Goal: Task Accomplishment & Management: Manage account settings

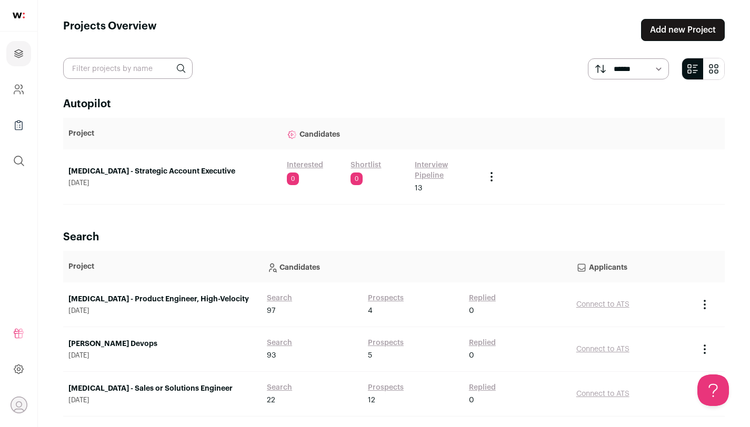
click at [168, 300] on link "[MEDICAL_DATA] - Product Engineer, High-Velocity" at bounding box center [162, 299] width 188 height 11
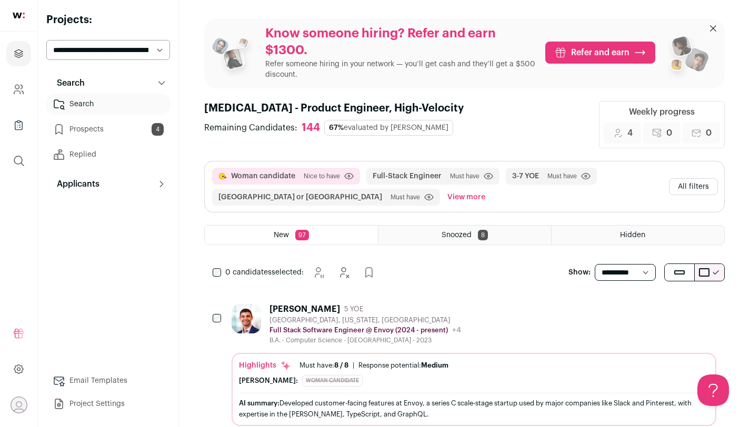
click at [307, 308] on div "[PERSON_NAME]" at bounding box center [304, 309] width 71 height 11
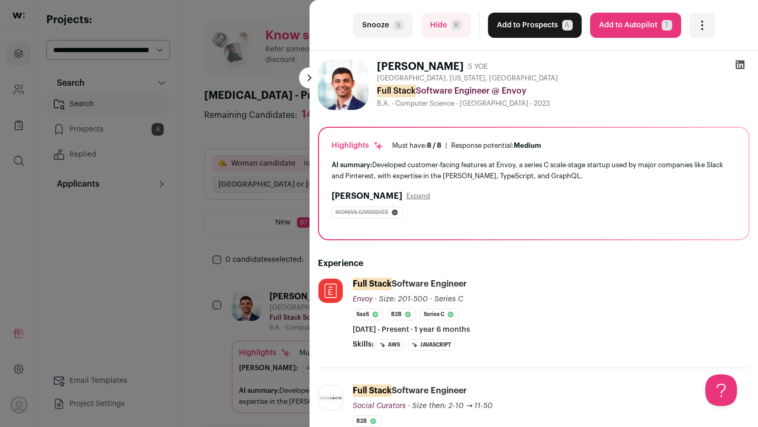
click at [361, 24] on button "Snooze S" at bounding box center [382, 25] width 59 height 25
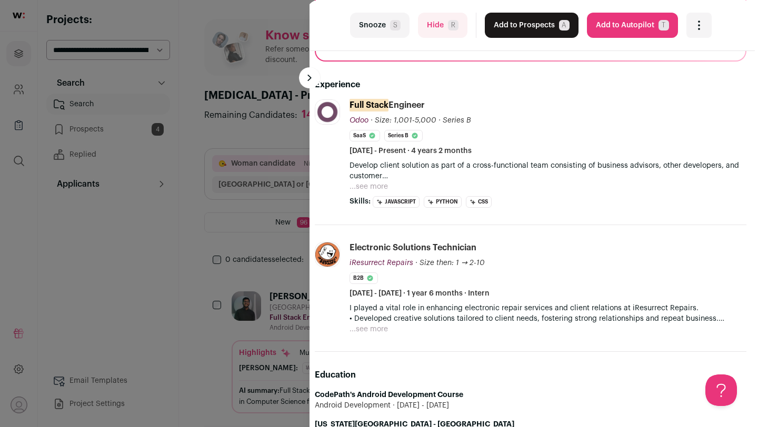
scroll to position [136, 0]
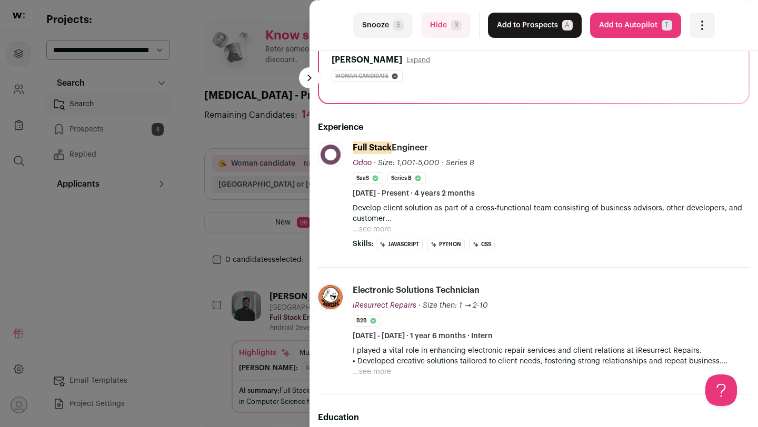
click at [397, 17] on button "Snooze S" at bounding box center [382, 25] width 59 height 25
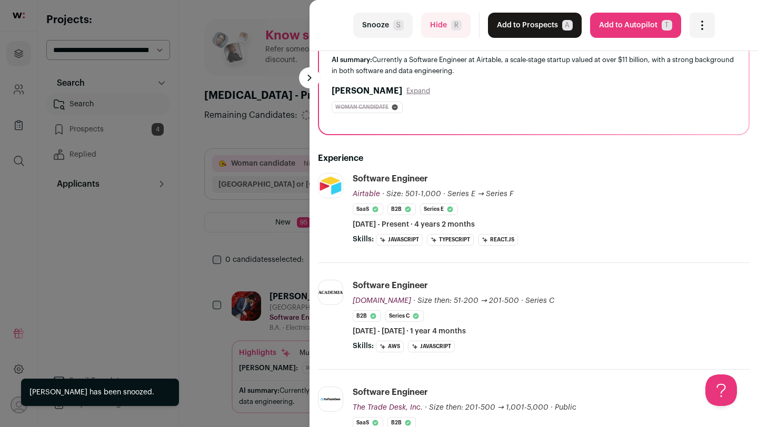
scroll to position [106, 0]
click at [367, 132] on div "Highlights Must have: 8 / 8 How many must haves have been fulfilled? | Response…" at bounding box center [533, 78] width 429 height 112
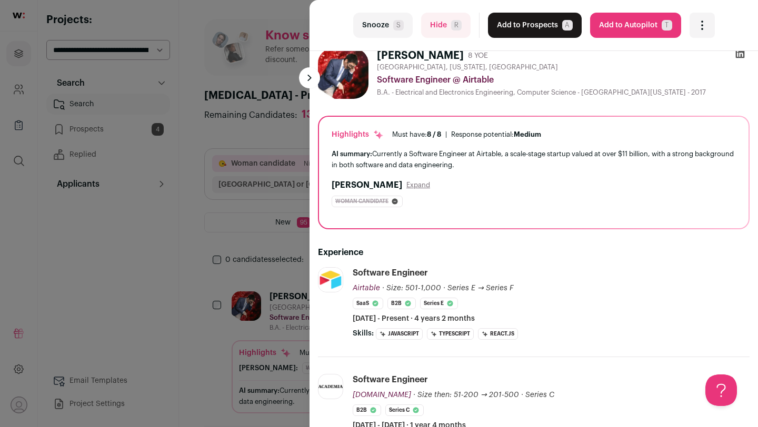
scroll to position [0, 0]
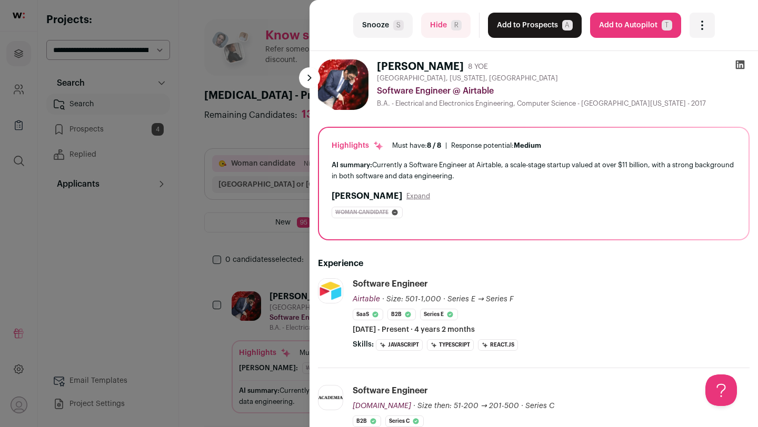
click at [545, 28] on button "Add to Prospects A" at bounding box center [535, 25] width 94 height 25
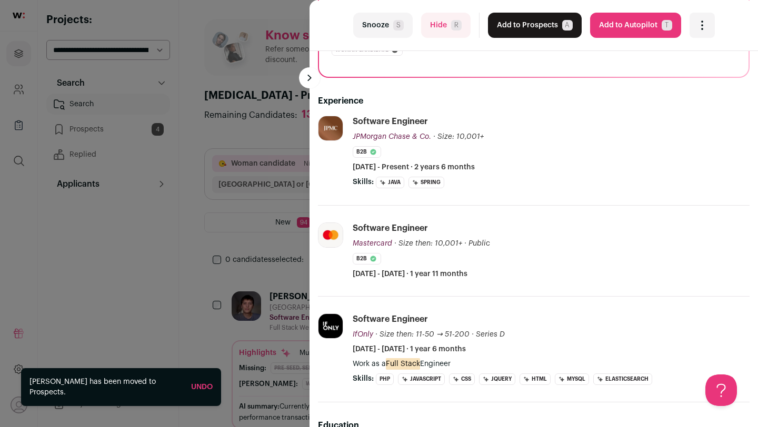
scroll to position [200, 0]
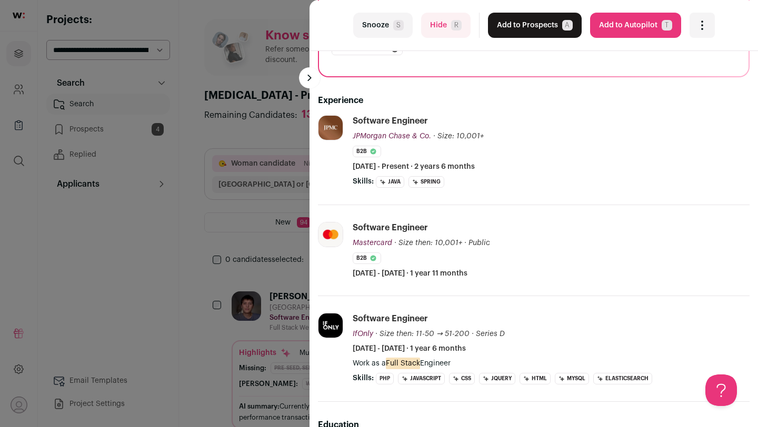
click at [445, 23] on button "Hide R" at bounding box center [445, 25] width 49 height 25
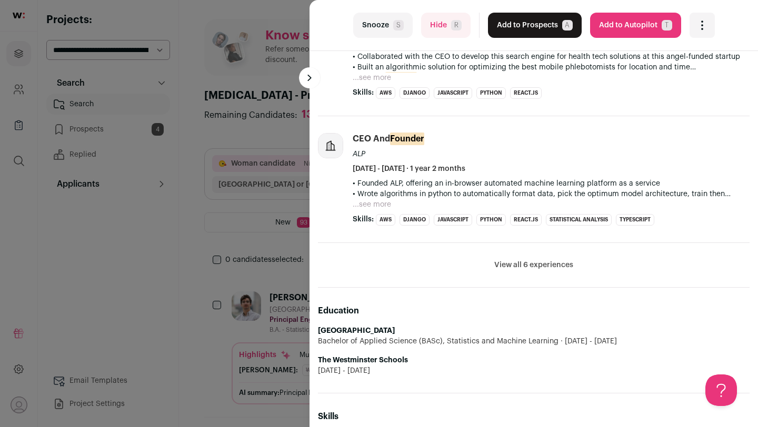
scroll to position [419, 0]
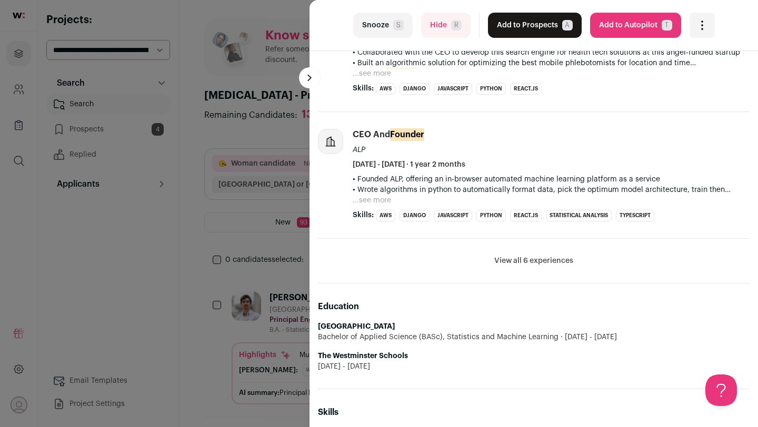
click at [522, 260] on button "View all 6 experiences" at bounding box center [533, 261] width 79 height 11
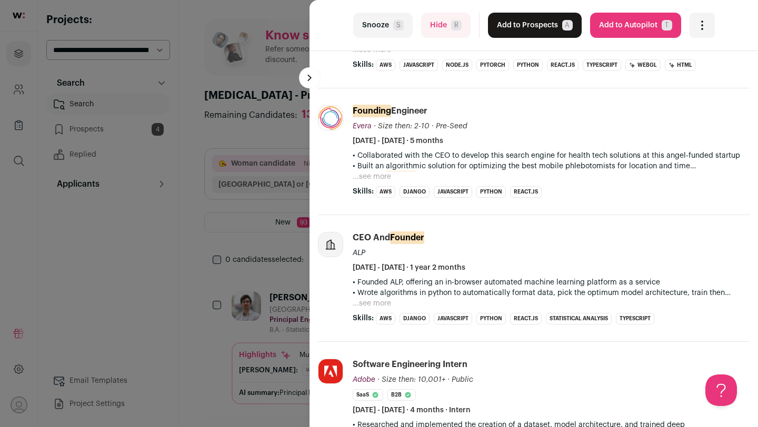
scroll to position [309, 0]
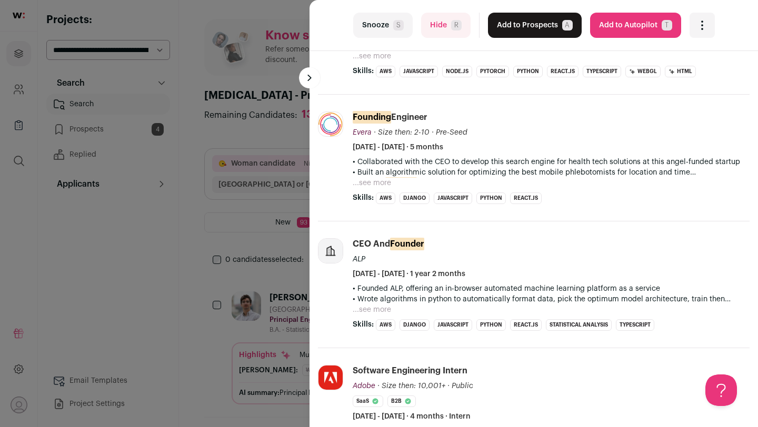
click at [369, 181] on button "...see more" at bounding box center [372, 183] width 38 height 11
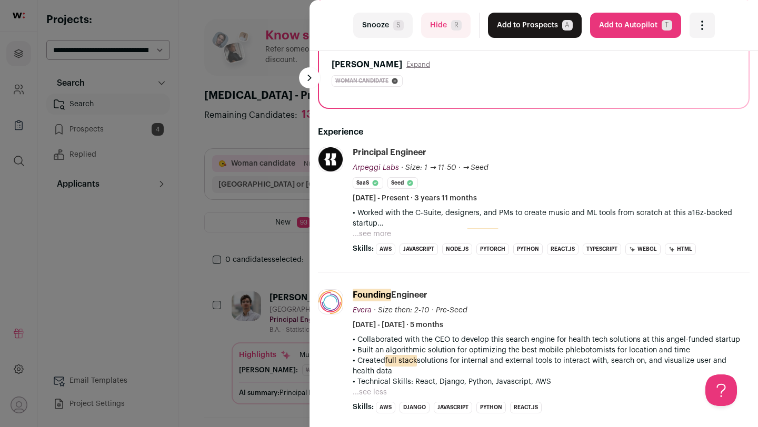
scroll to position [129, 0]
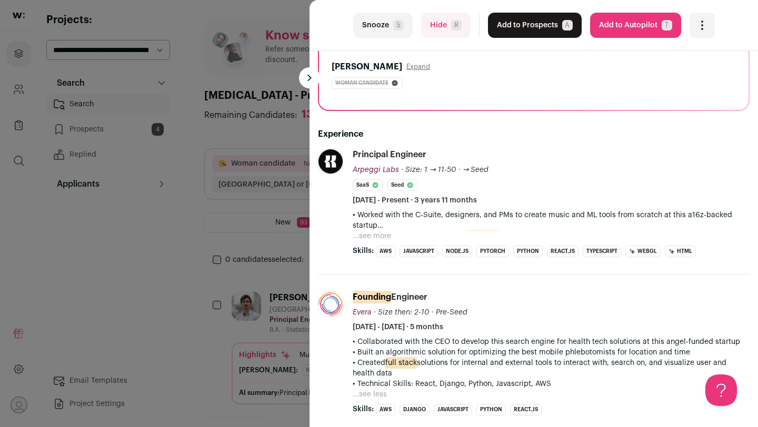
click at [368, 237] on button "...see more" at bounding box center [372, 236] width 38 height 11
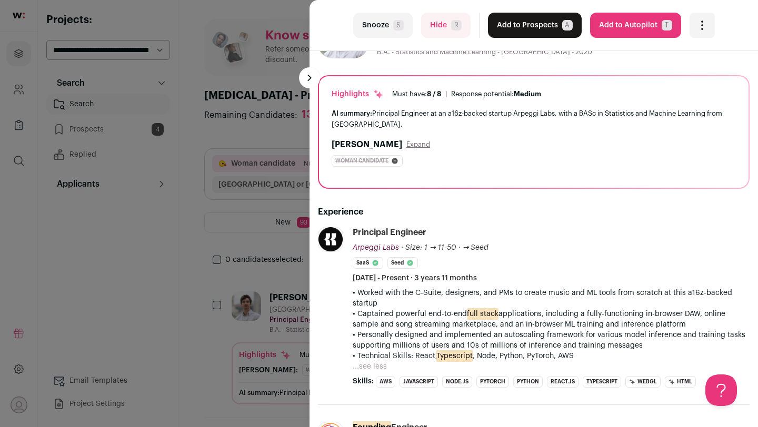
scroll to position [0, 0]
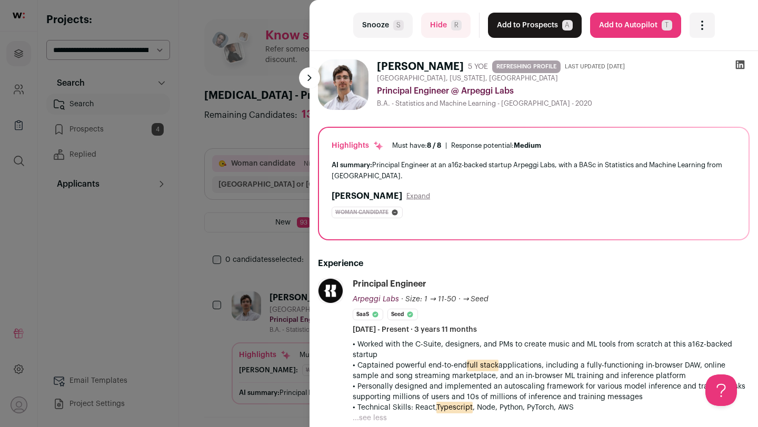
click at [495, 25] on button "Add to Prospects A" at bounding box center [535, 25] width 94 height 25
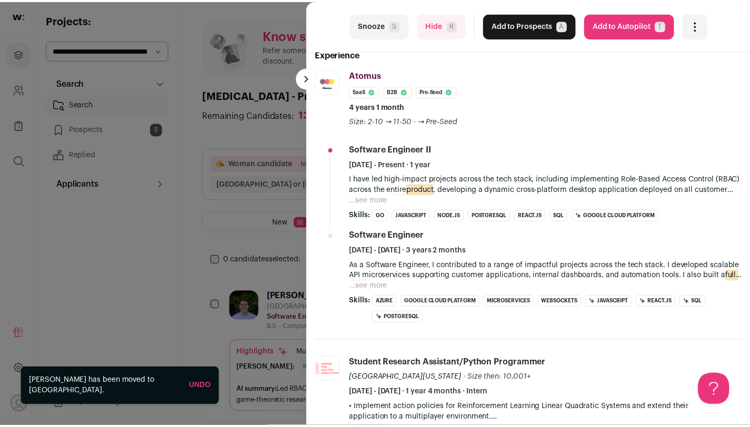
scroll to position [221, 0]
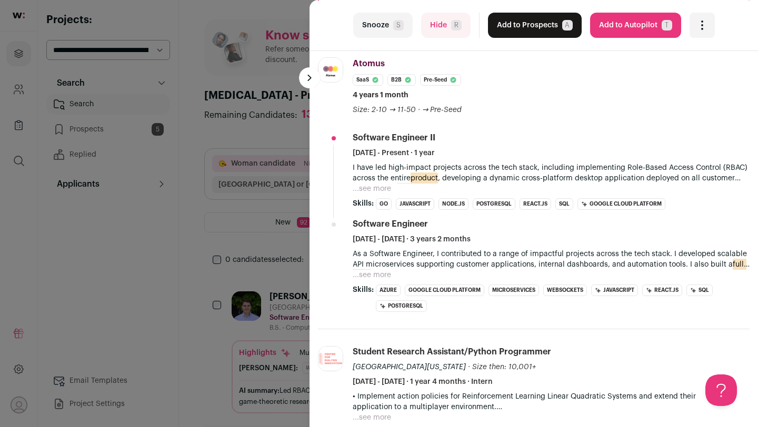
click at [254, 189] on div "last Snooze S Hide R Add to Prospects A Are you sure? [PERSON_NAME] is already …" at bounding box center [379, 213] width 758 height 427
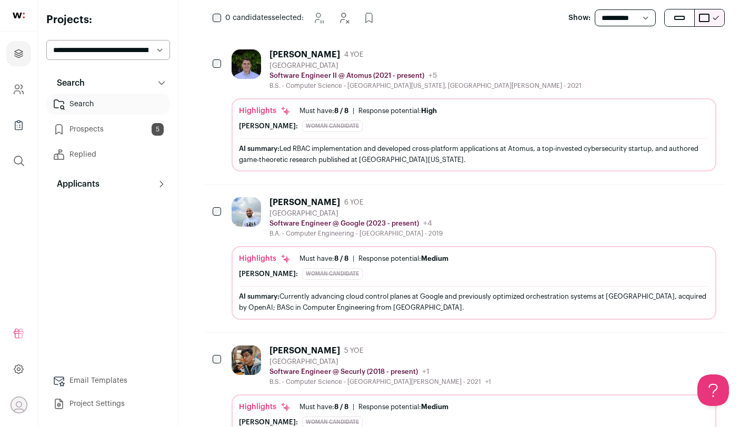
click at [263, 227] on div at bounding box center [249, 217] width 34 height 41
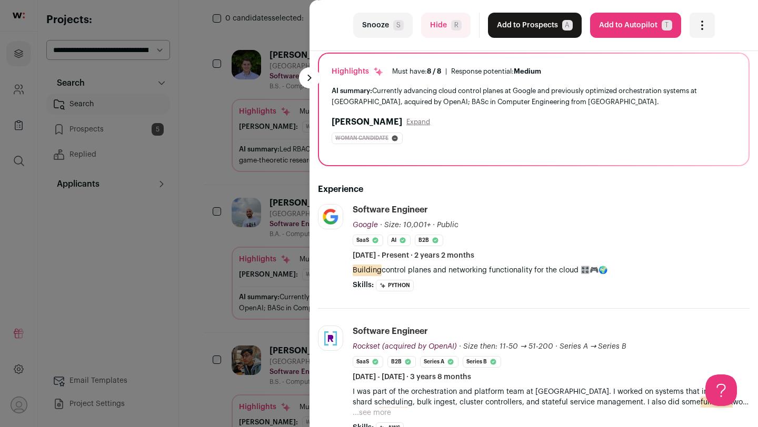
scroll to position [0, 0]
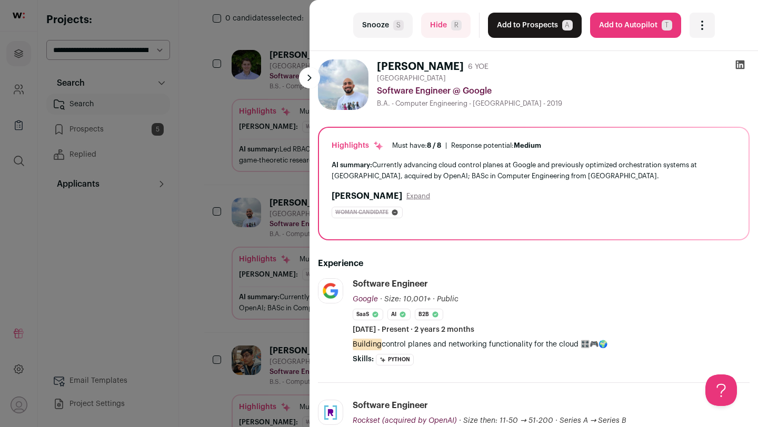
click at [535, 30] on button "Add to Prospects A" at bounding box center [535, 25] width 94 height 25
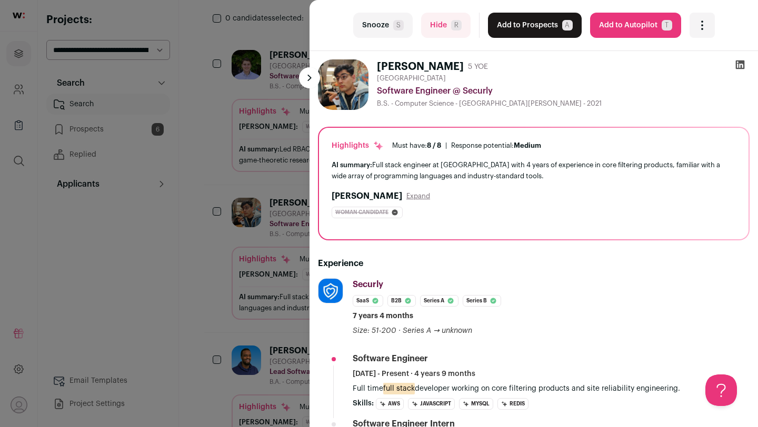
click at [375, 26] on button "Snooze S" at bounding box center [382, 25] width 59 height 25
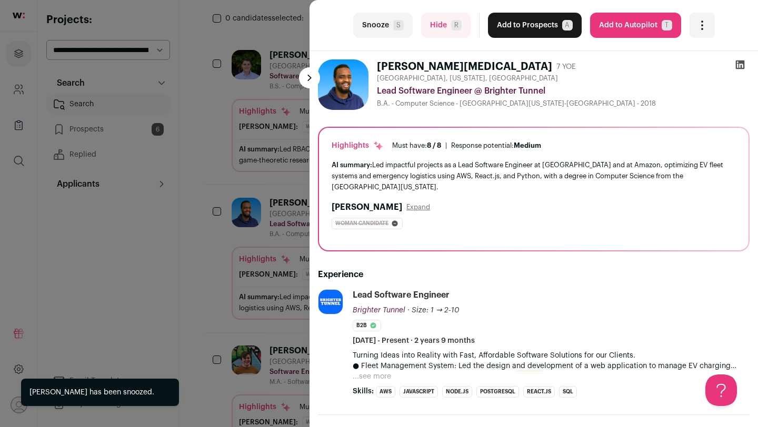
click at [391, 31] on button "Snooze S" at bounding box center [382, 25] width 59 height 25
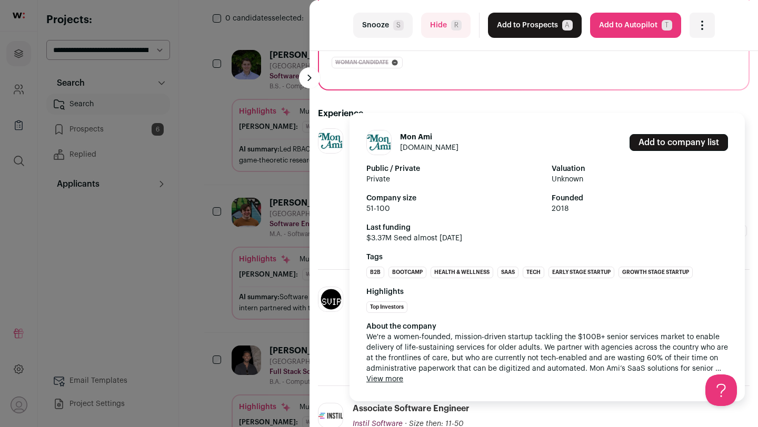
scroll to position [183, 0]
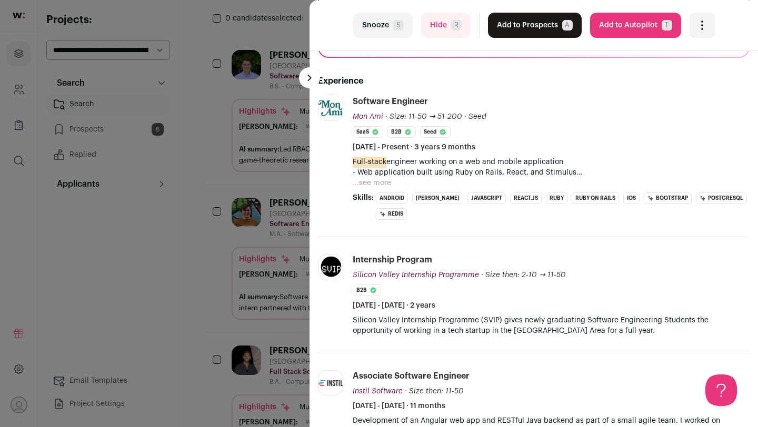
click at [257, 195] on div "last Snooze S Hide R Add to Prospects A Are you sure? [PERSON_NAME] is already …" at bounding box center [379, 213] width 758 height 427
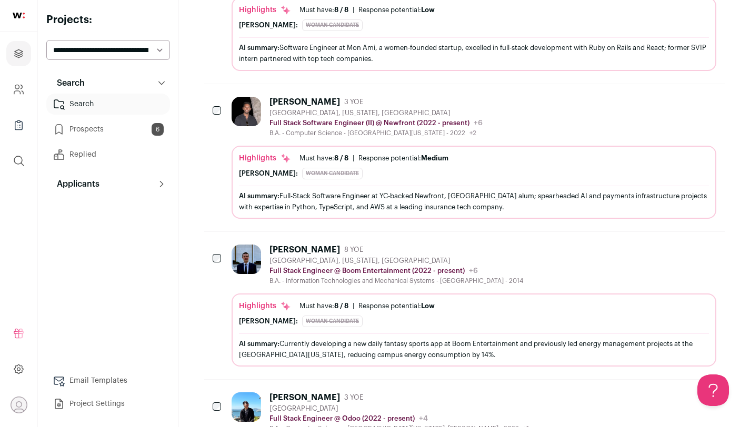
click at [370, 128] on div "Full Stack Software Engineer (II) @ Newfront (2022 - present) Newfront Public /…" at bounding box center [375, 123] width 213 height 11
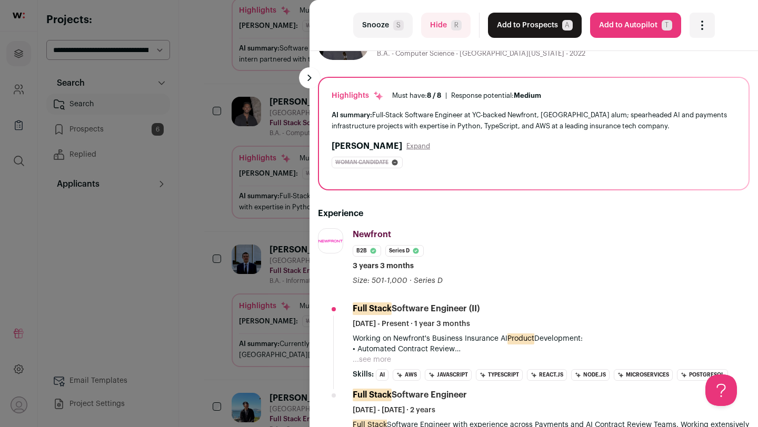
scroll to position [0, 0]
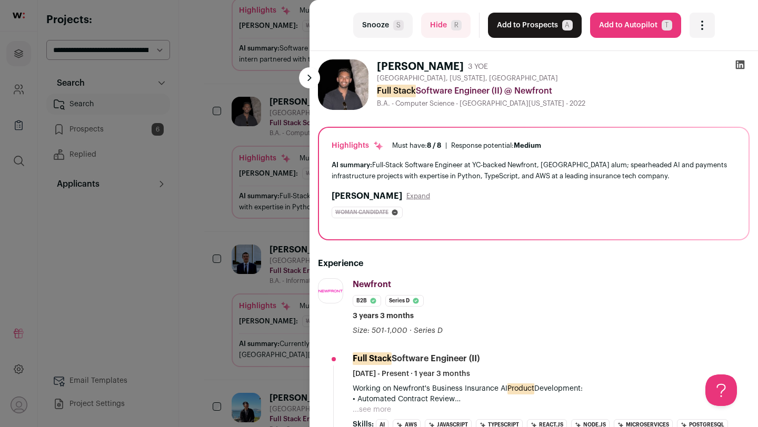
click at [524, 22] on button "Add to Prospects A" at bounding box center [535, 25] width 94 height 25
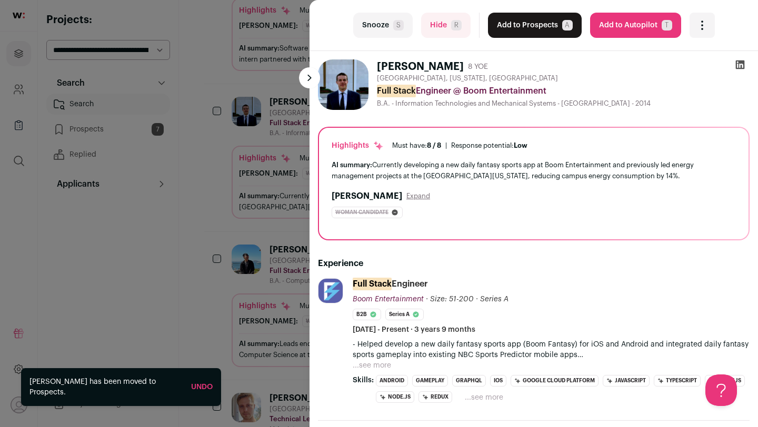
click at [393, 29] on span "S" at bounding box center [398, 25] width 11 height 11
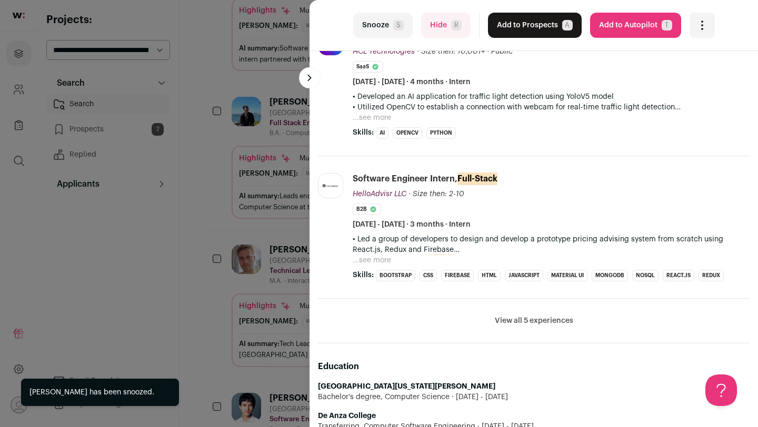
scroll to position [391, 0]
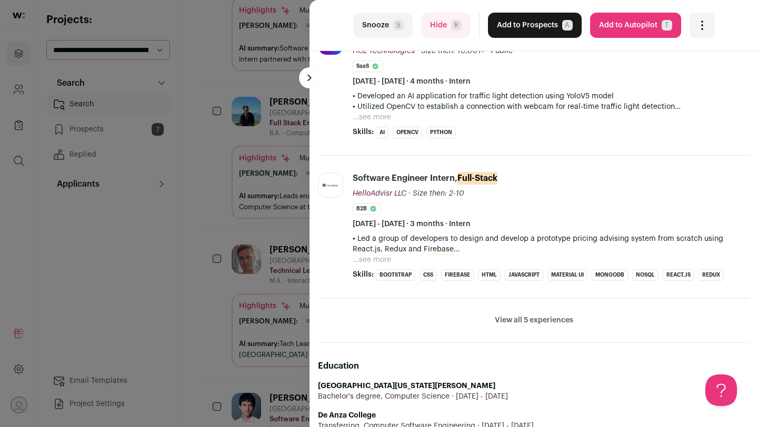
click at [428, 20] on button "Hide R" at bounding box center [445, 25] width 49 height 25
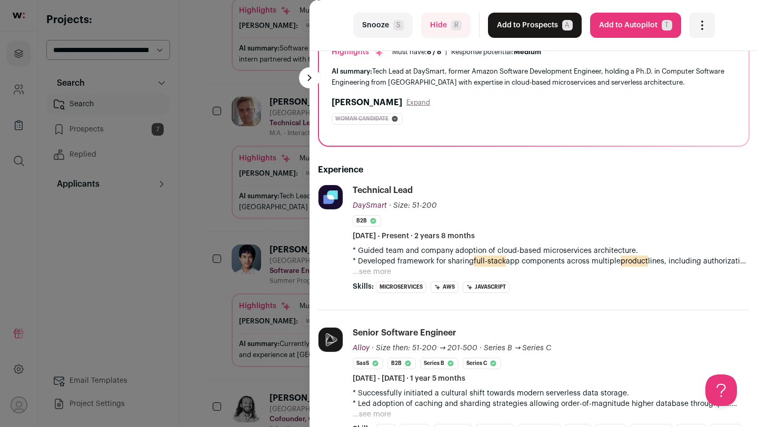
scroll to position [121, 0]
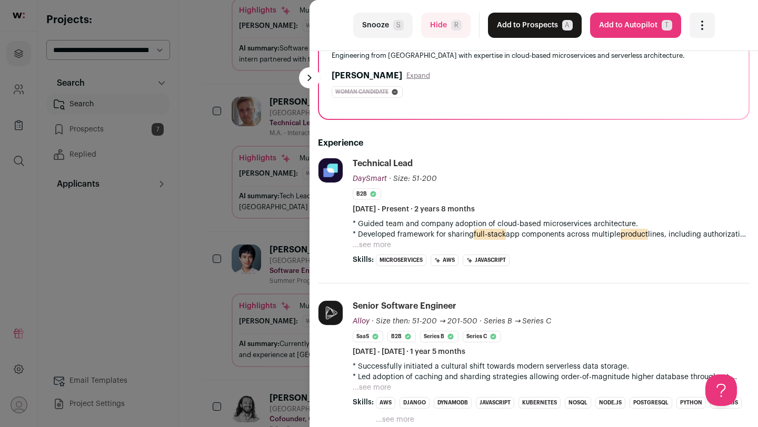
click at [218, 190] on div "last Snooze S Hide R Add to Prospects A Are you sure? [PERSON_NAME] is already …" at bounding box center [379, 213] width 758 height 427
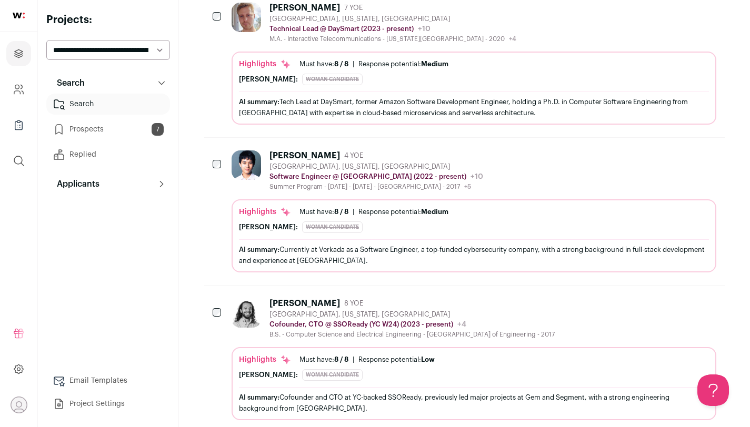
click at [310, 183] on div "Summer Program - [DATE] - [DATE] - [GEOGRAPHIC_DATA] - 2017 +5 [DATE] - [DATE] …" at bounding box center [376, 187] width 214 height 8
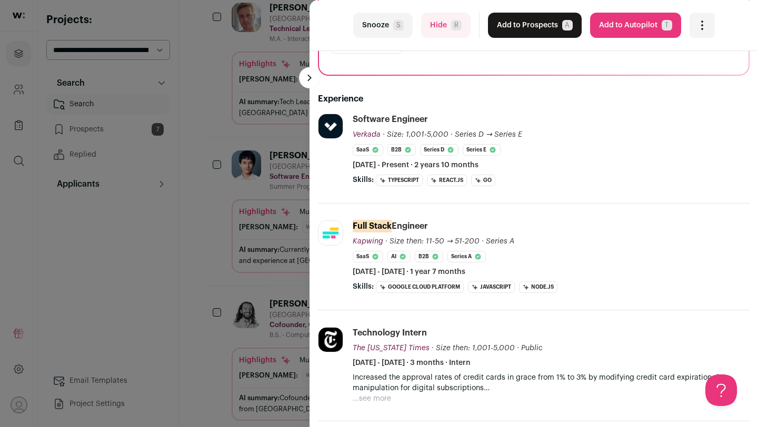
scroll to position [0, 0]
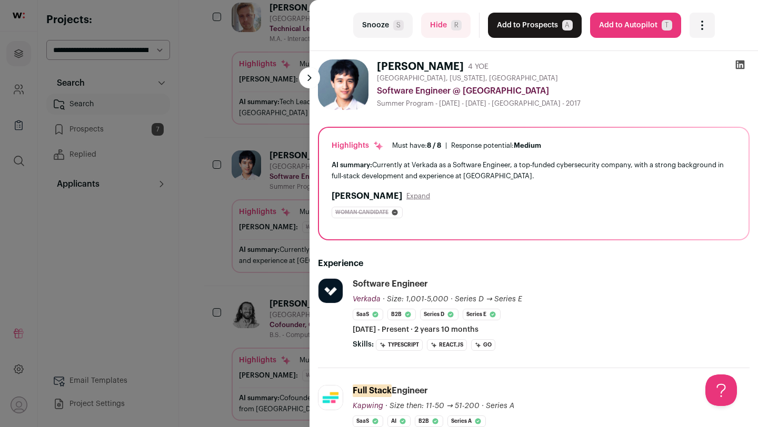
click at [504, 26] on button "Add to Prospects A" at bounding box center [535, 25] width 94 height 25
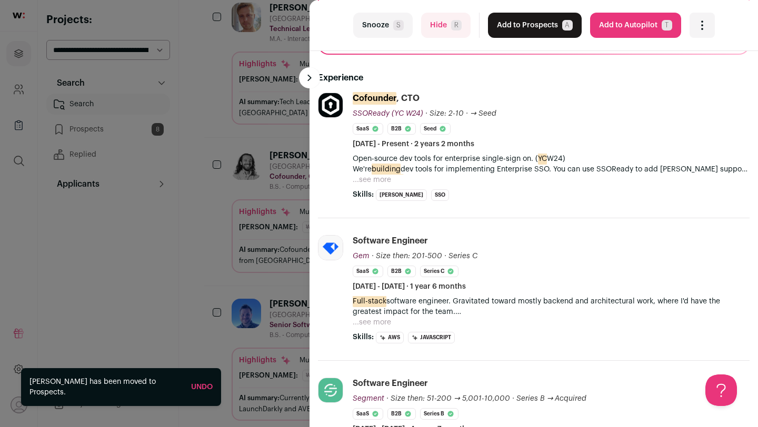
scroll to position [190, 0]
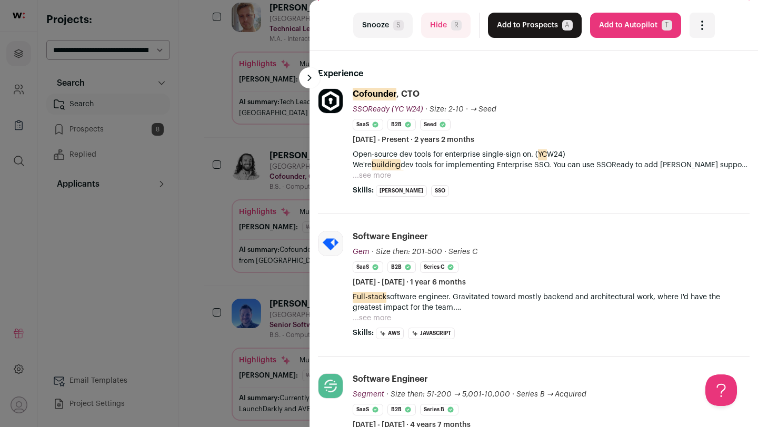
click at [374, 179] on button "...see more" at bounding box center [372, 175] width 38 height 11
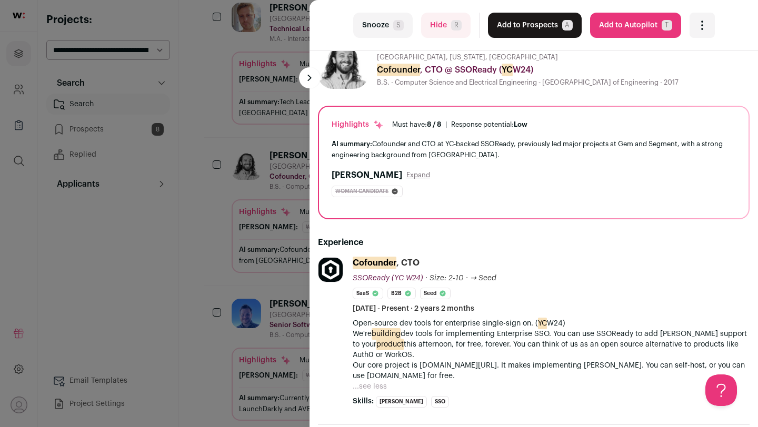
scroll to position [0, 0]
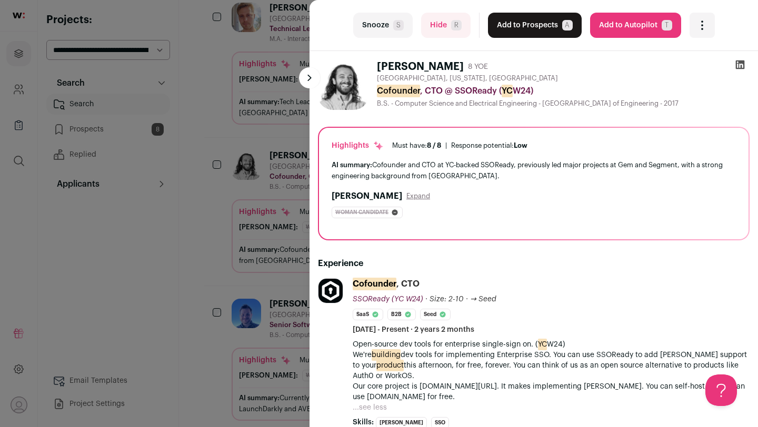
click at [375, 23] on button "Snooze S" at bounding box center [382, 25] width 59 height 25
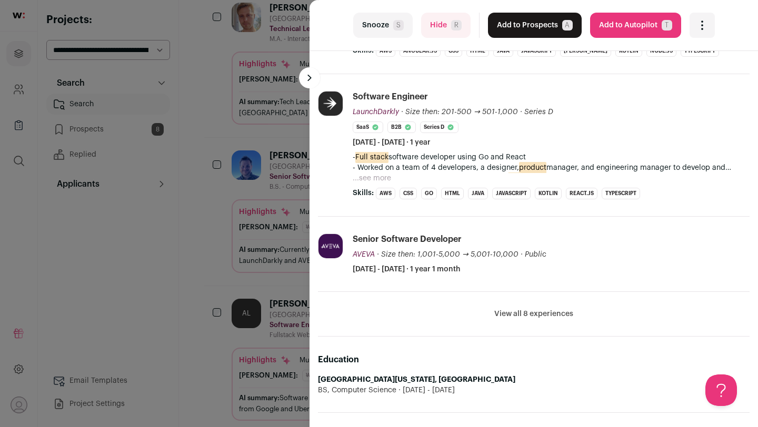
scroll to position [296, 0]
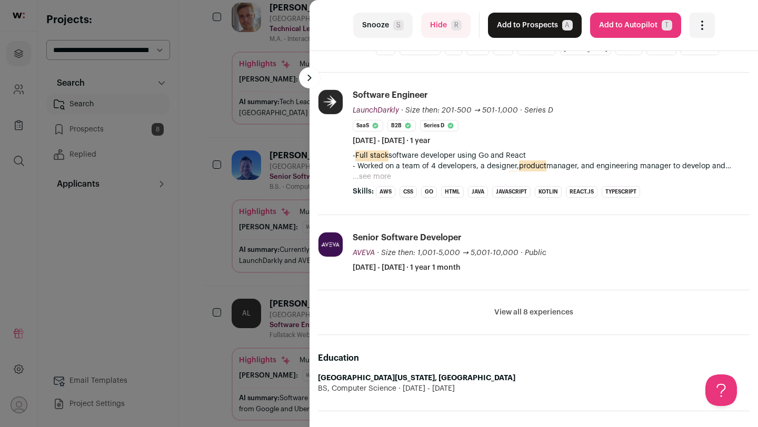
click at [377, 175] on button "...see more" at bounding box center [372, 177] width 38 height 11
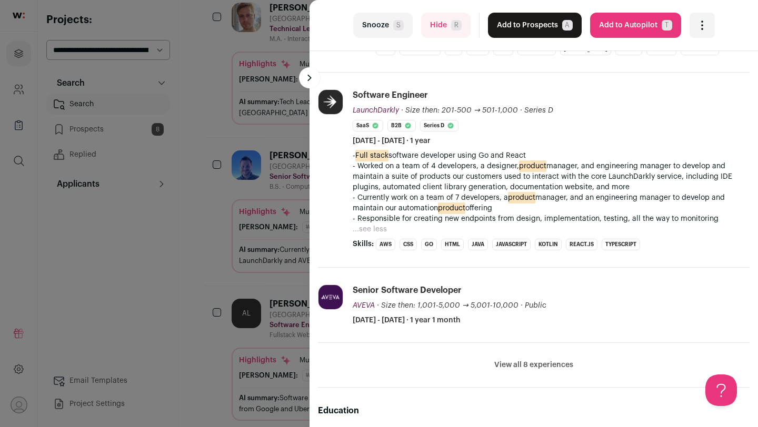
scroll to position [0, 0]
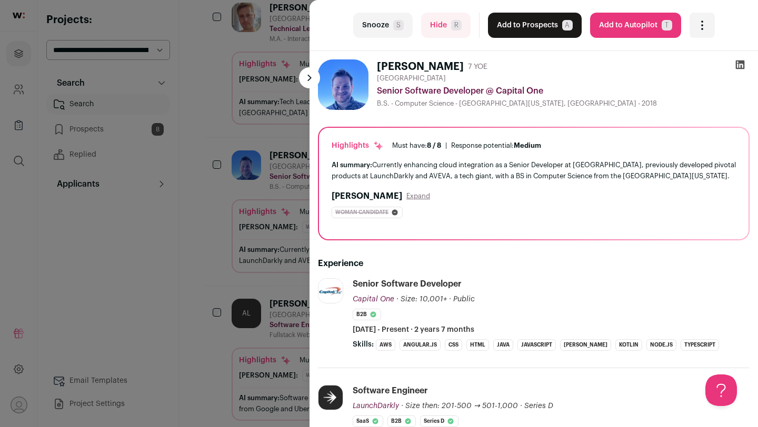
click at [388, 33] on button "Snooze S" at bounding box center [382, 25] width 59 height 25
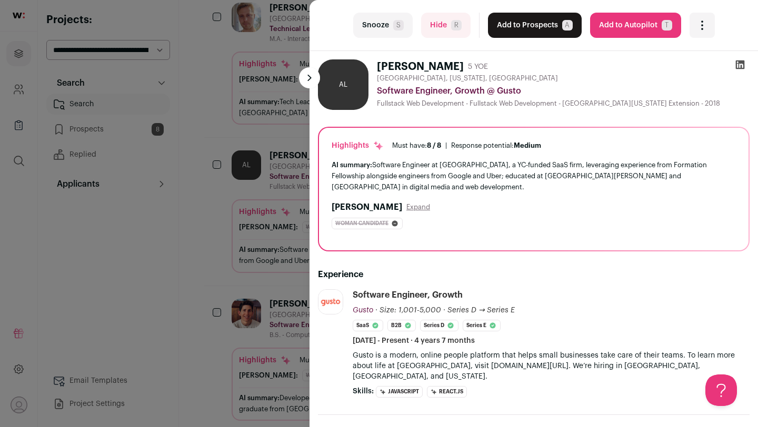
click at [388, 22] on button "Snooze S" at bounding box center [382, 25] width 59 height 25
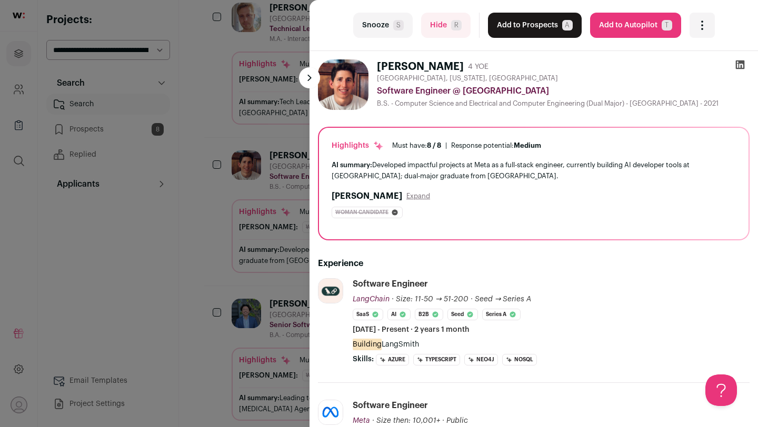
click at [494, 32] on button "Add to Prospects A" at bounding box center [535, 25] width 94 height 25
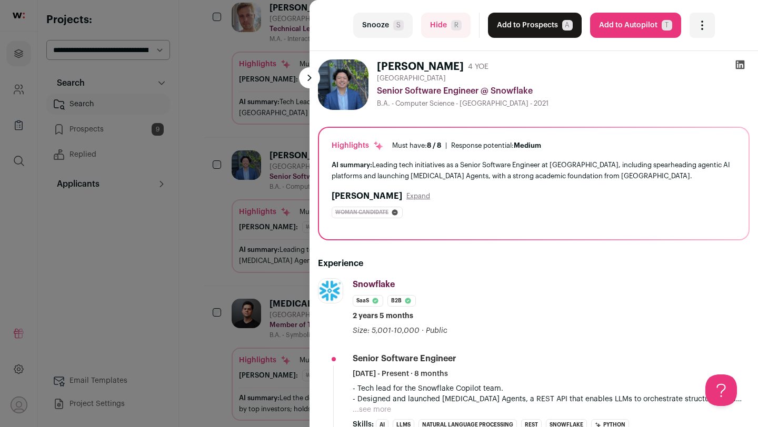
click at [526, 31] on button "Add to Prospects A" at bounding box center [535, 25] width 94 height 25
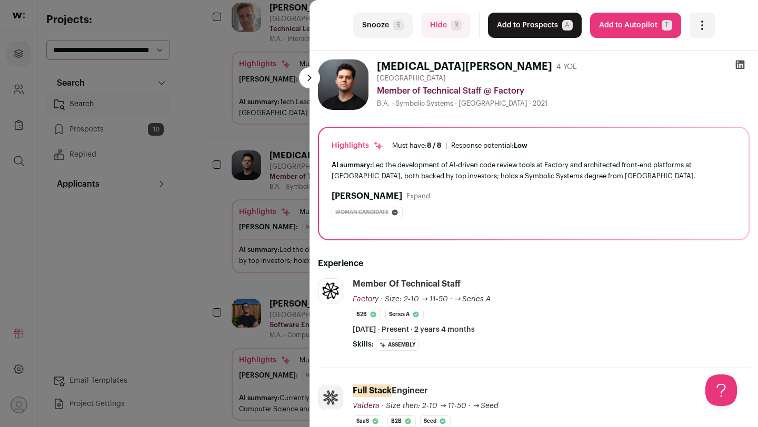
click at [529, 22] on button "Add to Prospects A" at bounding box center [535, 25] width 94 height 25
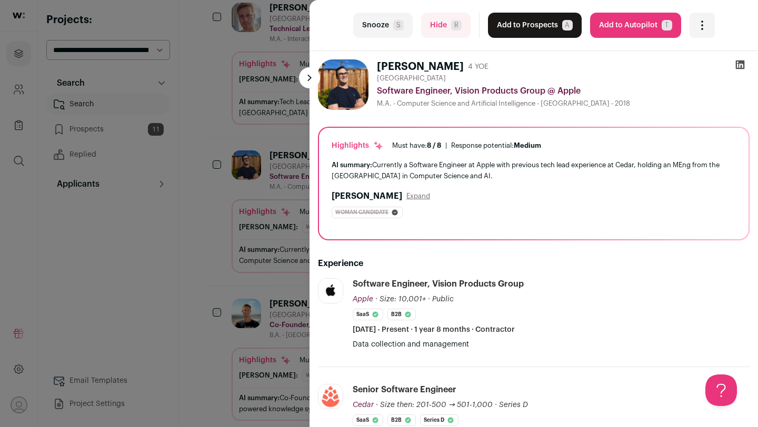
click at [735, 66] on icon at bounding box center [740, 64] width 11 height 11
click at [525, 32] on button "Add to Prospects A" at bounding box center [535, 25] width 94 height 25
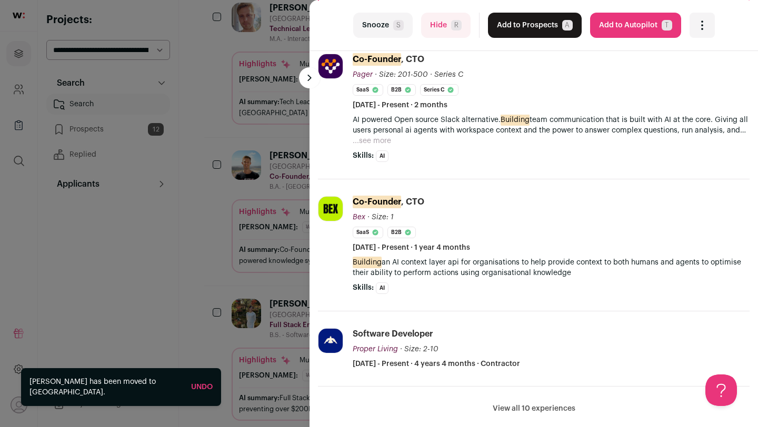
scroll to position [227, 0]
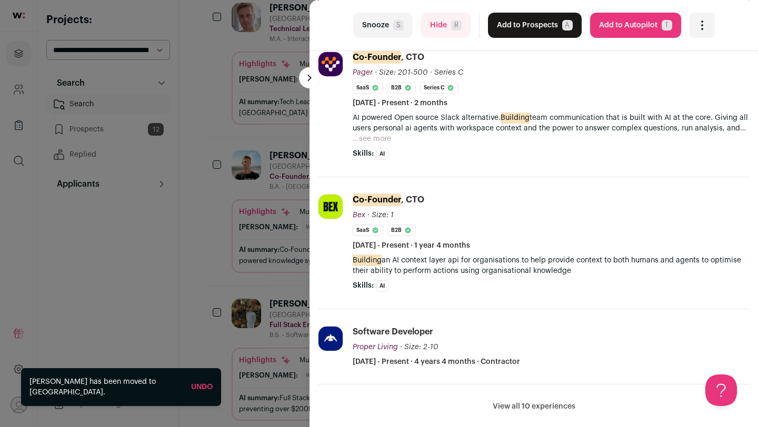
click at [204, 265] on div "last Snooze S Hide R Add to Prospects A Are you sure? [PERSON_NAME] is already …" at bounding box center [379, 213] width 758 height 427
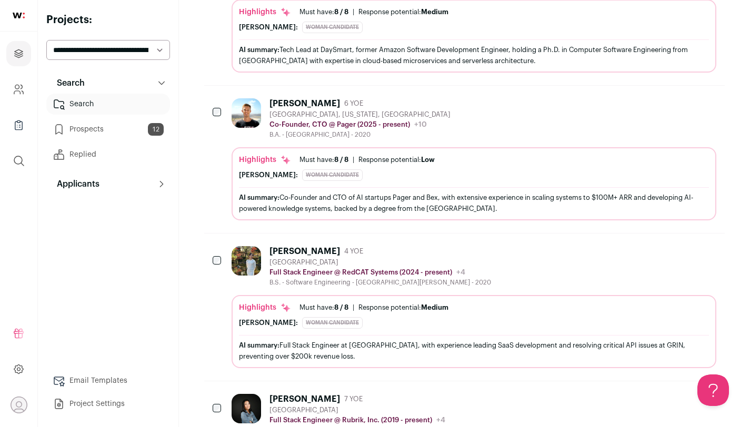
scroll to position [686, 0]
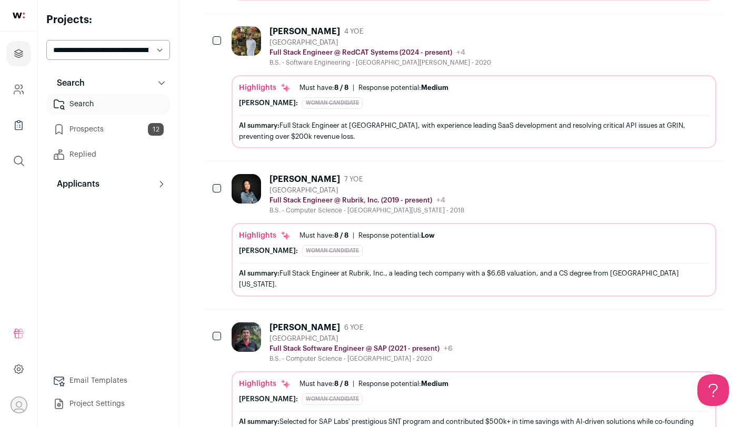
click at [379, 207] on div "B.S. - Computer Science - [GEOGRAPHIC_DATA][US_STATE] - 2018" at bounding box center [366, 210] width 195 height 8
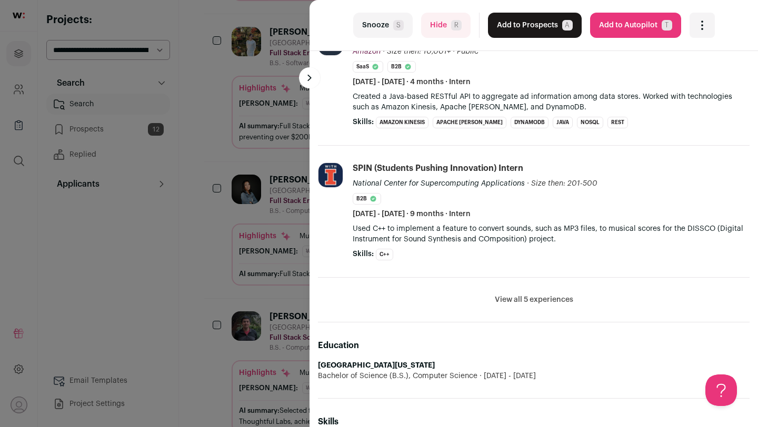
scroll to position [0, 0]
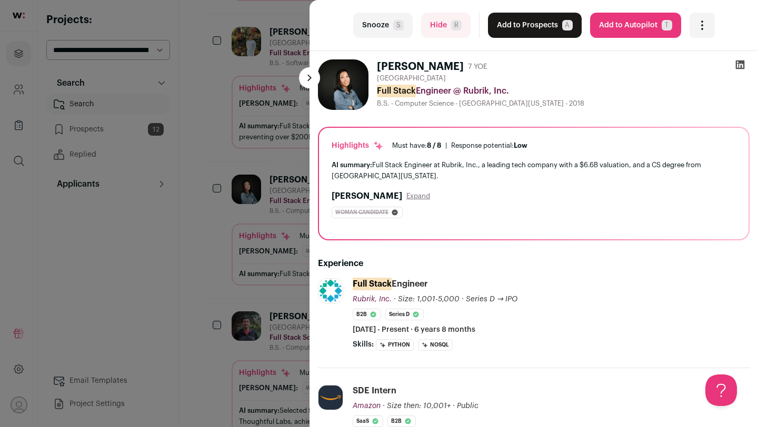
click at [525, 29] on button "Add to Prospects A" at bounding box center [535, 25] width 94 height 25
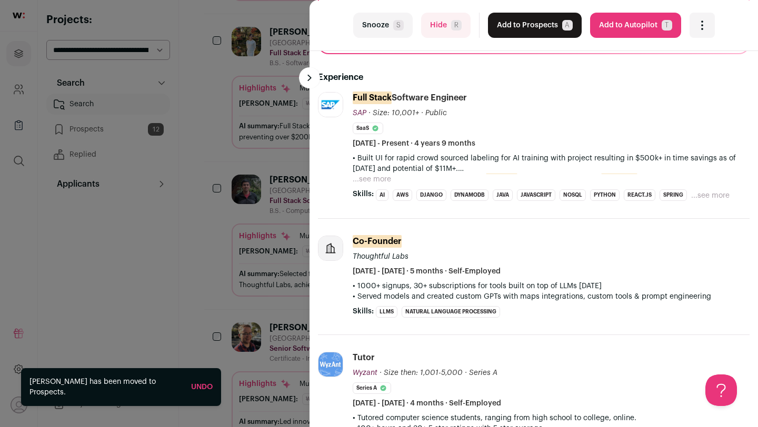
scroll to position [192, 0]
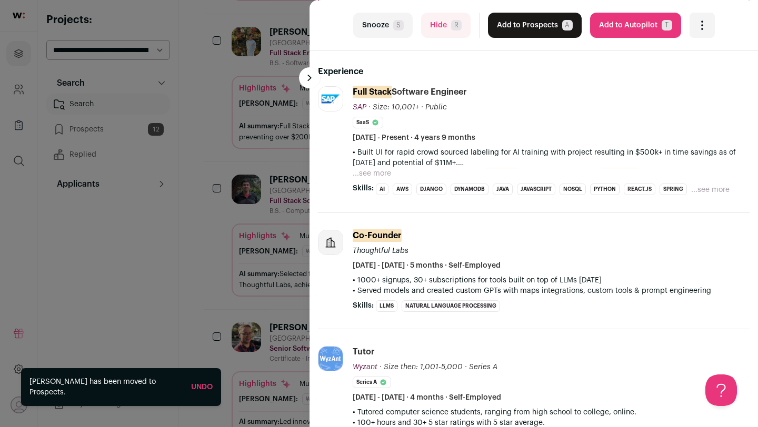
click at [198, 220] on div "last Snooze S Hide R Add to Prospects A Are you sure? [PERSON_NAME] is already …" at bounding box center [379, 213] width 758 height 427
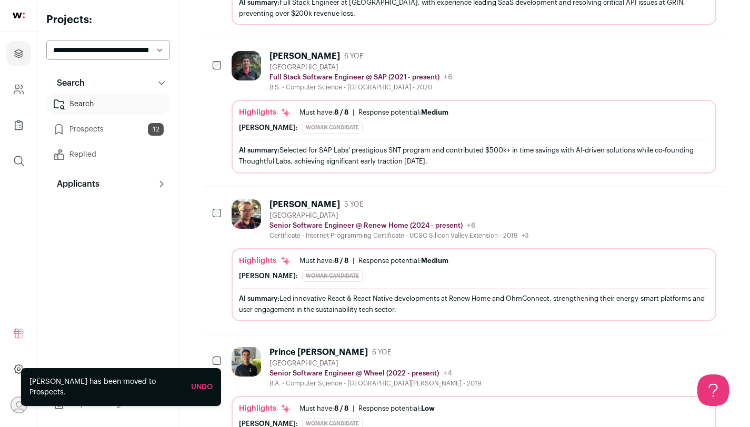
scroll to position [1027, 0]
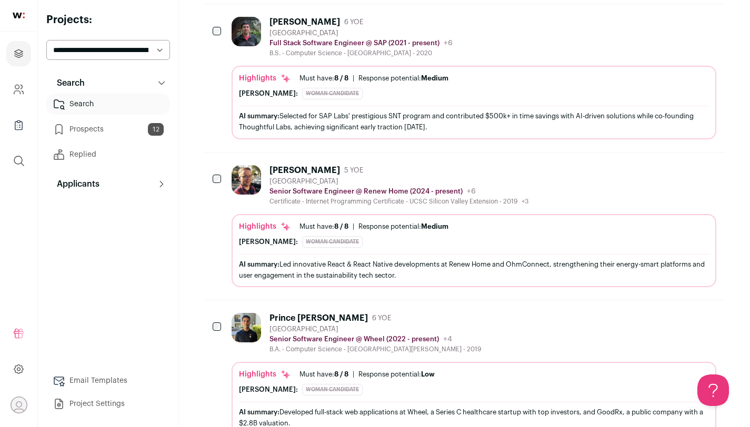
click at [243, 196] on div at bounding box center [249, 185] width 34 height 41
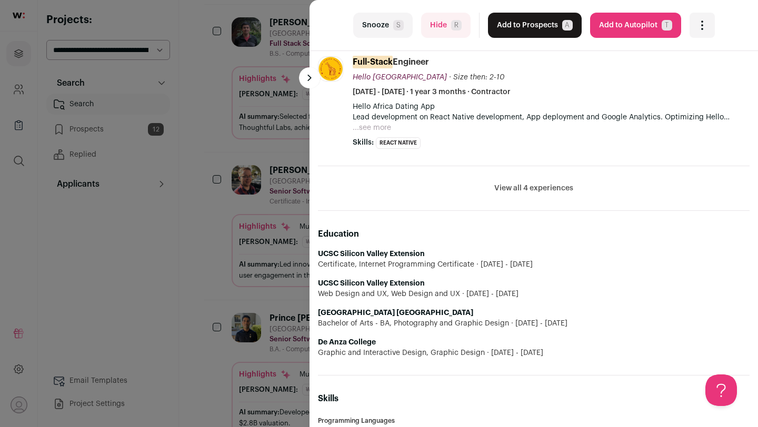
scroll to position [687, 0]
click at [220, 281] on div "last Snooze S Hide R Add to Prospects A Are you sure? [PERSON_NAME] is already …" at bounding box center [379, 213] width 758 height 427
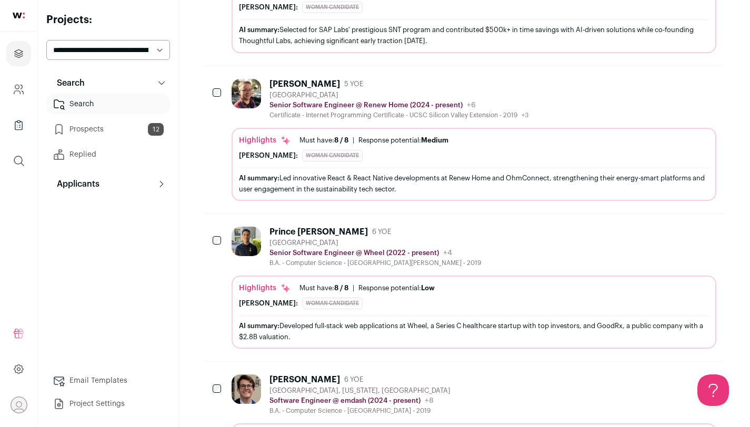
click at [235, 253] on img at bounding box center [246, 241] width 29 height 29
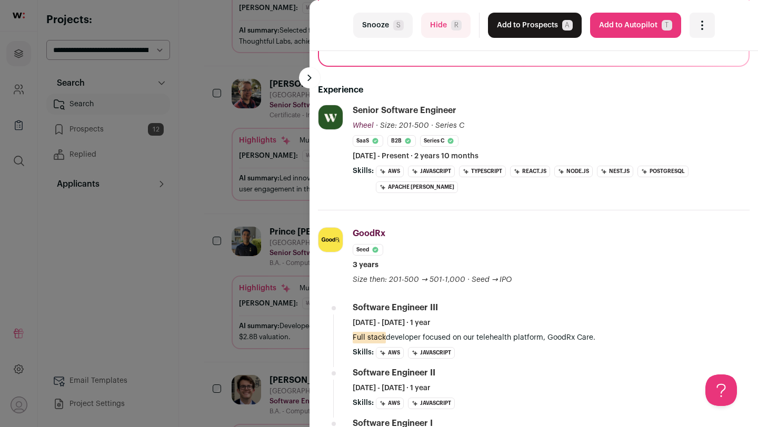
scroll to position [0, 0]
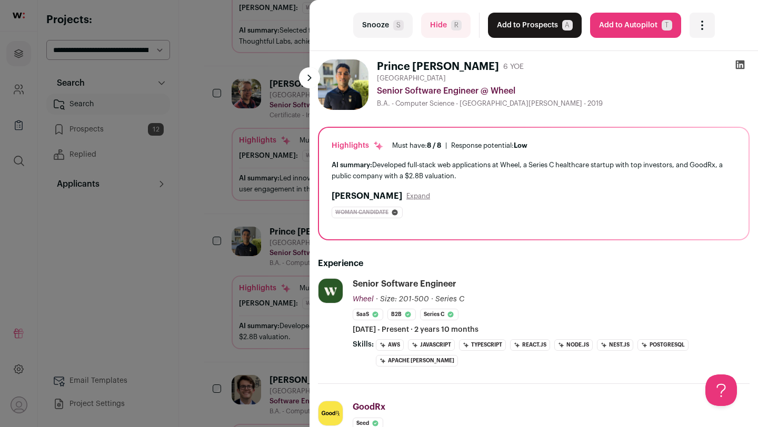
click at [510, 28] on button "Add to Prospects A" at bounding box center [535, 25] width 94 height 25
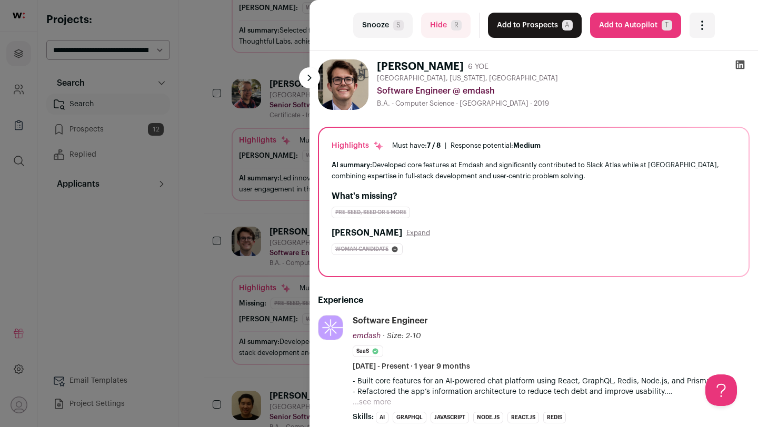
click at [530, 25] on button "Add to Prospects A" at bounding box center [535, 25] width 94 height 25
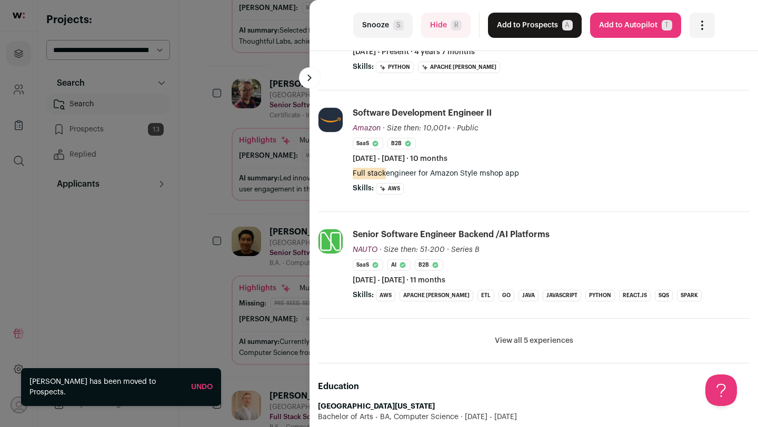
scroll to position [356, 0]
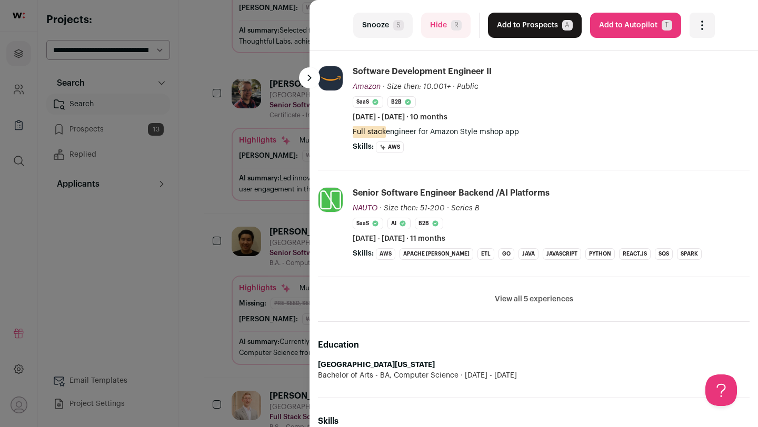
click at [221, 230] on div "last Snooze S Hide R Add to Prospects A Are you sure? [PERSON_NAME] is already …" at bounding box center [379, 213] width 758 height 427
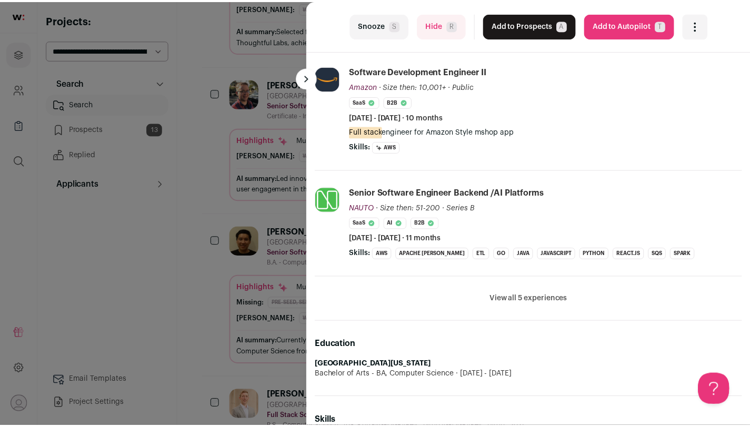
scroll to position [1113, 0]
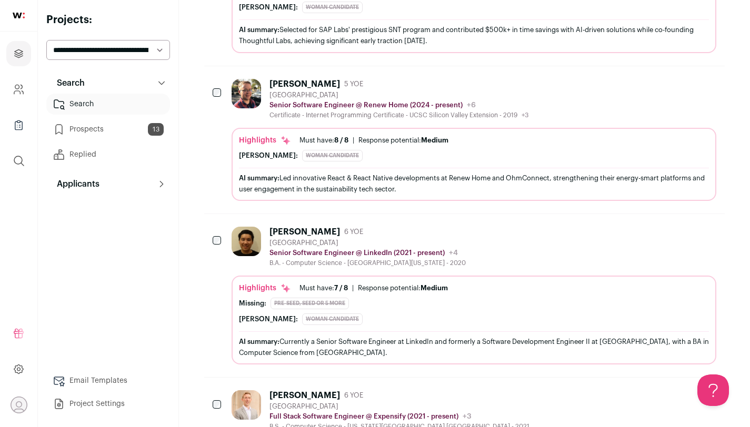
click at [261, 238] on div at bounding box center [249, 247] width 34 height 41
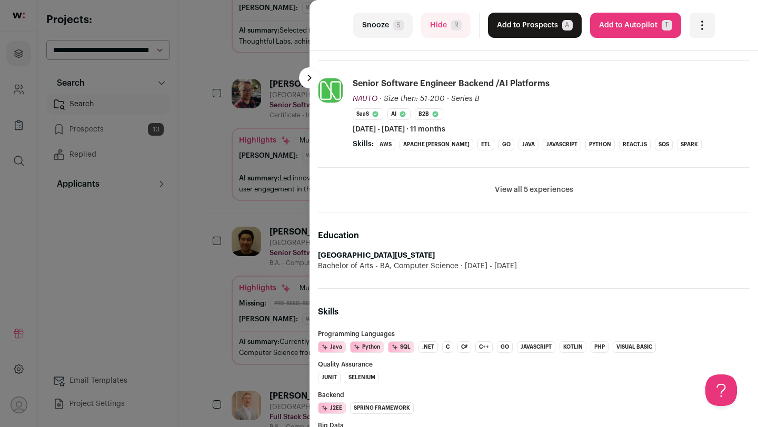
scroll to position [456, 0]
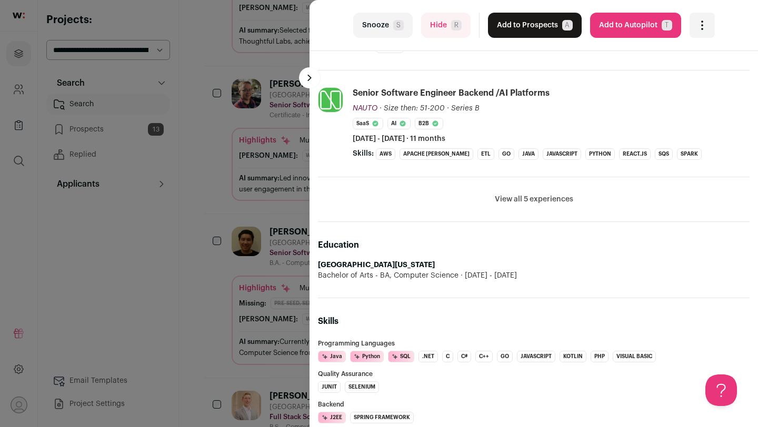
click at [538, 194] on button "View all 5 experiences" at bounding box center [534, 199] width 78 height 11
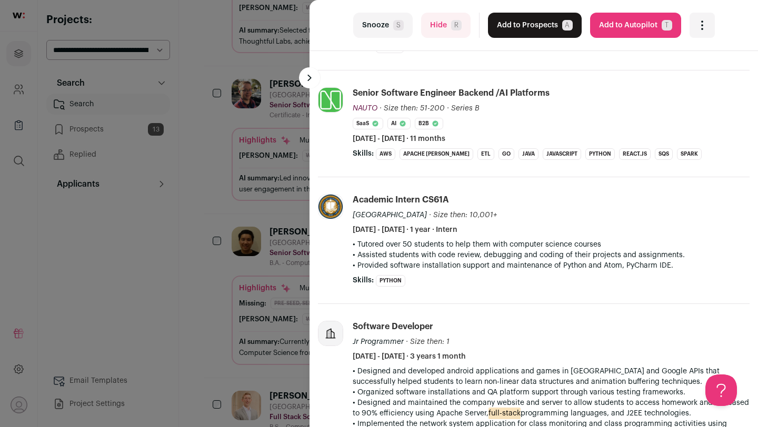
click at [264, 224] on div "last Snooze S Hide R Add to Prospects A Are you sure? [PERSON_NAME] is already …" at bounding box center [379, 213] width 758 height 427
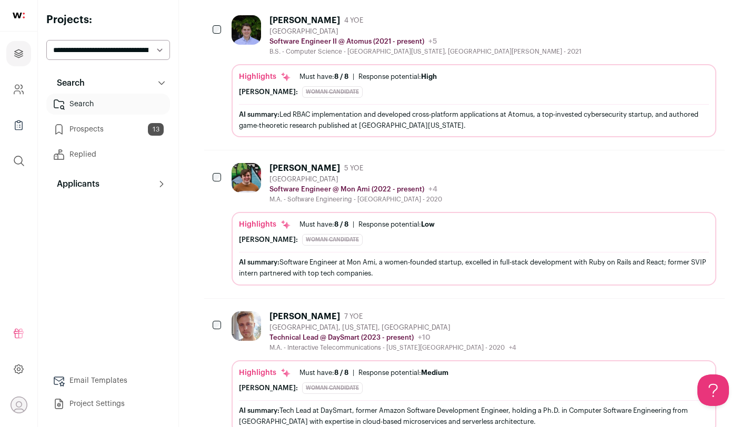
scroll to position [0, 0]
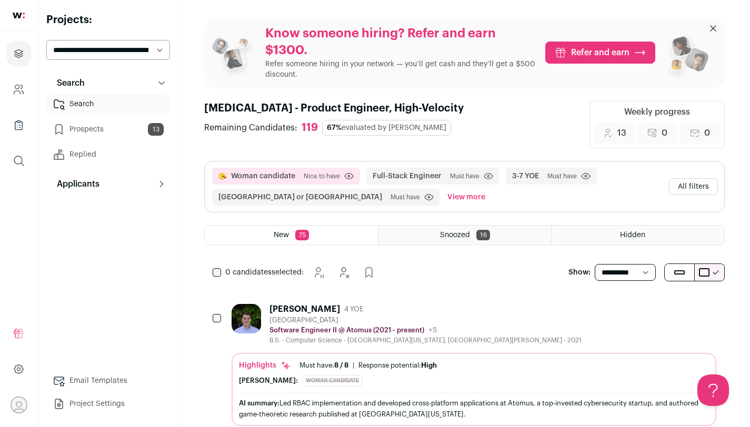
click at [612, 266] on select "**********" at bounding box center [625, 272] width 61 height 17
select select "**"
click at [595, 264] on select "**********" at bounding box center [625, 272] width 61 height 17
click at [697, 189] on button "All filters" at bounding box center [693, 186] width 49 height 17
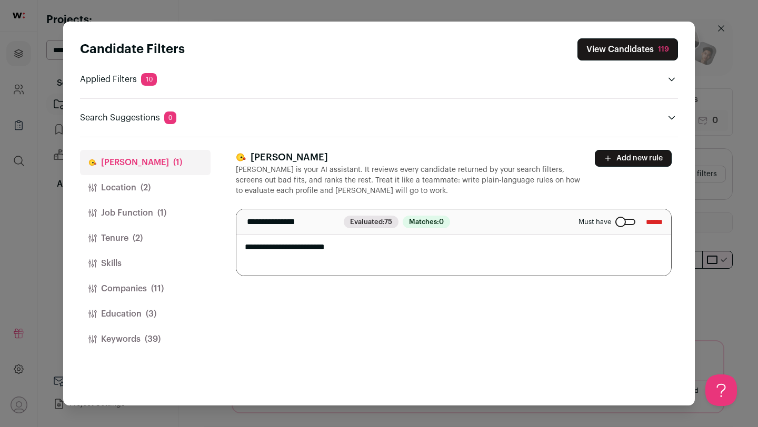
click at [646, 218] on input "******" at bounding box center [654, 222] width 17 height 17
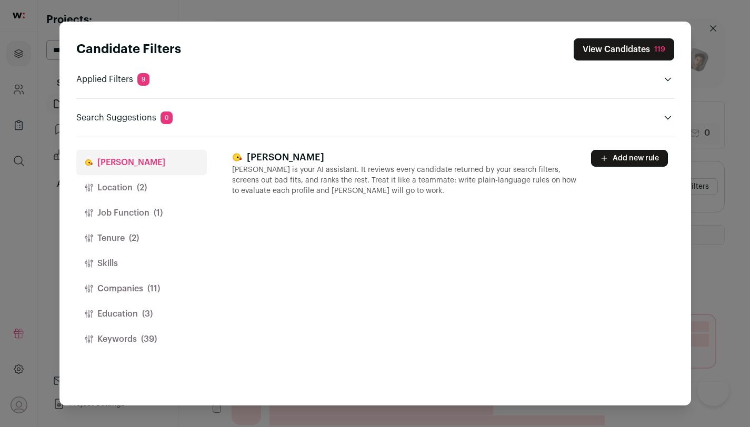
click at [639, 164] on button "Add new rule" at bounding box center [629, 158] width 77 height 17
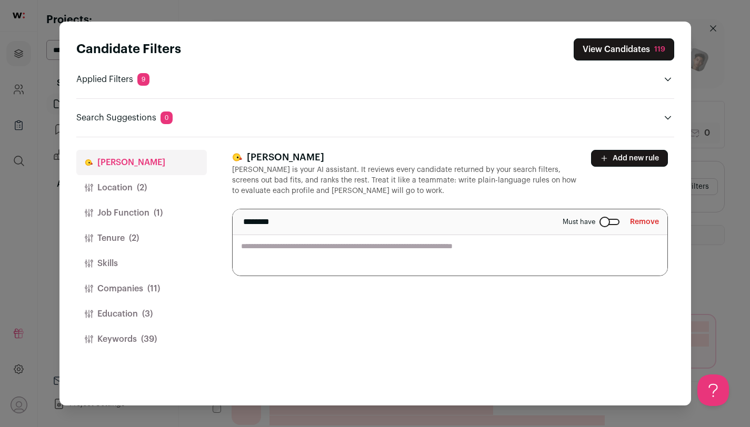
click at [397, 244] on textarea "Close modal via background" at bounding box center [450, 242] width 435 height 66
type textarea "*"
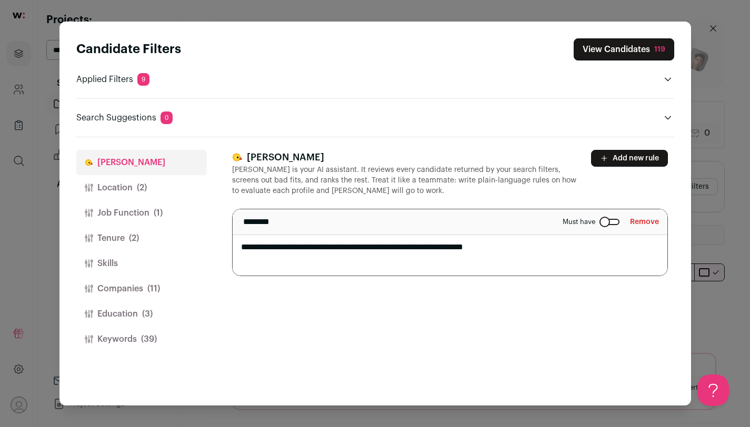
type textarea "**********"
click at [598, 296] on div "**********" at bounding box center [453, 271] width 442 height 269
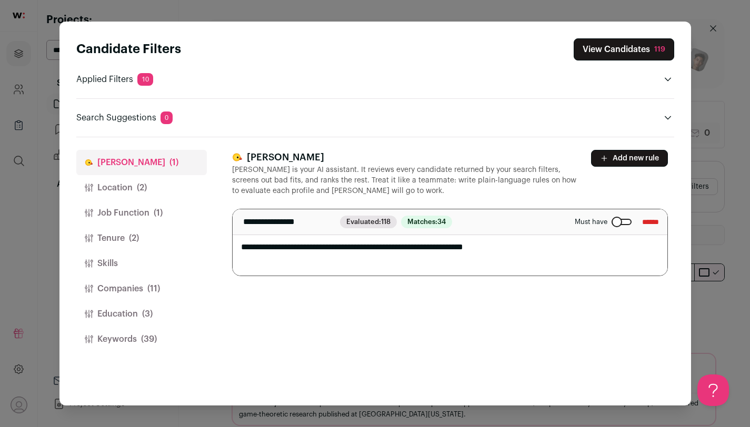
click at [130, 309] on button "Education (3)" at bounding box center [141, 314] width 131 height 25
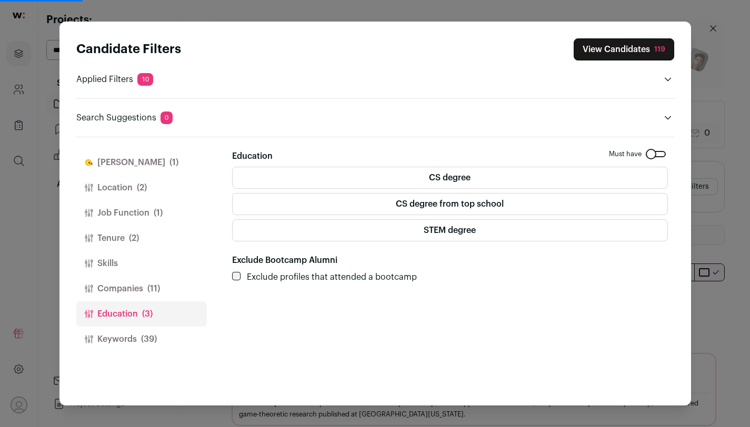
click at [738, 246] on div "Candidate Filters View Candidates 119 Applied Filters 10 Startup employee Must …" at bounding box center [375, 213] width 750 height 427
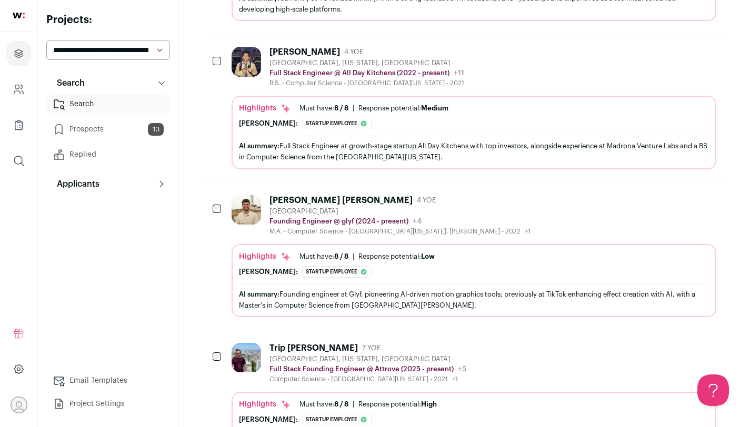
scroll to position [955, 0]
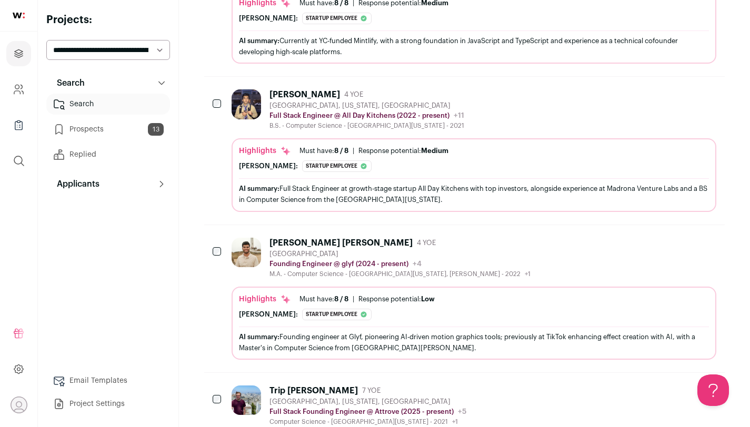
click at [537, 248] on div "[PERSON_NAME] [PERSON_NAME] 4 YOE [GEOGRAPHIC_DATA] Founding Engineer @ glyf (2…" at bounding box center [474, 258] width 485 height 41
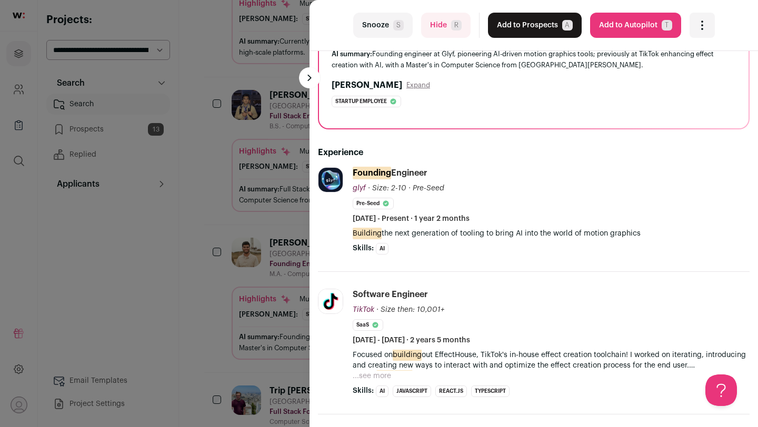
scroll to position [0, 0]
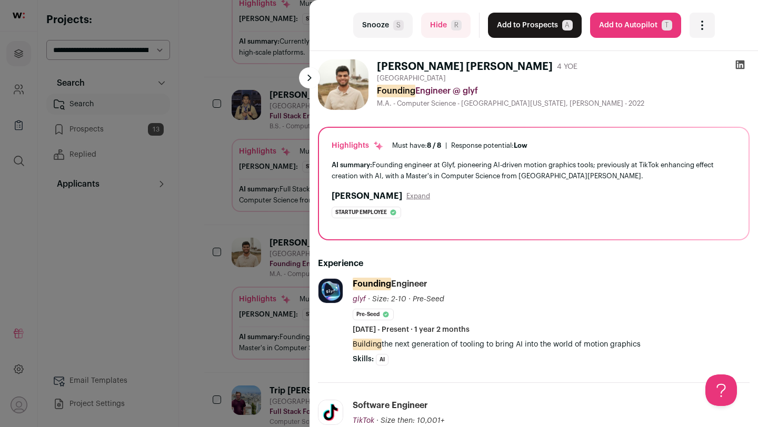
click at [531, 24] on button "Add to Prospects A" at bounding box center [535, 25] width 94 height 25
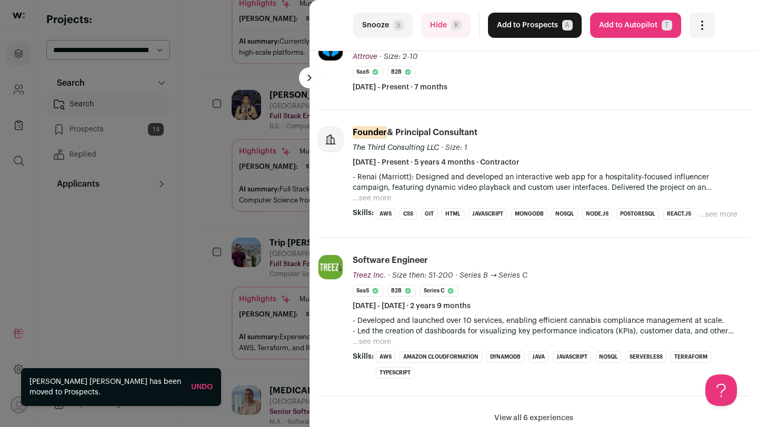
scroll to position [264, 0]
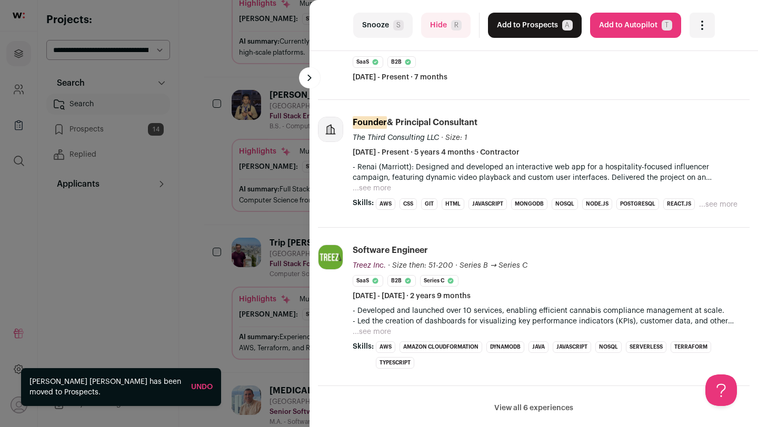
click at [537, 30] on button "Add to Prospects A" at bounding box center [535, 25] width 94 height 25
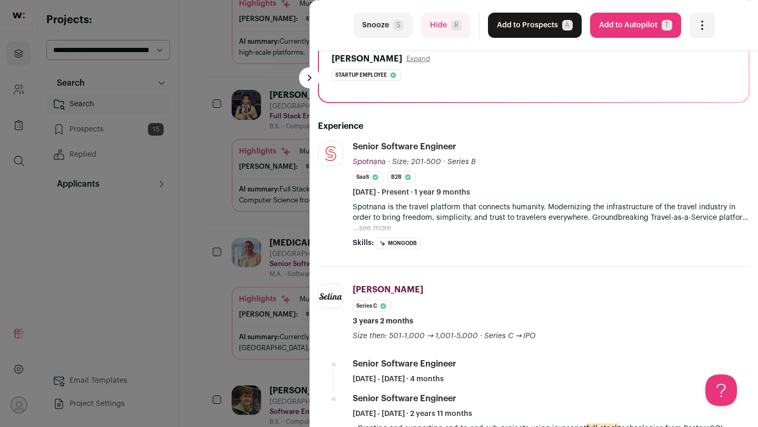
scroll to position [146, 0]
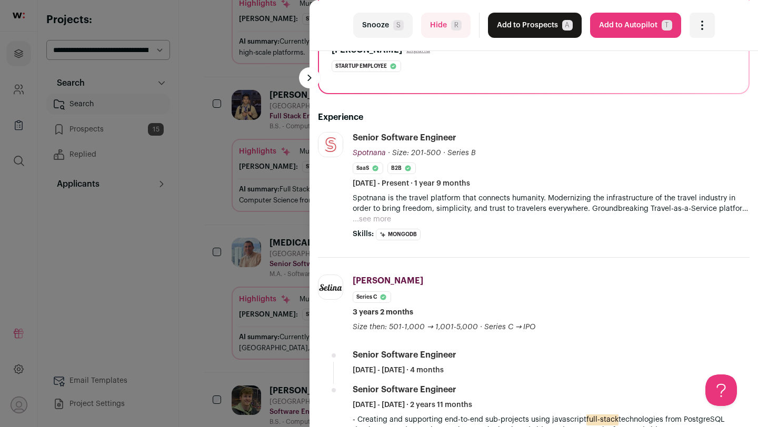
click at [250, 196] on div "last Snooze S Hide R Add to Prospects A Are you sure? [MEDICAL_DATA][PERSON_NAM…" at bounding box center [379, 213] width 758 height 427
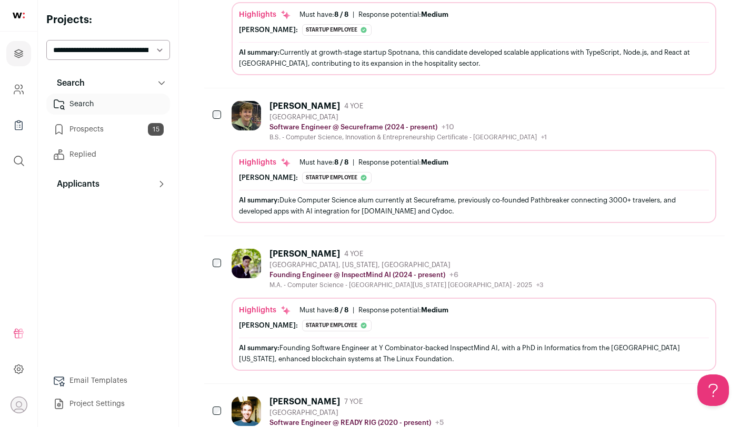
click at [309, 164] on div "Must have: 8 / 8" at bounding box center [323, 162] width 49 height 8
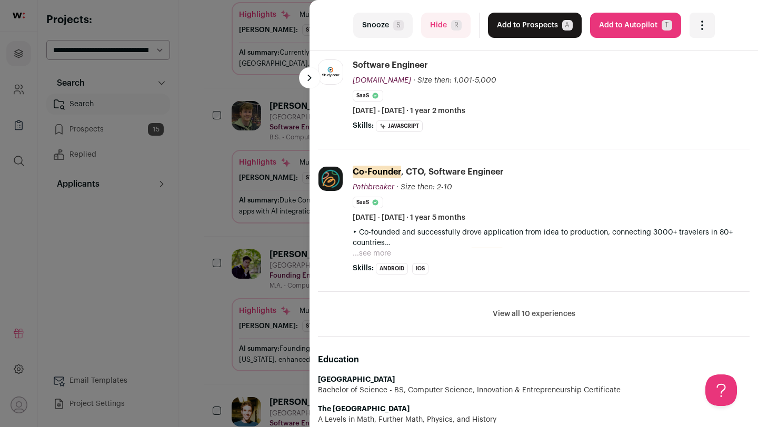
scroll to position [326, 0]
click at [561, 317] on button "View all 10 experiences" at bounding box center [534, 313] width 83 height 11
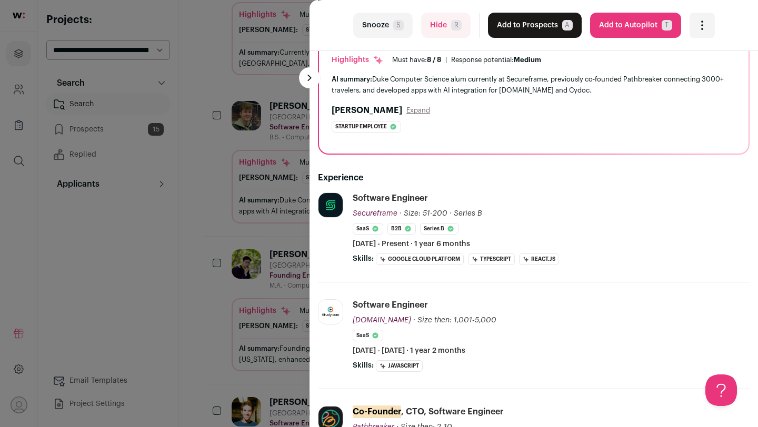
scroll to position [0, 0]
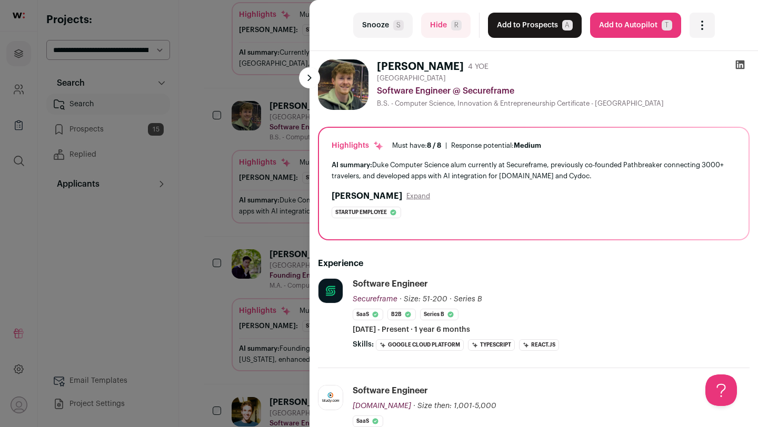
click at [548, 27] on button "Add to Prospects A" at bounding box center [535, 25] width 94 height 25
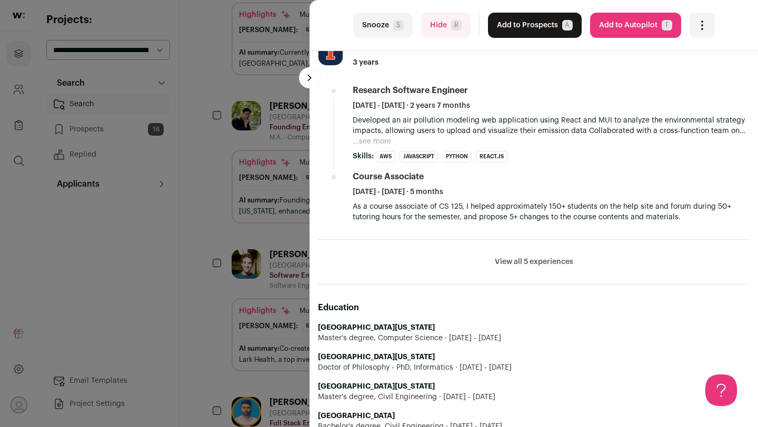
scroll to position [570, 0]
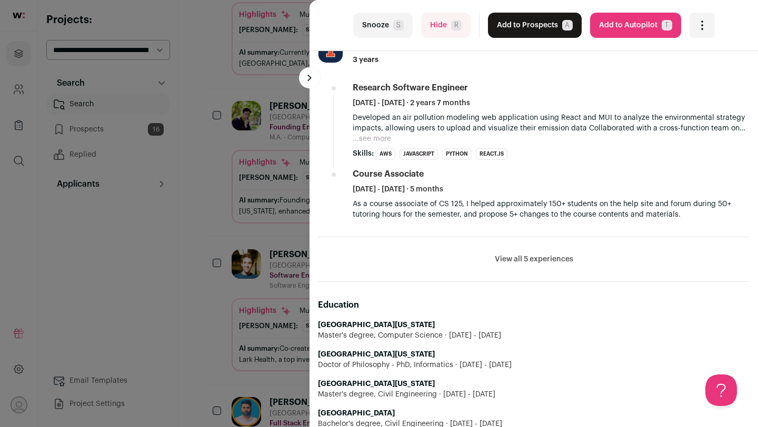
click at [265, 195] on div "last Snooze S Hide R Add to Prospects A Are you sure? [PERSON_NAME] is already …" at bounding box center [379, 213] width 758 height 427
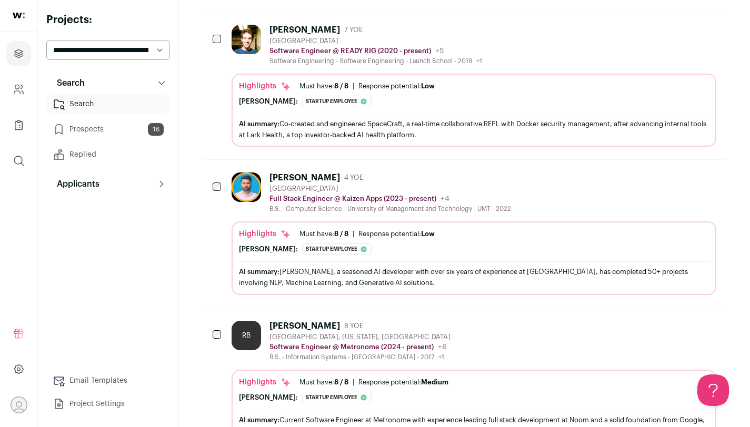
click at [363, 82] on div "Response potential: Low" at bounding box center [396, 86] width 76 height 8
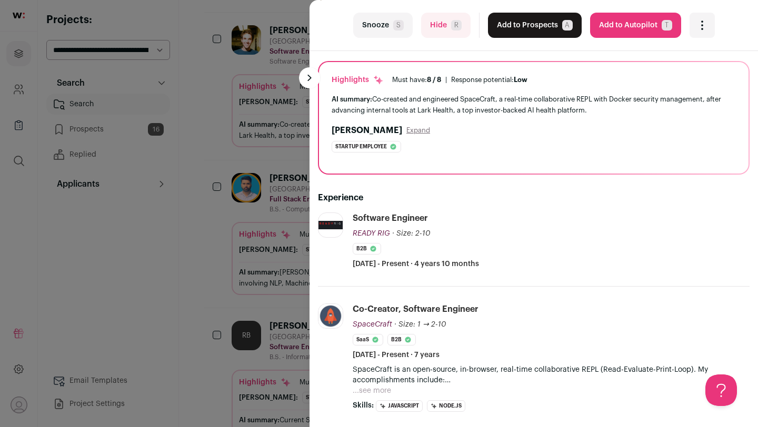
scroll to position [132, 0]
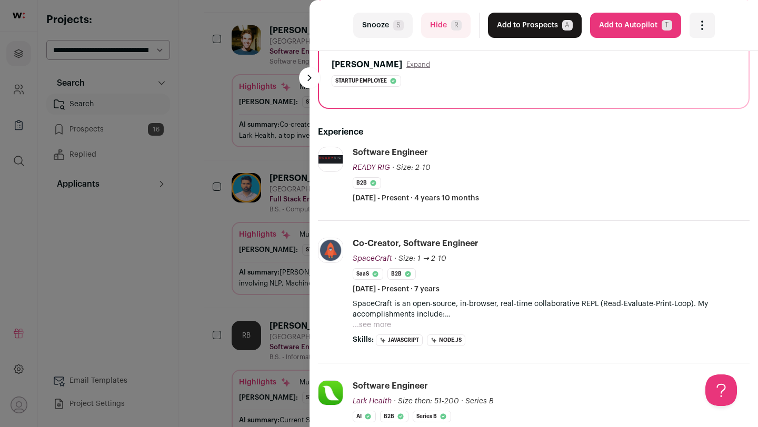
click at [392, 34] on button "Snooze S" at bounding box center [382, 25] width 59 height 25
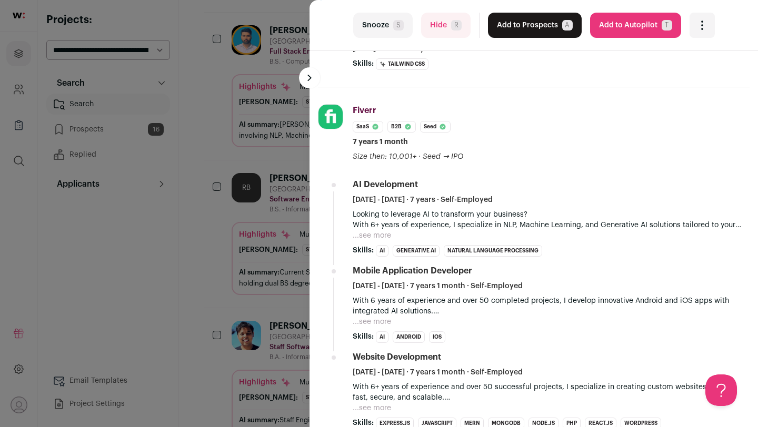
scroll to position [278, 0]
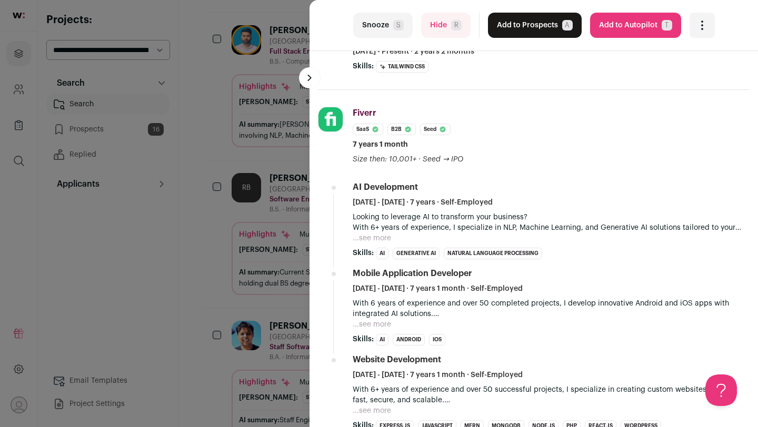
click at [203, 170] on div "last Snooze S Hide R Add to Prospects A Are you sure? [PERSON_NAME] is already …" at bounding box center [379, 213] width 758 height 427
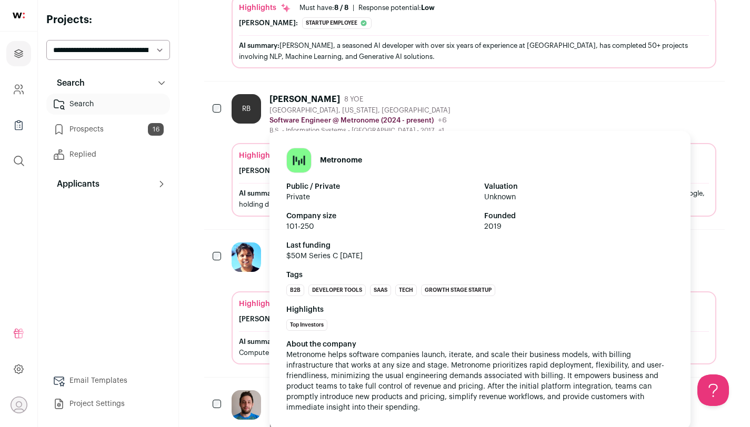
scroll to position [1545, 0]
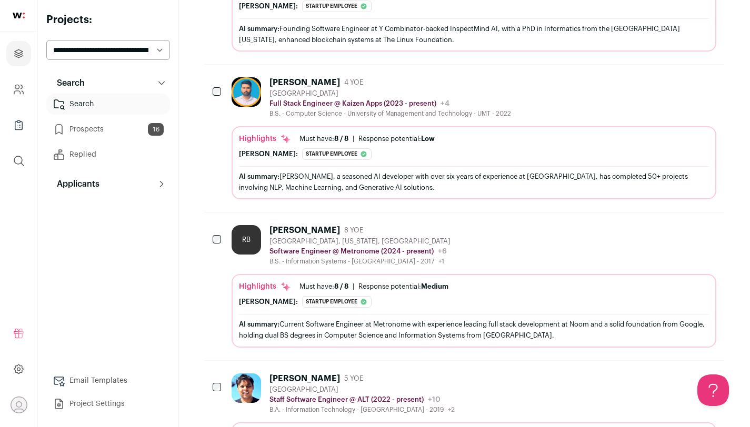
click at [513, 258] on div "RB [PERSON_NAME] 8 YOE [GEOGRAPHIC_DATA], [US_STATE], [GEOGRAPHIC_DATA] Softwar…" at bounding box center [474, 245] width 485 height 41
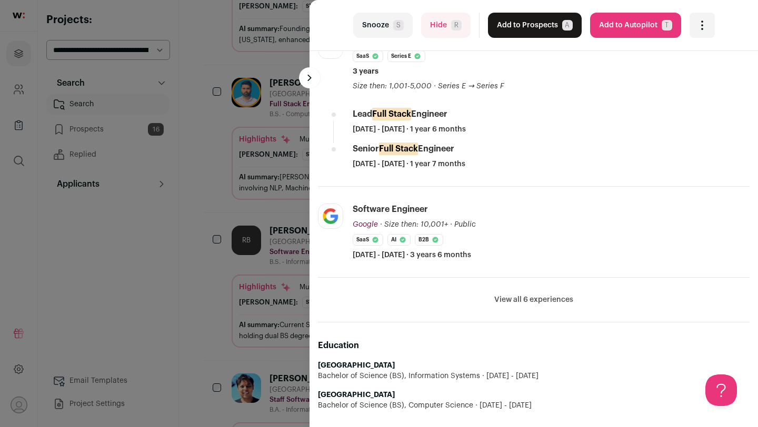
scroll to position [354, 0]
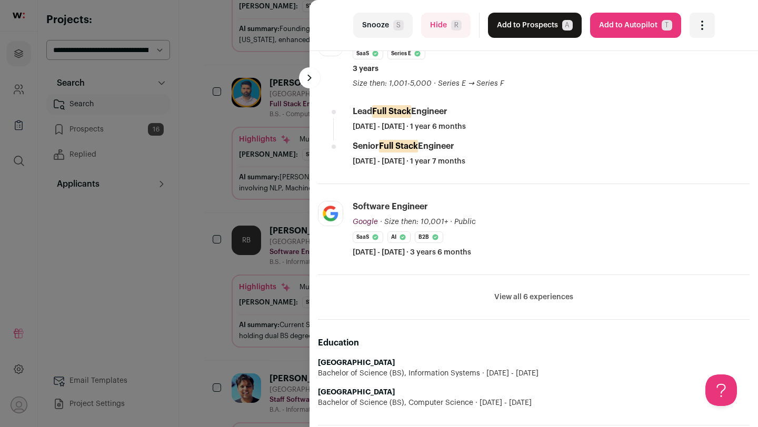
click at [515, 293] on button "View all 6 experiences" at bounding box center [533, 297] width 79 height 11
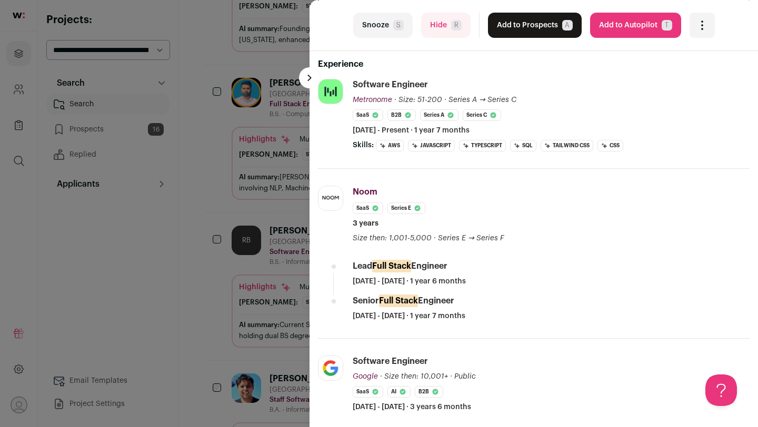
scroll to position [199, 0]
click at [508, 17] on button "Add to Prospects A" at bounding box center [535, 25] width 94 height 25
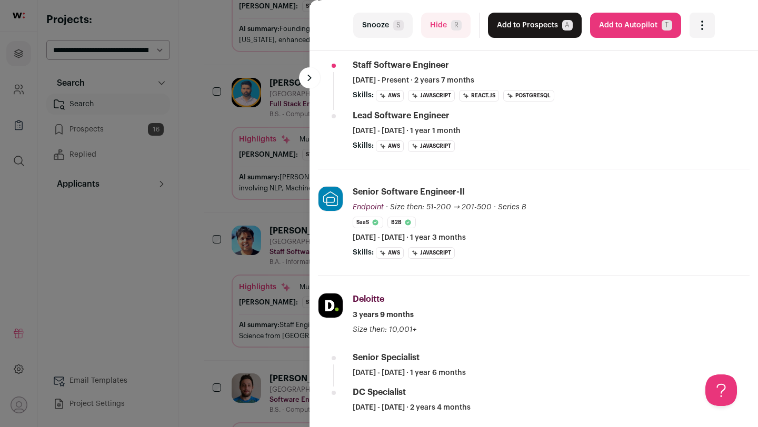
scroll to position [295, 0]
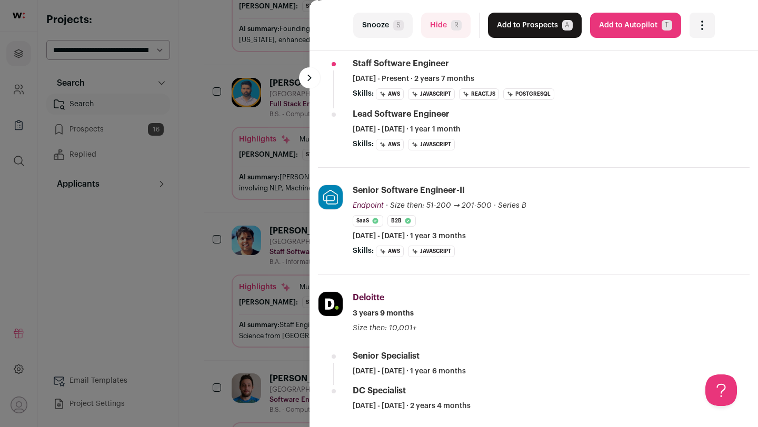
click at [380, 19] on button "Snooze S" at bounding box center [382, 25] width 59 height 25
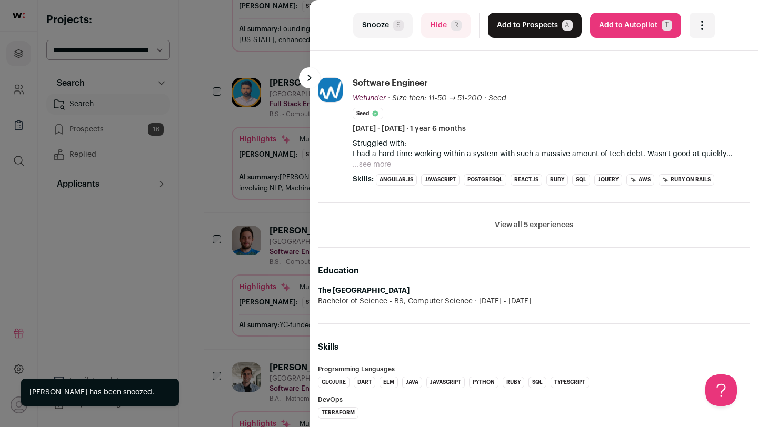
scroll to position [440, 0]
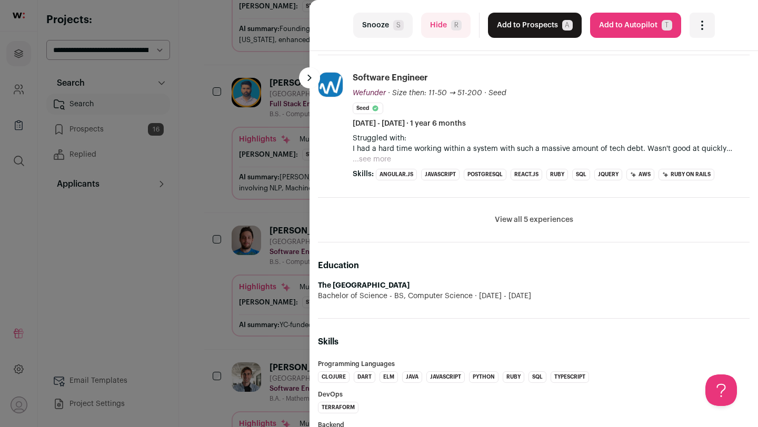
click at [515, 216] on button "View all 5 experiences" at bounding box center [534, 220] width 78 height 11
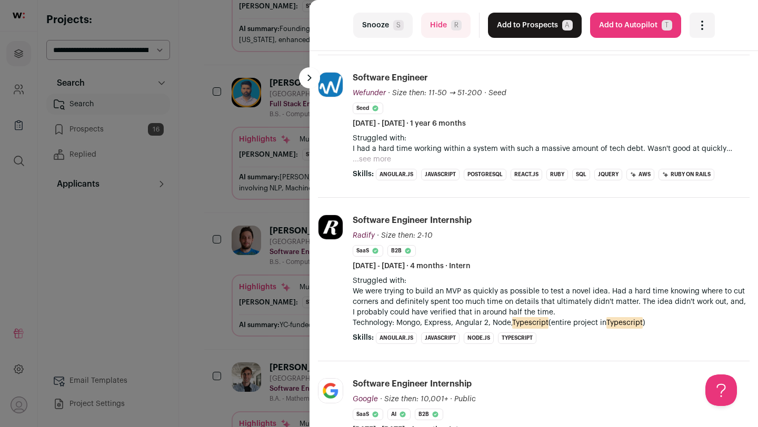
scroll to position [0, 0]
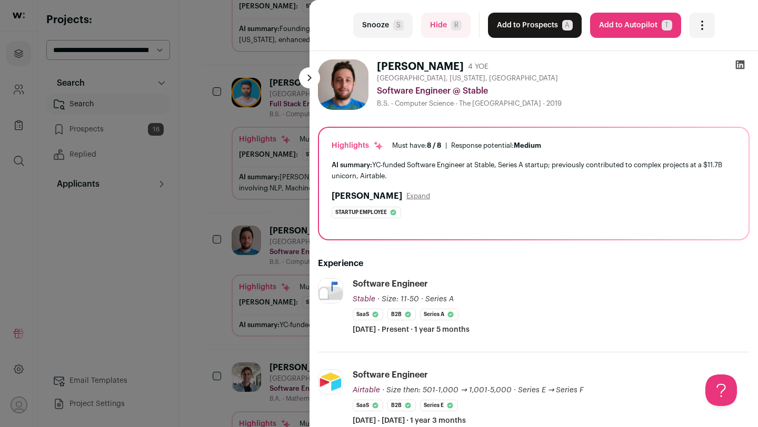
click at [540, 27] on button "Add to Prospects A" at bounding box center [535, 25] width 94 height 25
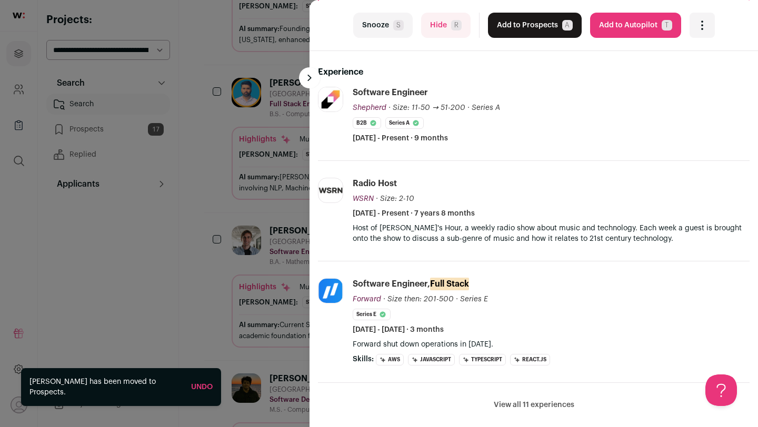
scroll to position [196, 0]
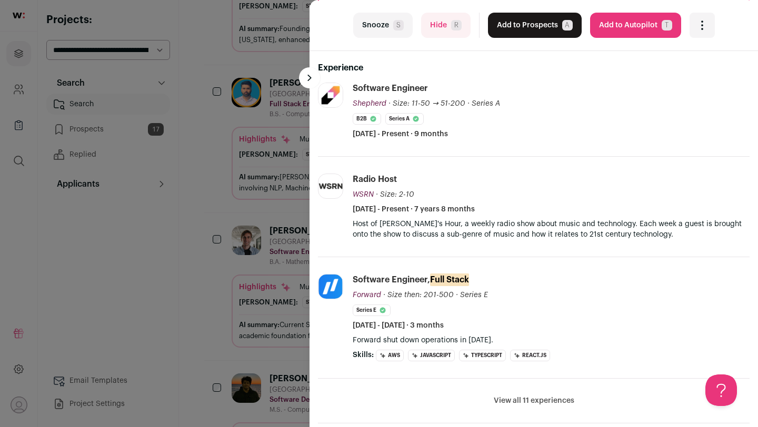
click at [435, 22] on button "Hide R" at bounding box center [445, 25] width 49 height 25
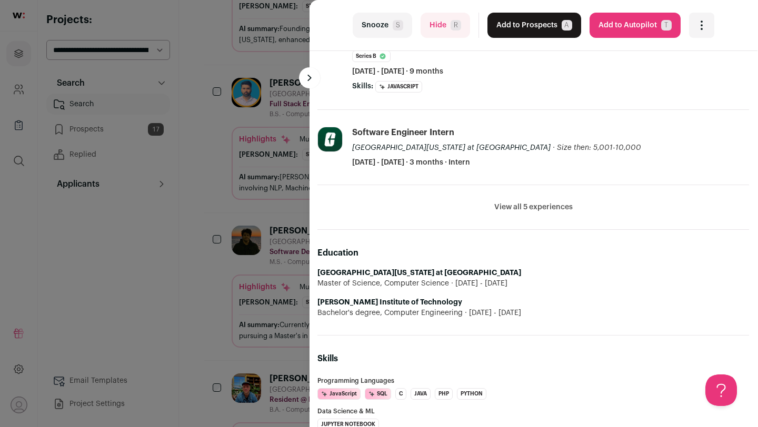
scroll to position [0, 1]
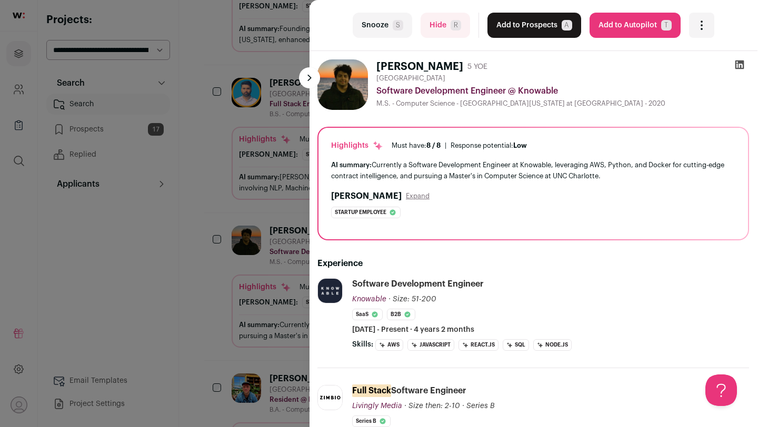
click at [530, 18] on button "Add to Prospects A" at bounding box center [534, 25] width 94 height 25
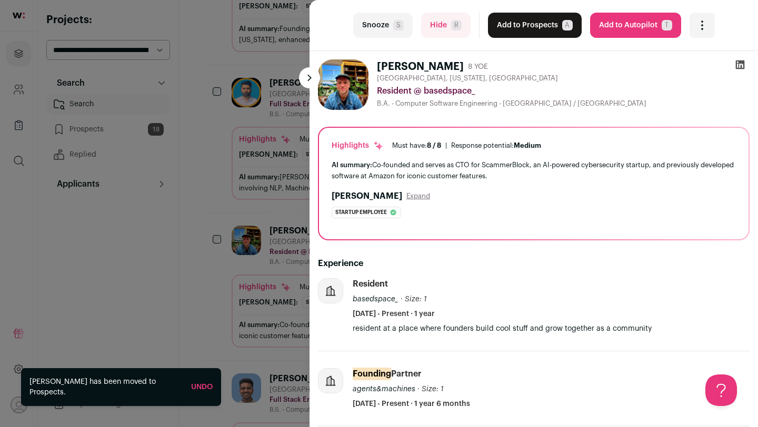
click at [209, 275] on div "last Snooze S Hide R Add to Prospects A Are you sure? [PERSON_NAME] is already …" at bounding box center [379, 213] width 758 height 427
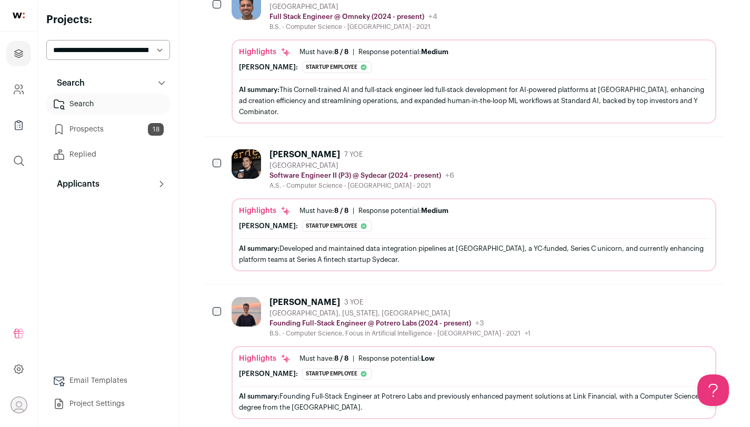
scroll to position [1798, 0]
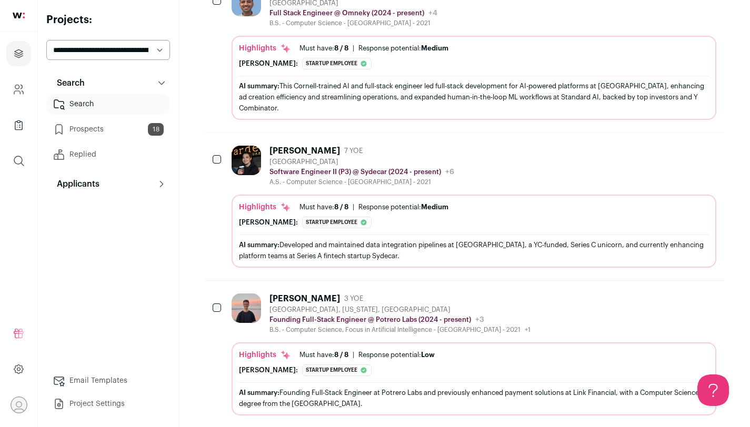
click at [242, 294] on img at bounding box center [246, 308] width 29 height 29
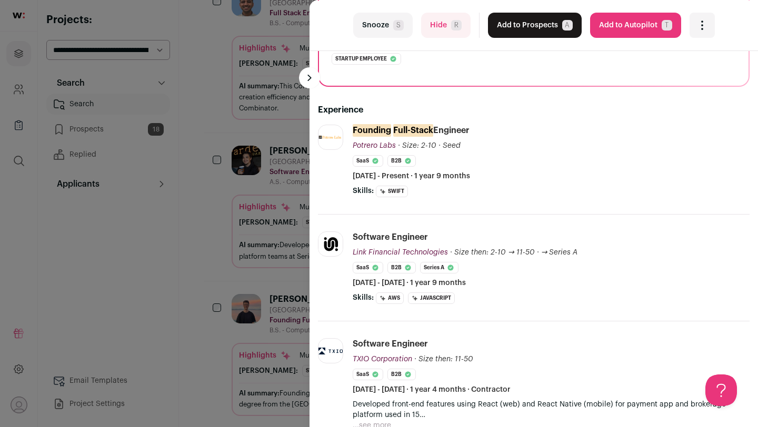
scroll to position [156, 0]
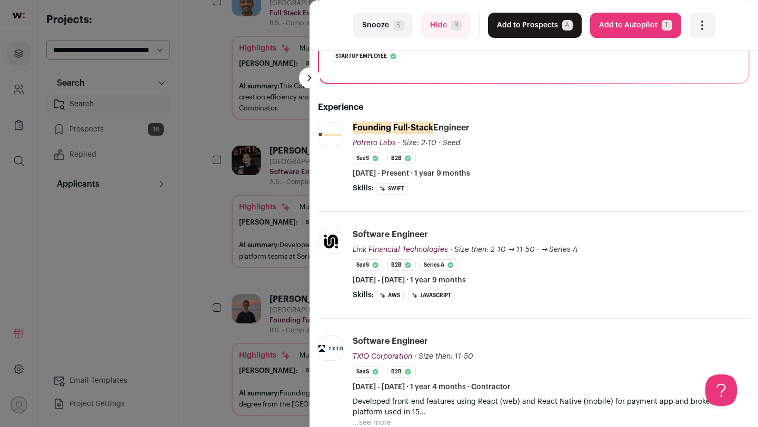
click at [519, 25] on button "Add to Prospects A" at bounding box center [535, 25] width 94 height 25
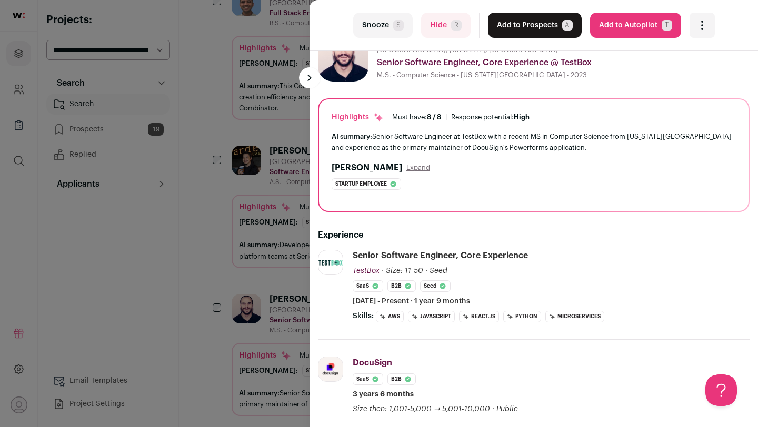
scroll to position [0, 0]
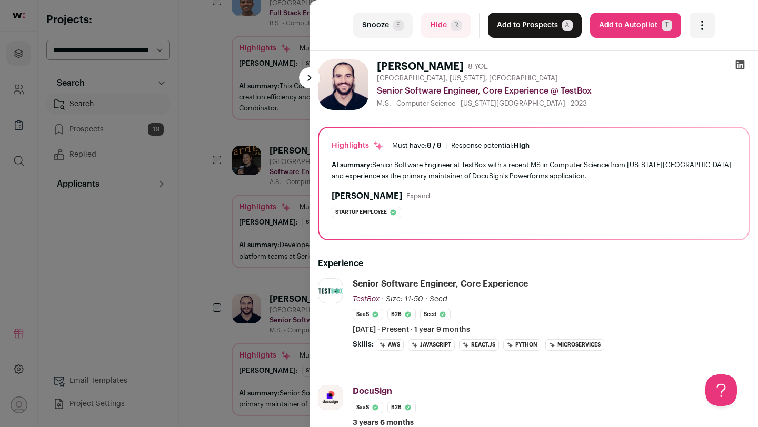
click at [526, 30] on button "Add to Prospects A" at bounding box center [535, 25] width 94 height 25
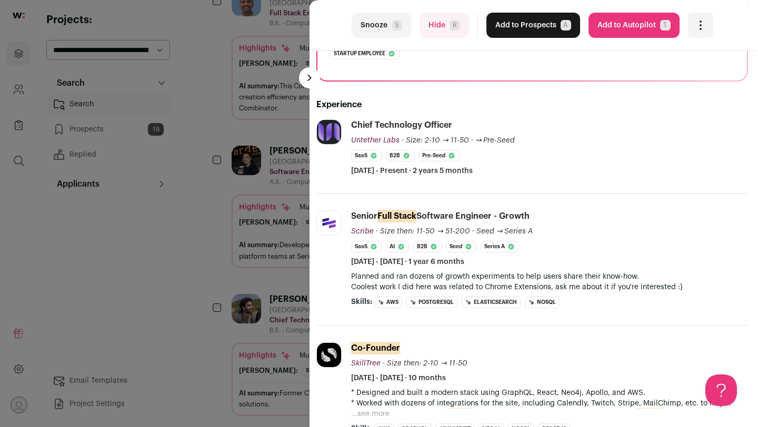
scroll to position [0, 2]
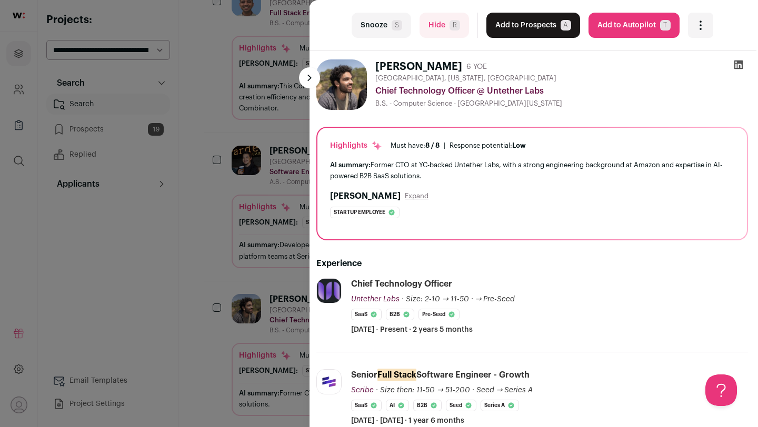
click at [734, 68] on icon at bounding box center [738, 65] width 9 height 9
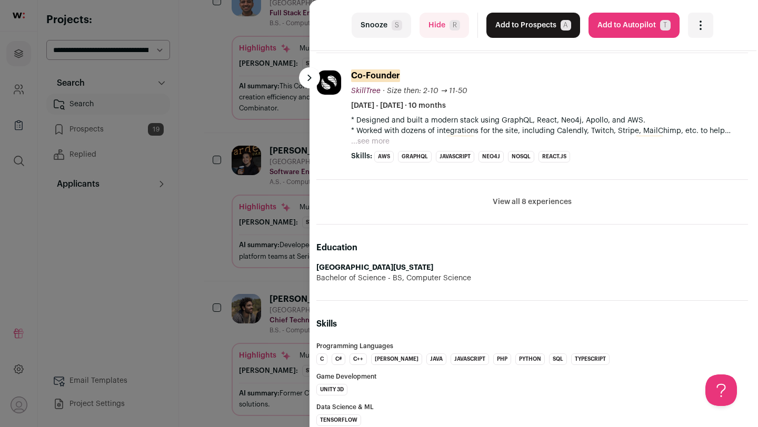
scroll to position [391, 2]
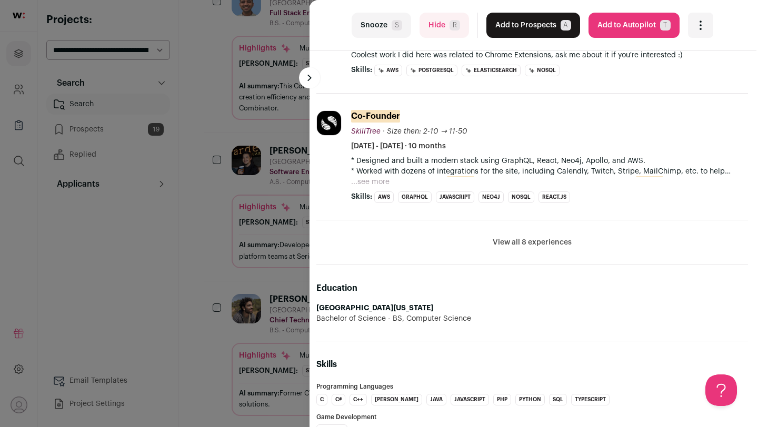
click at [535, 245] on button "View all 8 experiences" at bounding box center [532, 242] width 79 height 11
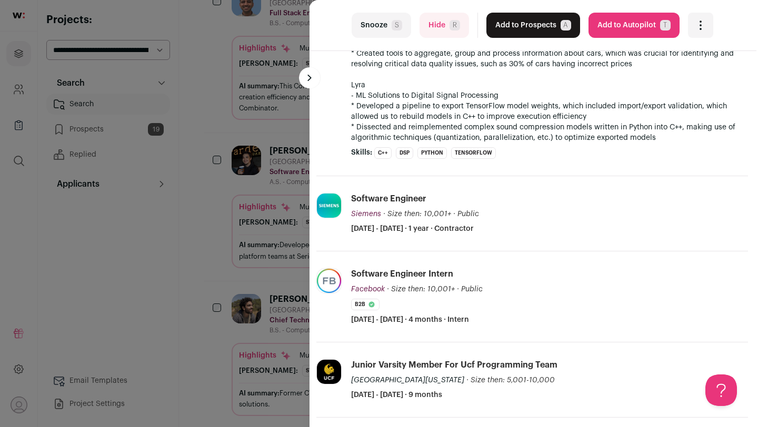
scroll to position [888, 2]
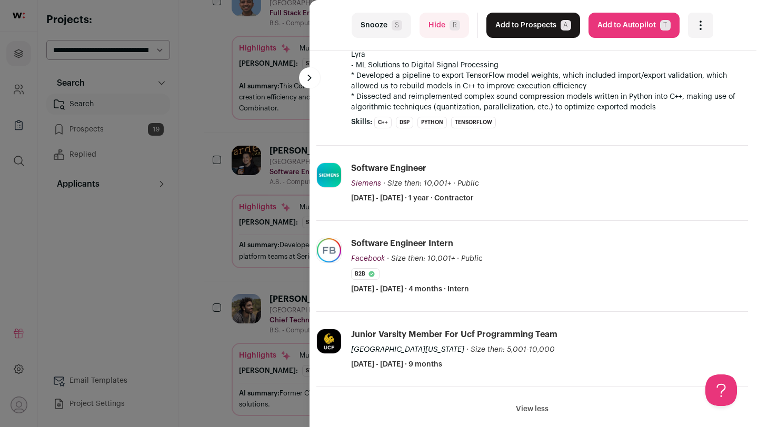
click at [206, 247] on div "last Snooze S Hide R Add to Prospects A Are you sure? [PERSON_NAME] is already …" at bounding box center [379, 213] width 758 height 427
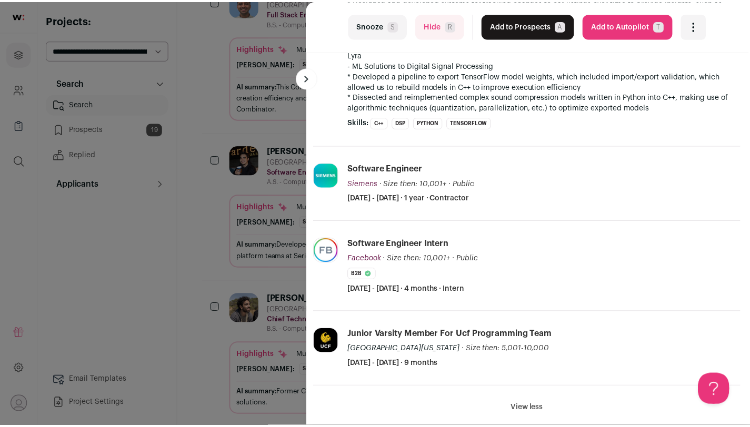
scroll to position [1798, 0]
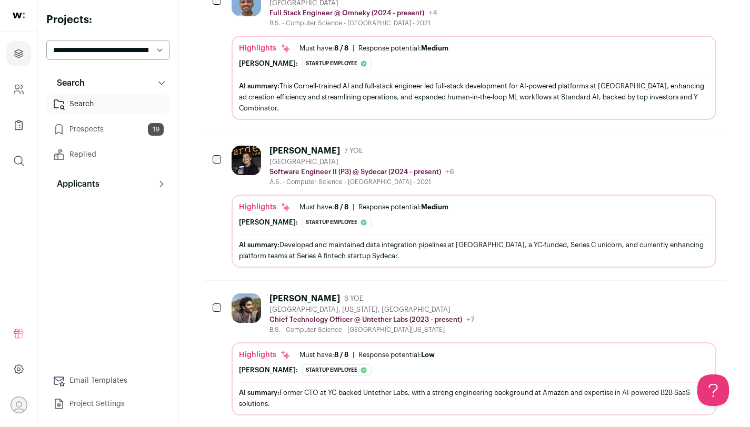
click at [206, 247] on div "[PERSON_NAME] 7 YOE [GEOGRAPHIC_DATA] Software Engineer II (P3) @ Sydecar (2024…" at bounding box center [464, 206] width 520 height 147
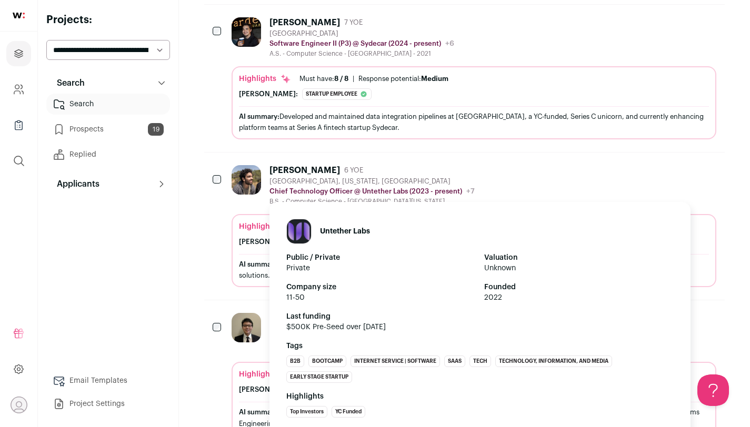
click at [350, 187] on p "Chief Technology Officer @ Untether Labs (2023 - present)" at bounding box center [365, 191] width 193 height 8
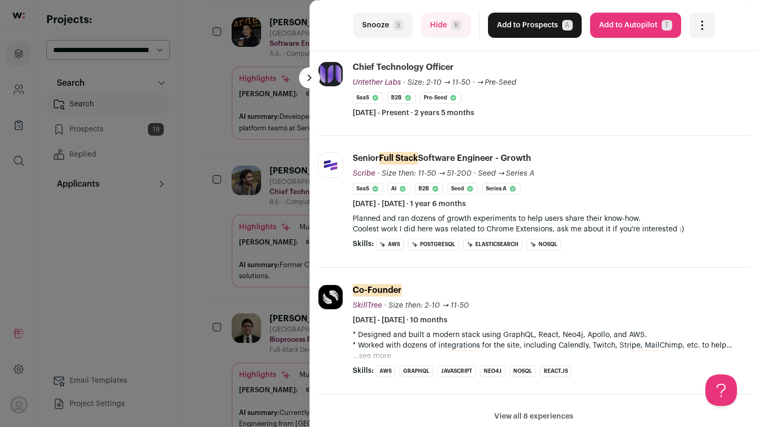
scroll to position [216, 0]
click at [259, 233] on div "last Snooze S Hide R Add to Prospects A Are you sure? [PERSON_NAME] is already …" at bounding box center [379, 213] width 758 height 427
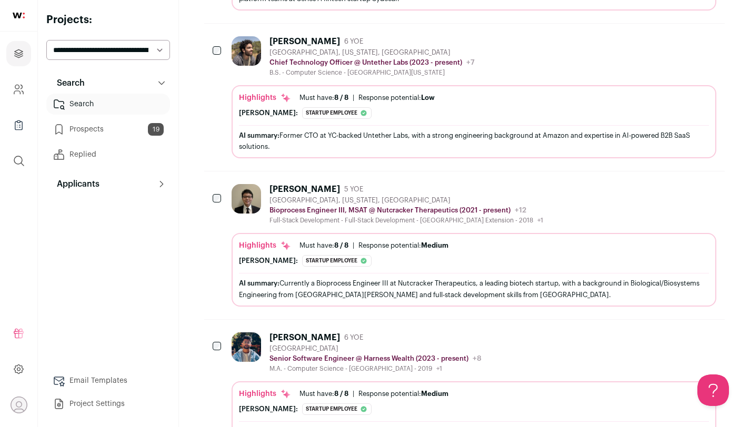
click at [335, 215] on div "[PERSON_NAME] 5 YOE [GEOGRAPHIC_DATA], [US_STATE], [GEOGRAPHIC_DATA] Bioprocess…" at bounding box center [474, 245] width 485 height 122
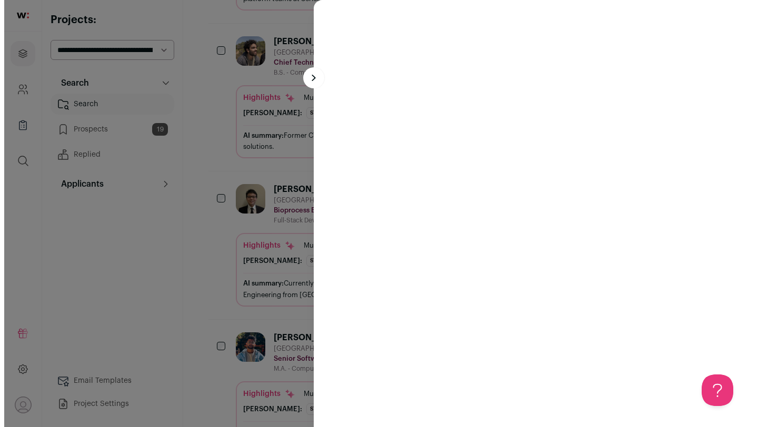
scroll to position [2042, 0]
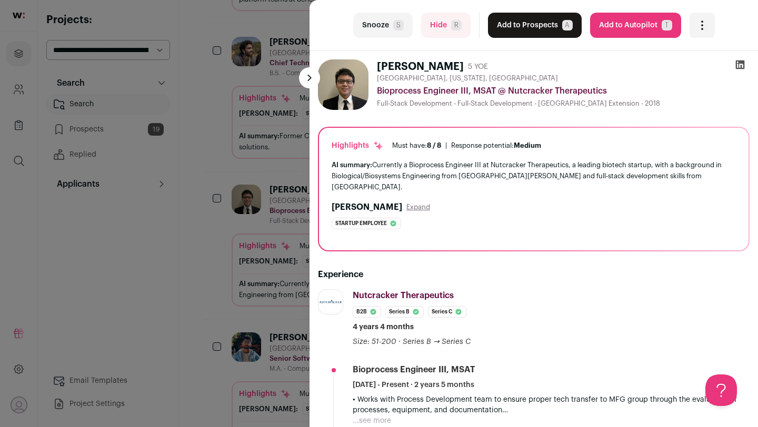
click at [441, 21] on button "Hide R" at bounding box center [445, 25] width 49 height 25
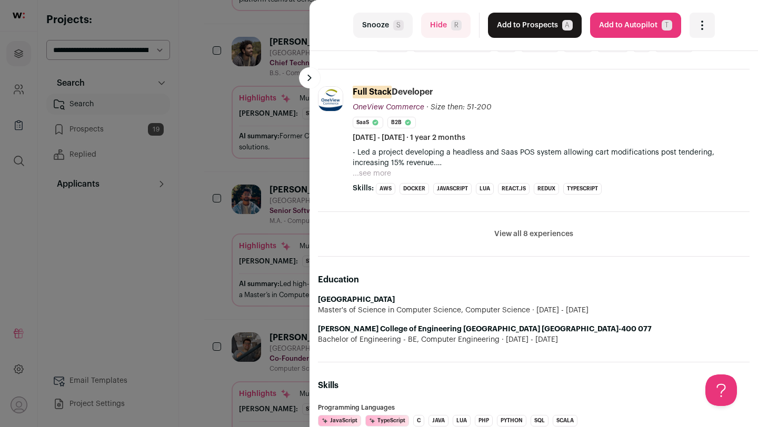
scroll to position [0, 0]
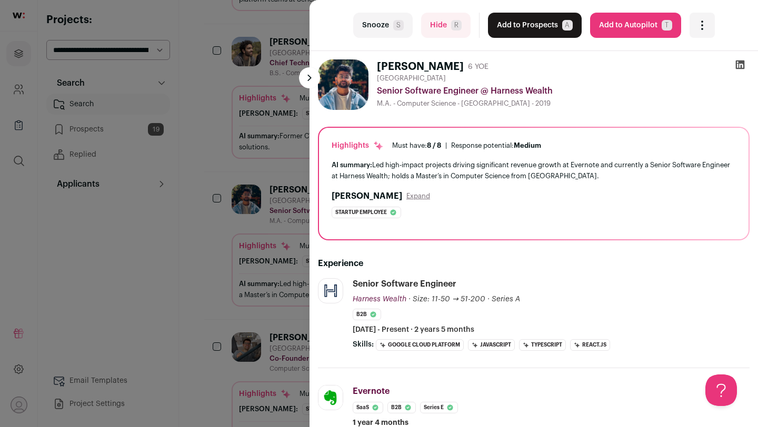
click at [525, 29] on button "Add to Prospects A" at bounding box center [535, 25] width 94 height 25
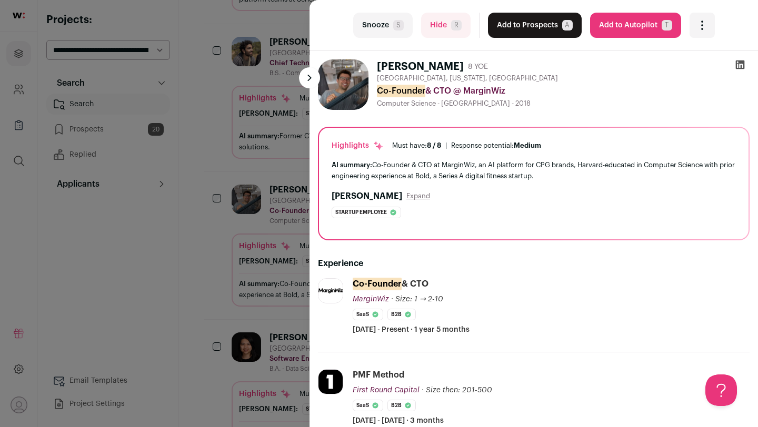
click at [374, 31] on button "Snooze S" at bounding box center [382, 25] width 59 height 25
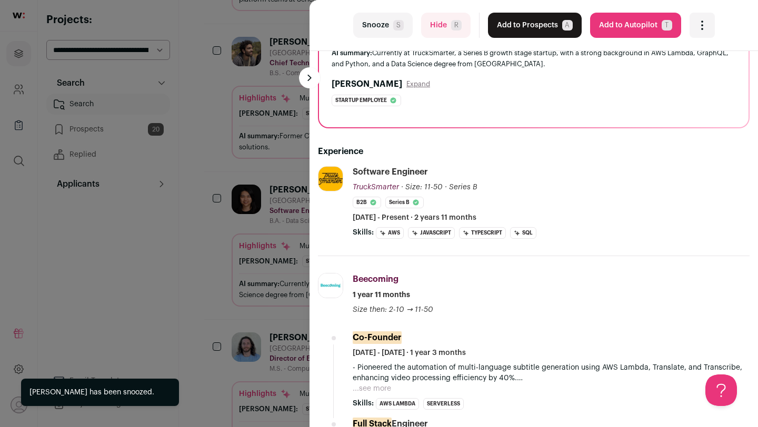
scroll to position [114, 0]
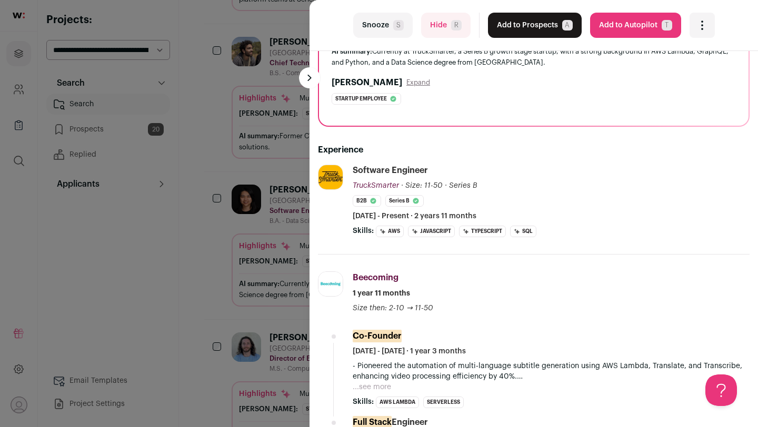
click at [530, 28] on button "Add to Prospects A" at bounding box center [535, 25] width 94 height 25
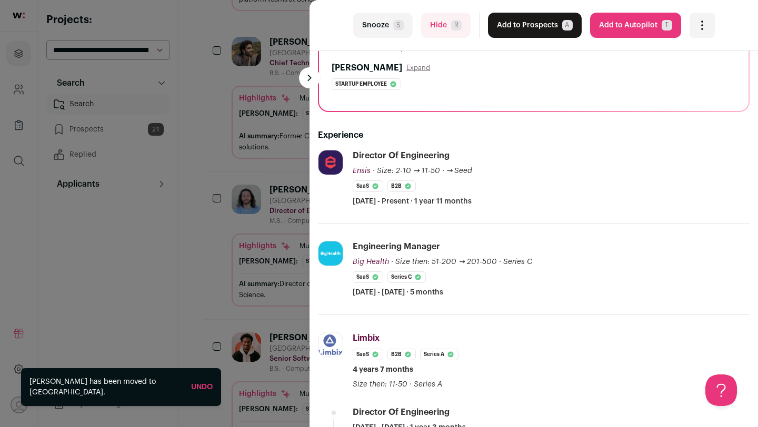
scroll to position [137, 0]
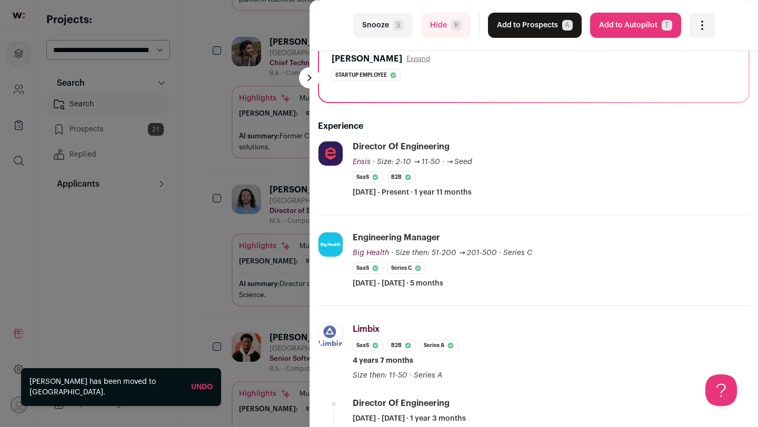
click at [226, 242] on div "last Snooze S Hide R Add to Prospects A Are you sure? [PERSON_NAME] is already …" at bounding box center [379, 213] width 758 height 427
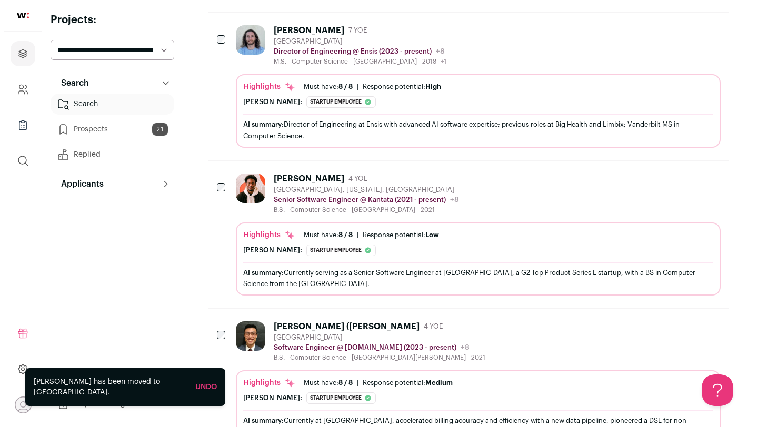
scroll to position [2216, 0]
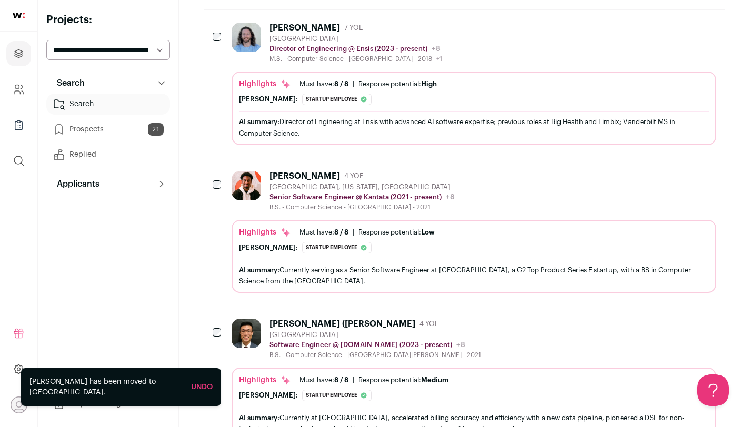
click at [450, 206] on div "[PERSON_NAME] 4 YOE [GEOGRAPHIC_DATA], [US_STATE], [GEOGRAPHIC_DATA] Senior Sof…" at bounding box center [474, 232] width 485 height 122
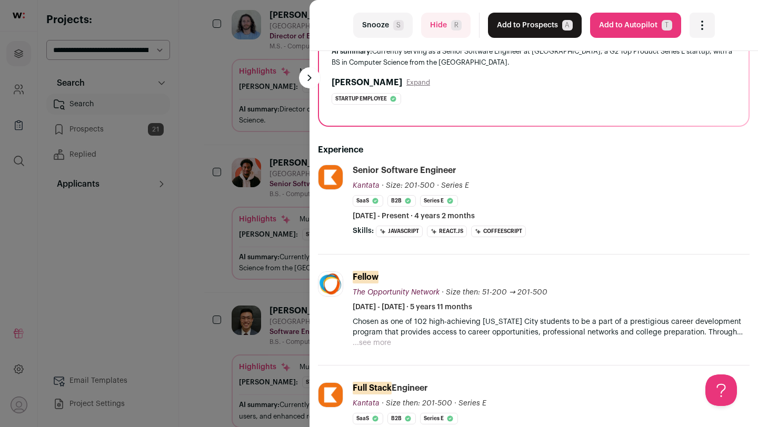
scroll to position [0, 0]
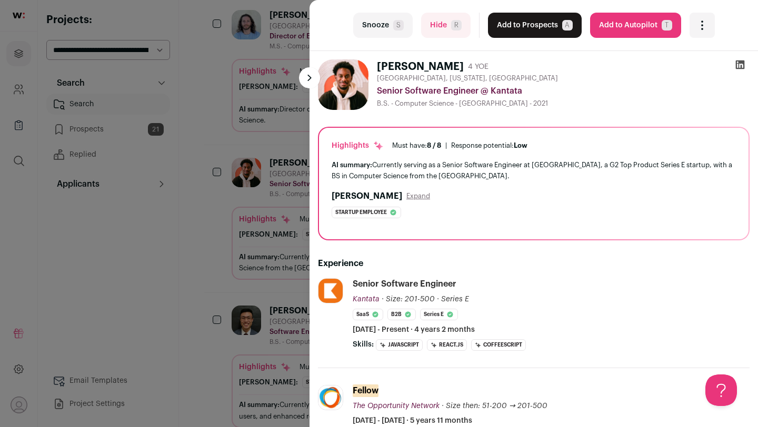
click at [377, 28] on button "Snooze S" at bounding box center [382, 25] width 59 height 25
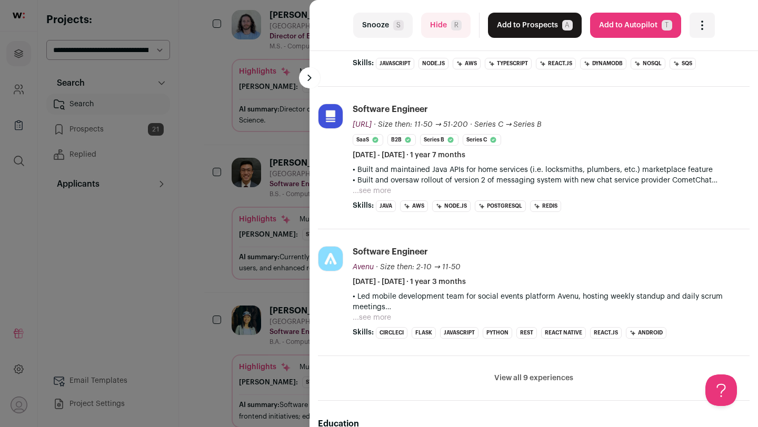
scroll to position [326, 0]
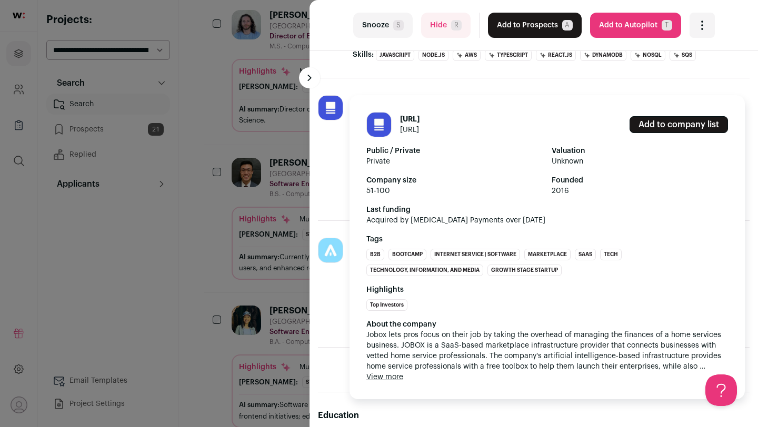
click at [332, 103] on img at bounding box center [330, 108] width 24 height 24
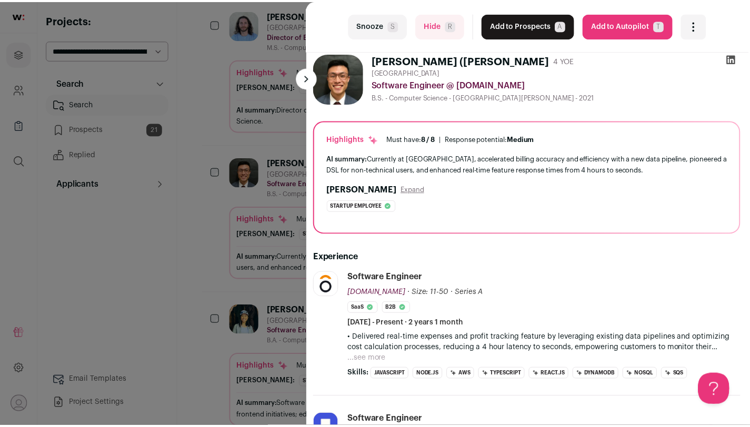
scroll to position [7, 2]
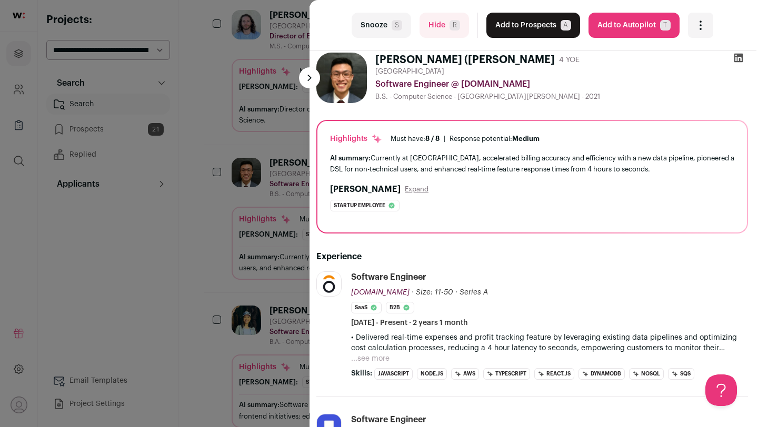
click at [240, 226] on div "last Snooze S Hide R Add to Prospects A Are you sure? [PERSON_NAME] ([PERSON_NA…" at bounding box center [379, 213] width 758 height 427
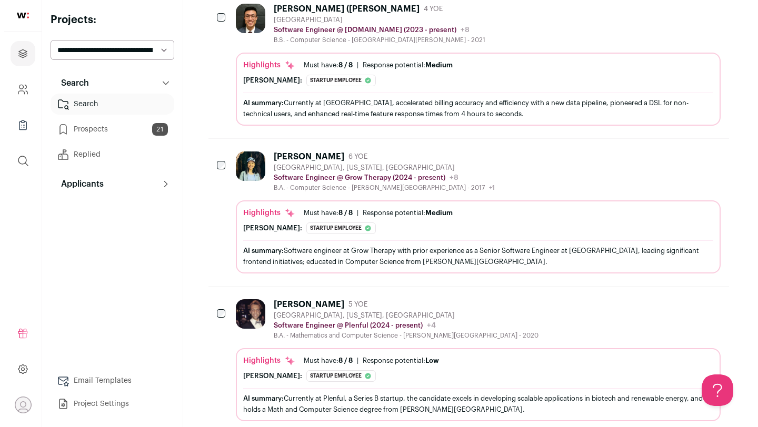
scroll to position [2385, 0]
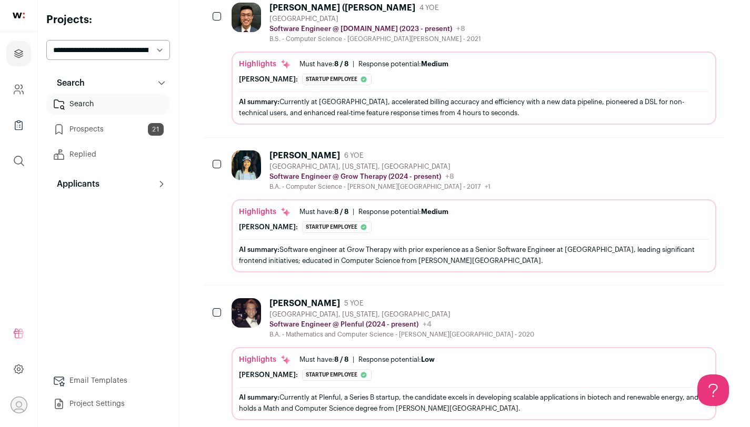
click at [311, 180] on div "[PERSON_NAME] 6 YOE [GEOGRAPHIC_DATA], [US_STATE], [GEOGRAPHIC_DATA] Software E…" at bounding box center [474, 211] width 485 height 122
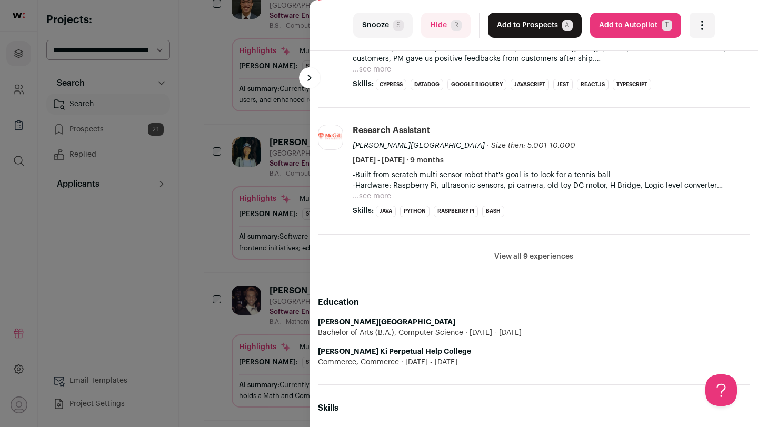
scroll to position [407, 0]
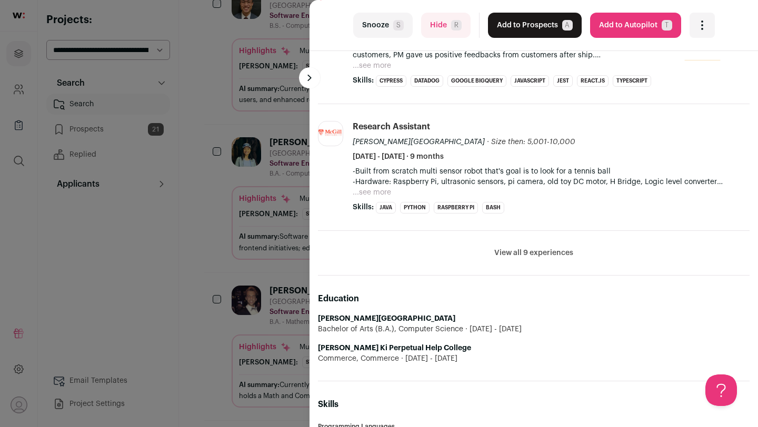
click at [517, 26] on button "Add to Prospects A" at bounding box center [535, 25] width 94 height 25
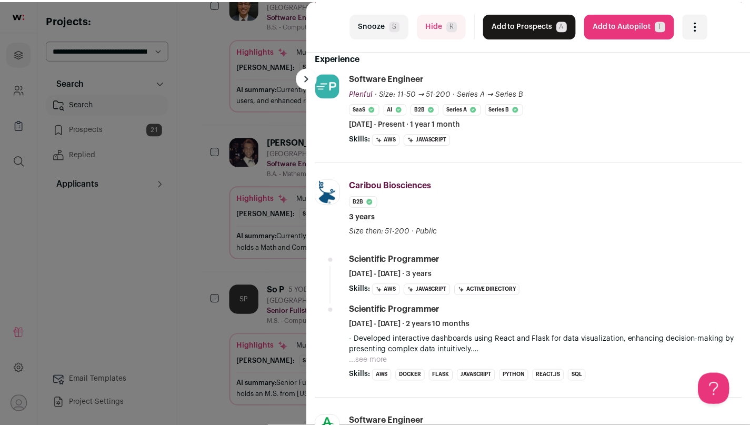
scroll to position [213, 0]
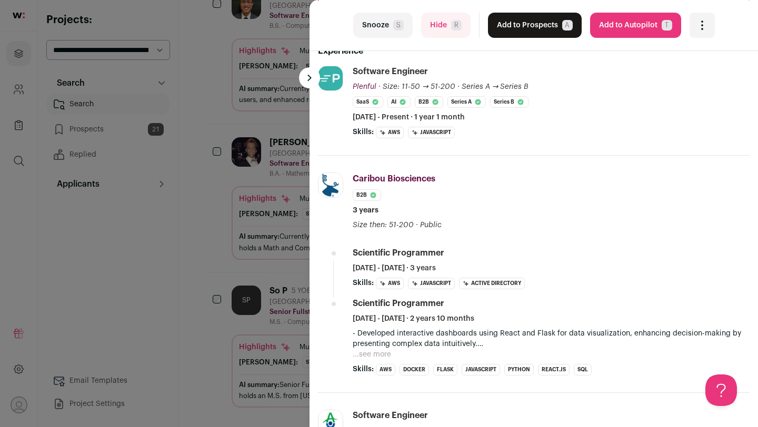
click at [282, 167] on div "last Snooze S Hide R Add to Prospects A Are you sure? [PERSON_NAME] is already …" at bounding box center [379, 213] width 758 height 427
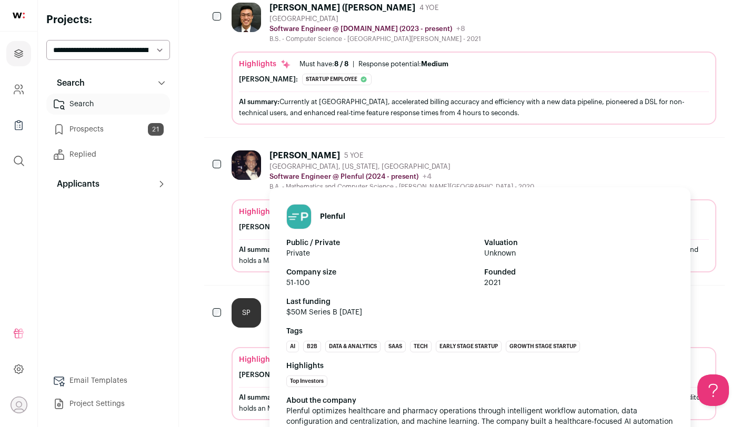
scroll to position [2398, 0]
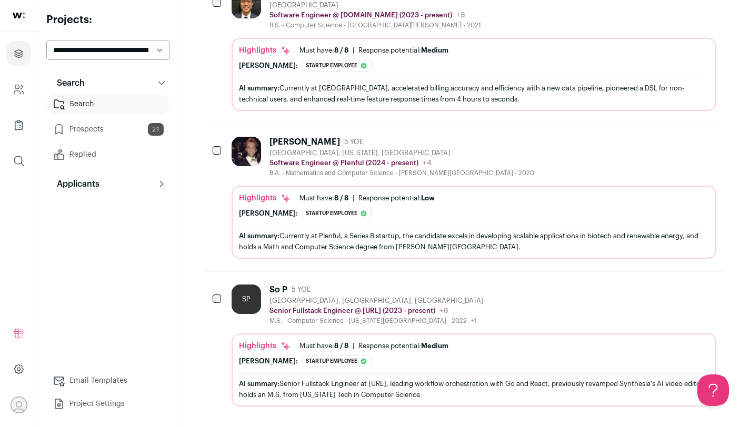
click at [286, 316] on div "SP So P 5 YOE [GEOGRAPHIC_DATA], [GEOGRAPHIC_DATA], [GEOGRAPHIC_DATA] Senior Fu…" at bounding box center [474, 346] width 485 height 122
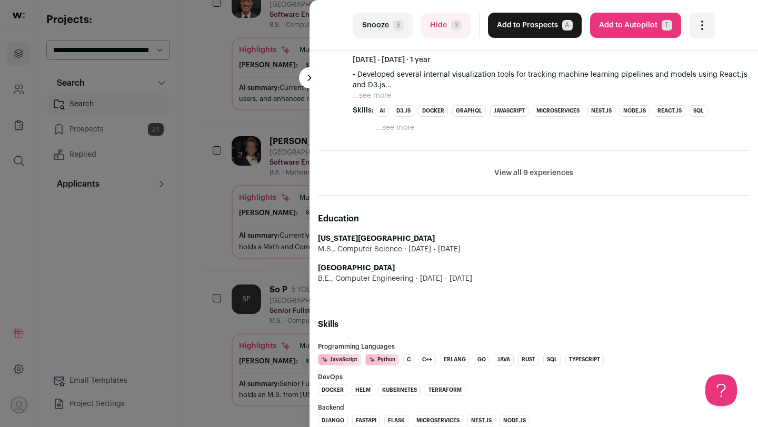
scroll to position [0, 0]
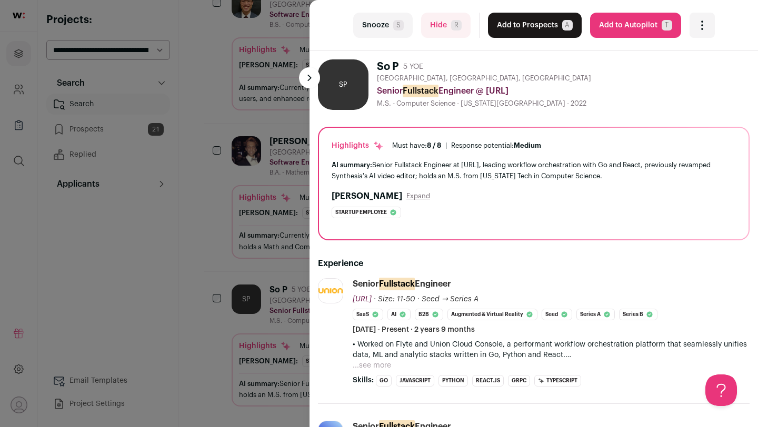
click at [554, 27] on button "Add to Prospects A" at bounding box center [535, 25] width 94 height 25
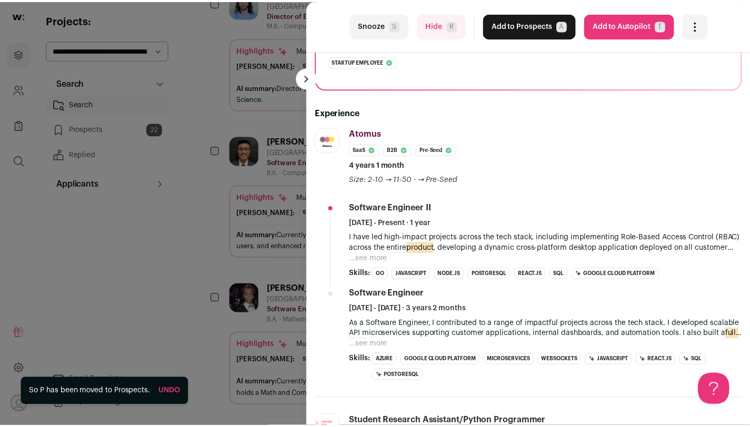
scroll to position [181, 0]
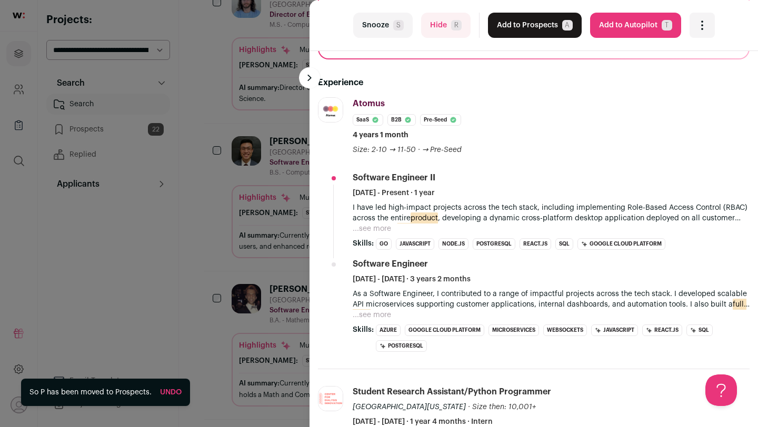
click at [259, 290] on div "last Snooze S Hide R Add to Prospects A Are you sure? [PERSON_NAME] is already …" at bounding box center [379, 213] width 758 height 427
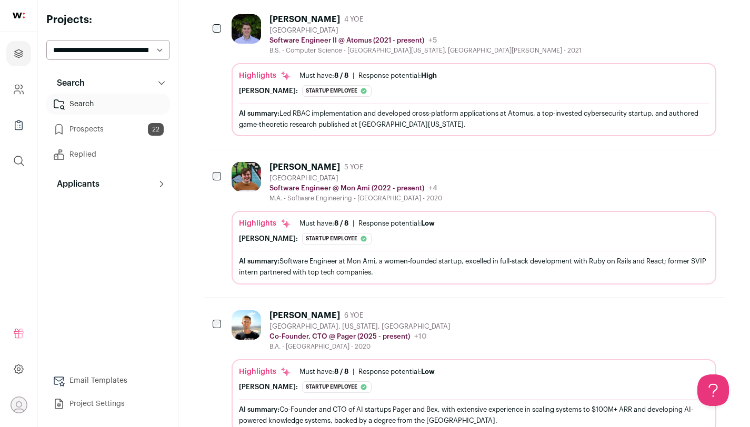
scroll to position [0, 0]
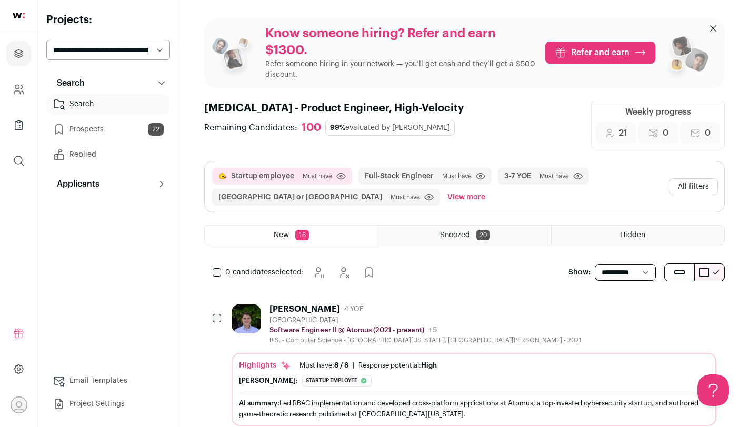
click at [693, 185] on button "All filters" at bounding box center [693, 186] width 49 height 17
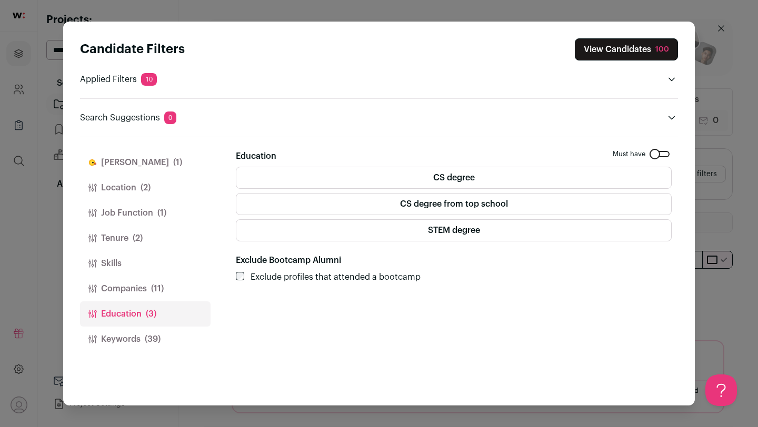
click at [145, 190] on span "(2)" at bounding box center [145, 188] width 10 height 13
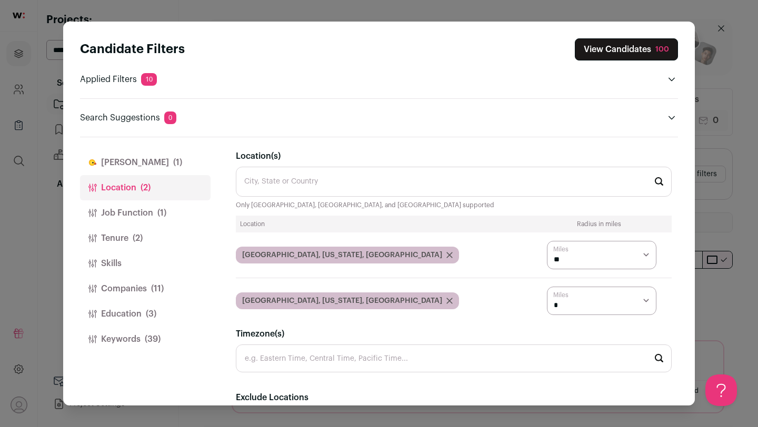
click at [554, 256] on select "* ** ** **" at bounding box center [601, 255] width 109 height 28
select select "****"
click at [547, 241] on select "* ** ** **" at bounding box center [601, 255] width 109 height 28
click at [167, 216] on button "Job Function (1)" at bounding box center [145, 212] width 131 height 25
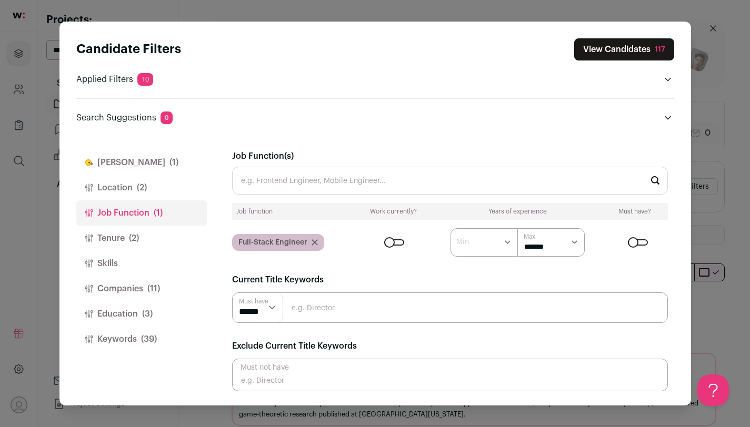
click at [394, 240] on div "Close modal via background" at bounding box center [394, 242] width 20 height 6
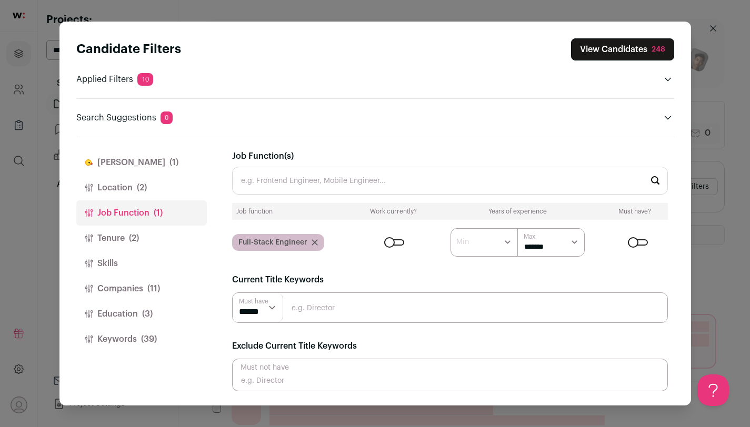
click at [146, 238] on button "Tenure (2)" at bounding box center [141, 238] width 131 height 25
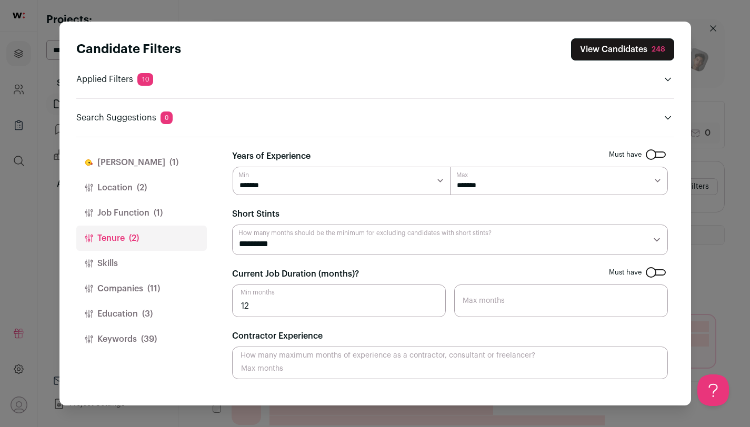
click at [144, 262] on button "Skills" at bounding box center [141, 263] width 131 height 25
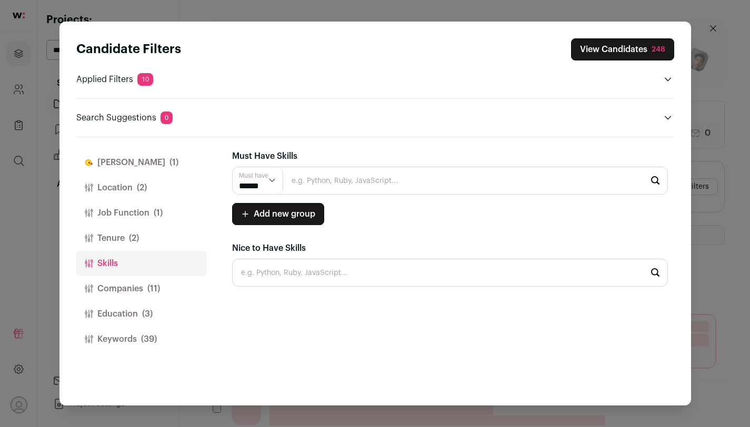
click at [328, 188] on input "Close modal via background" at bounding box center [450, 181] width 436 height 28
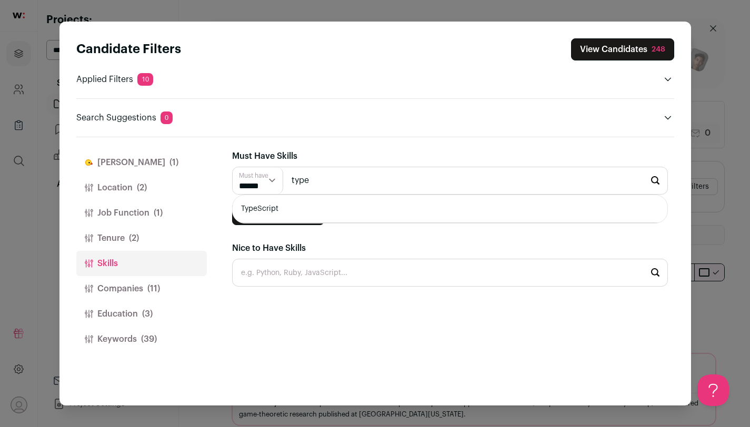
click at [292, 214] on li "TypeScript" at bounding box center [450, 209] width 435 height 28
type input "TypeScript"
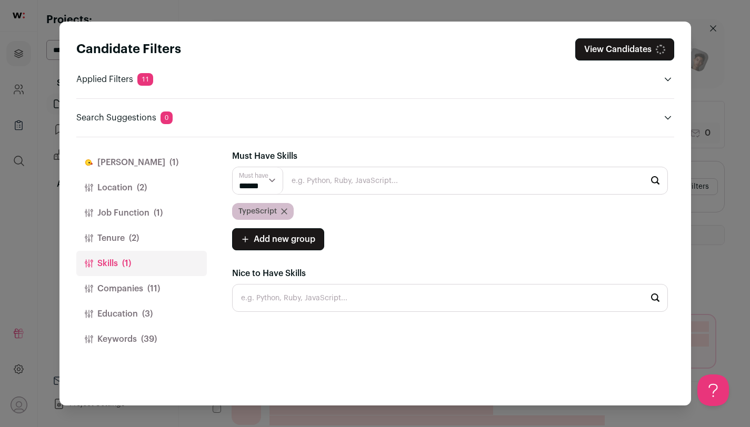
click at [164, 290] on button "Companies (11)" at bounding box center [141, 288] width 131 height 25
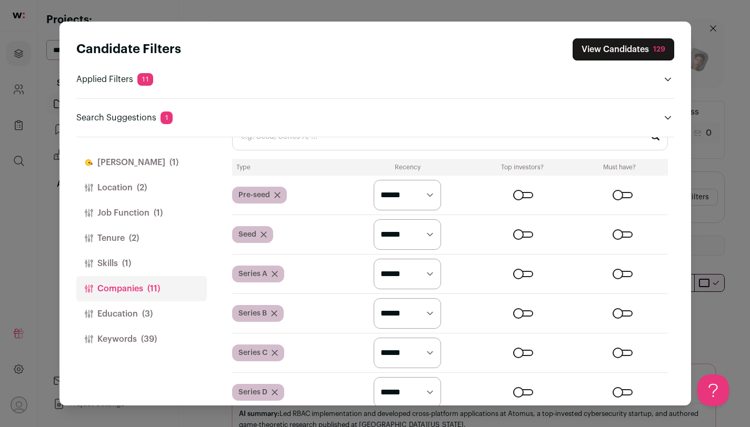
scroll to position [593, 0]
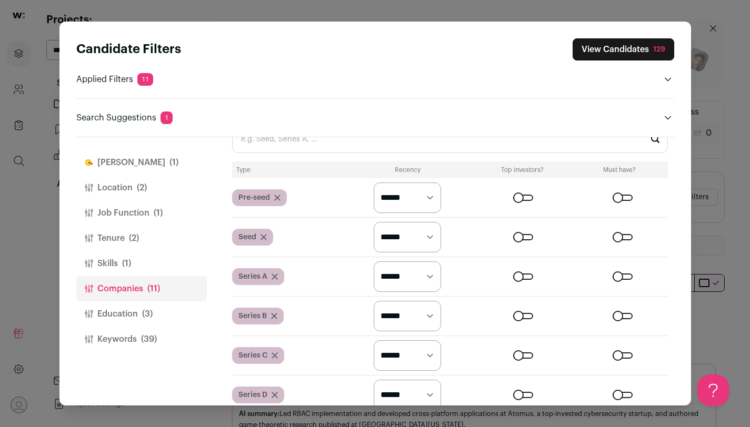
click at [168, 310] on button "Education (3)" at bounding box center [141, 314] width 131 height 25
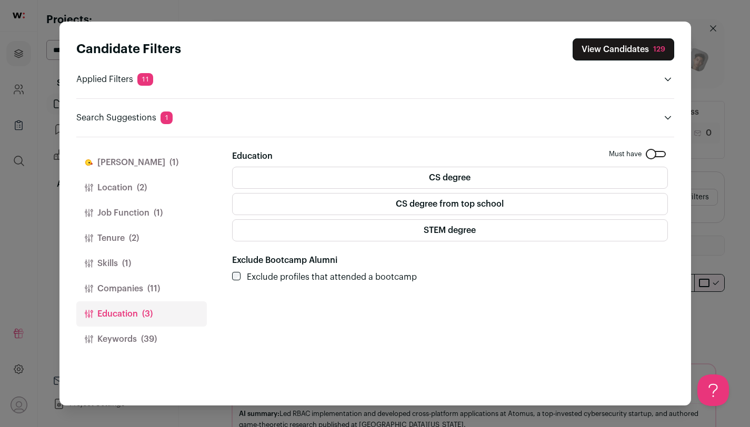
scroll to position [0, 0]
click at [158, 332] on button "Keywords (39)" at bounding box center [141, 339] width 131 height 25
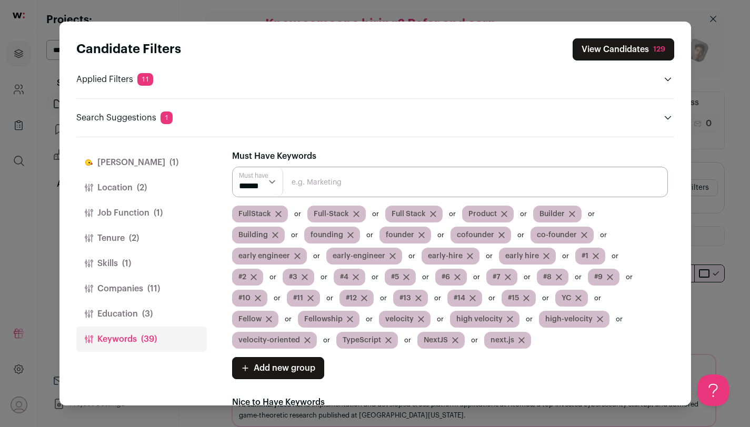
click at [383, 190] on input "Close modal via background" at bounding box center [450, 182] width 436 height 31
type input "startup"
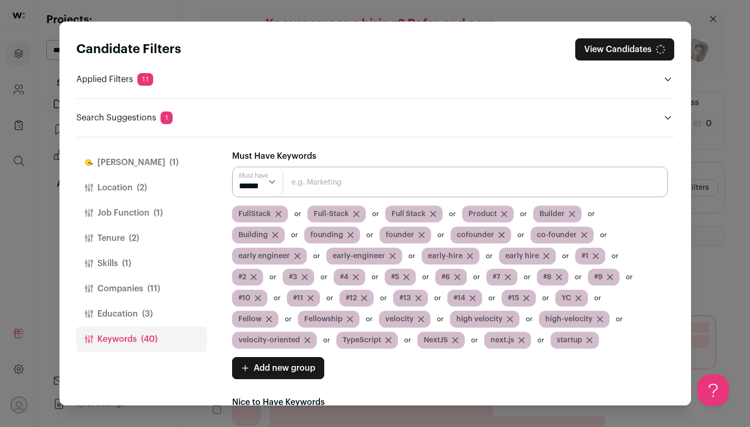
click at [365, 169] on input "Close modal via background" at bounding box center [450, 182] width 436 height 31
type input "start-up"
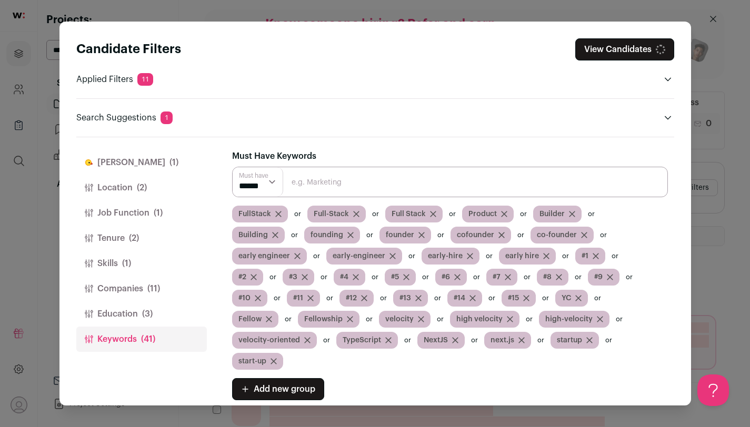
click at [364, 169] on input "Close modal via background" at bounding box center [450, 182] width 436 height 31
type input "startups"
click at [365, 177] on input "Close modal via background" at bounding box center [450, 182] width 436 height 31
type input "start-ups"
click at [367, 180] on input "Close modal via background" at bounding box center [450, 182] width 436 height 31
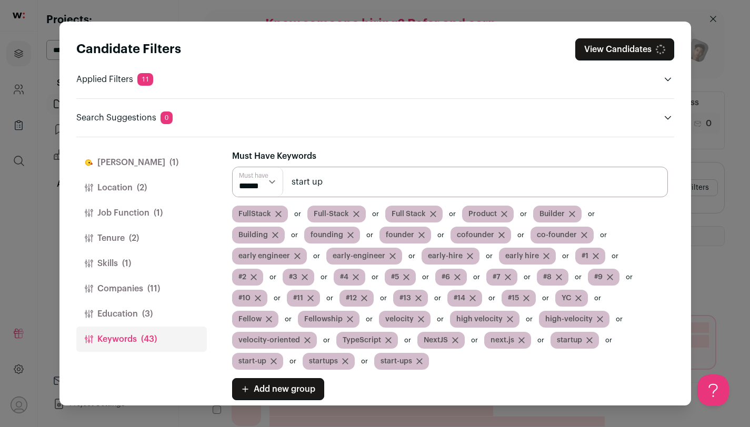
type input "start up"
click at [368, 177] on input "Close modal via background" at bounding box center [450, 182] width 436 height 31
type input "start ups"
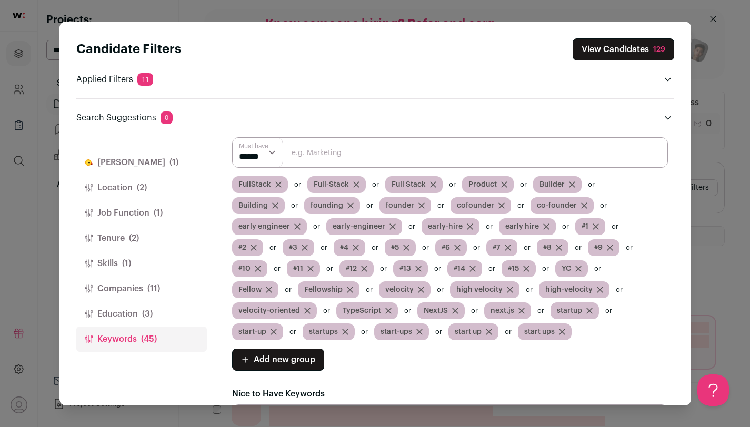
scroll to position [73, 0]
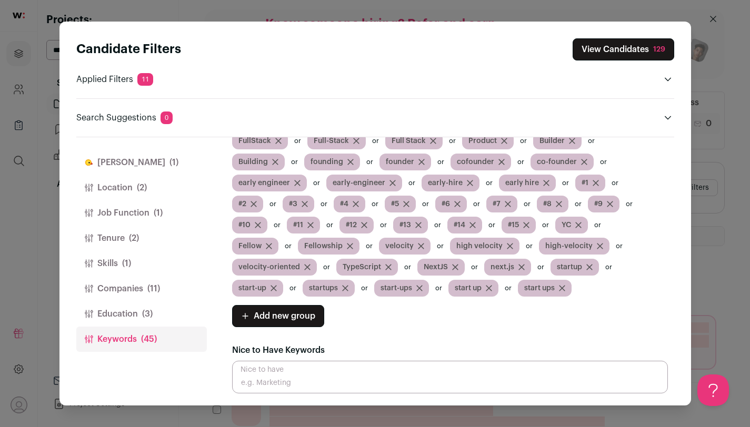
click at [598, 55] on button "View Candidates 129" at bounding box center [624, 49] width 102 height 22
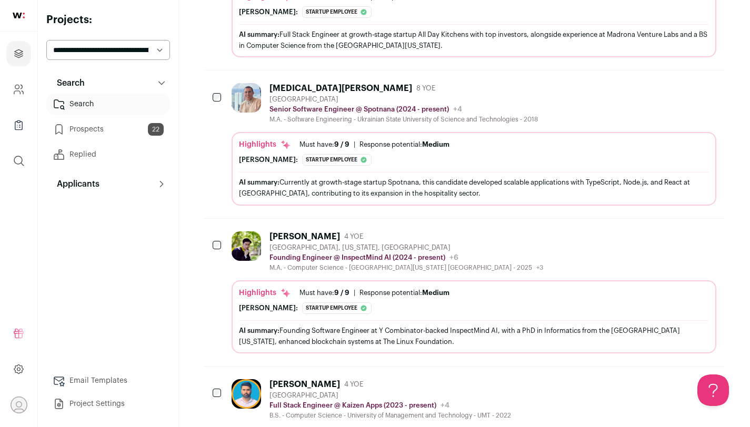
scroll to position [973, 0]
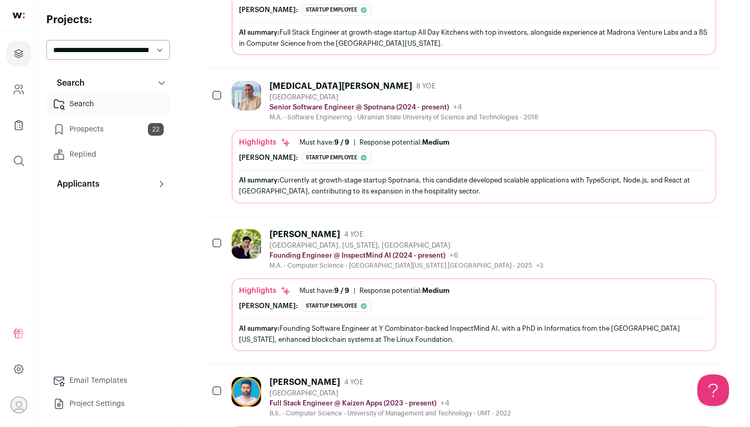
click at [418, 270] on div "[PERSON_NAME] 4 YOE [GEOGRAPHIC_DATA], [US_STATE], [GEOGRAPHIC_DATA] Founding E…" at bounding box center [474, 290] width 485 height 122
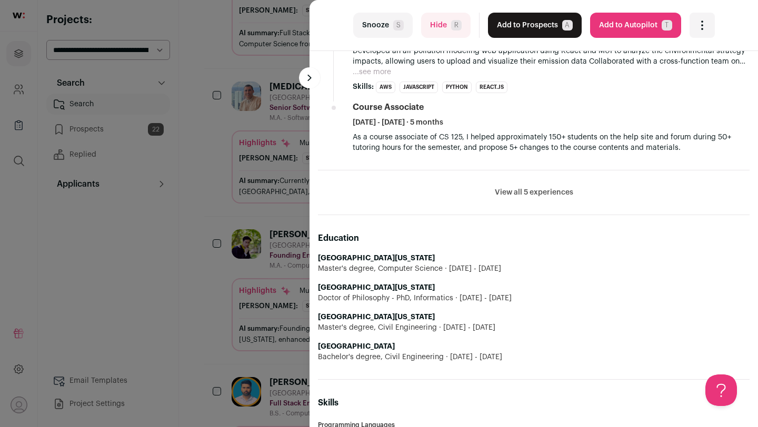
scroll to position [645, 0]
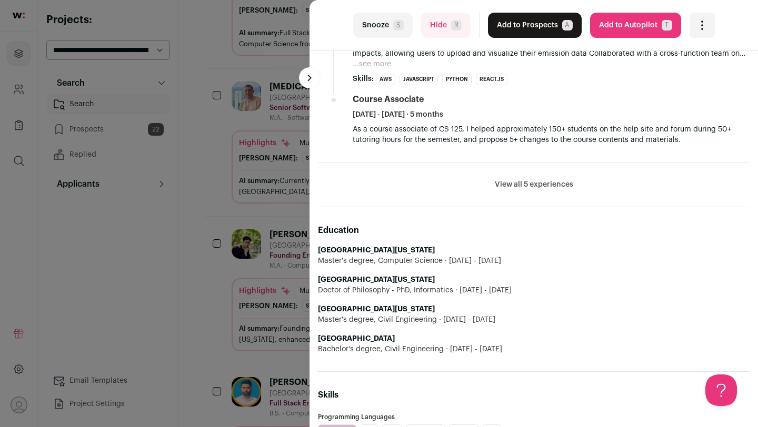
click at [182, 303] on div "last Snooze S Hide R Add to Prospects A Are you sure? [PERSON_NAME] is already …" at bounding box center [379, 213] width 758 height 427
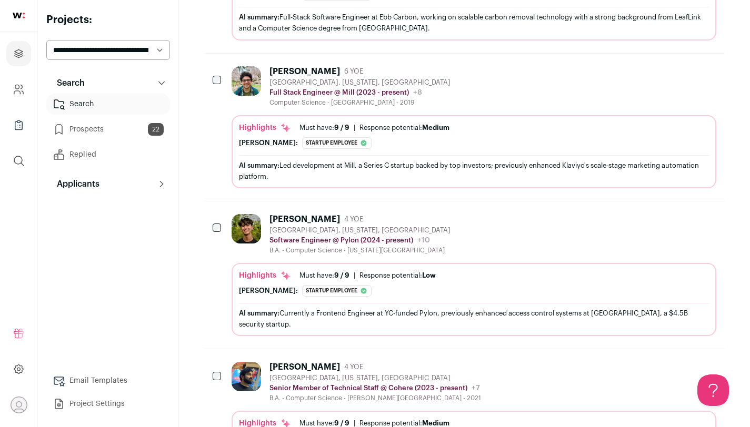
click at [451, 258] on div "[PERSON_NAME] 4 YOE [GEOGRAPHIC_DATA], [US_STATE], [GEOGRAPHIC_DATA] Software E…" at bounding box center [474, 275] width 485 height 122
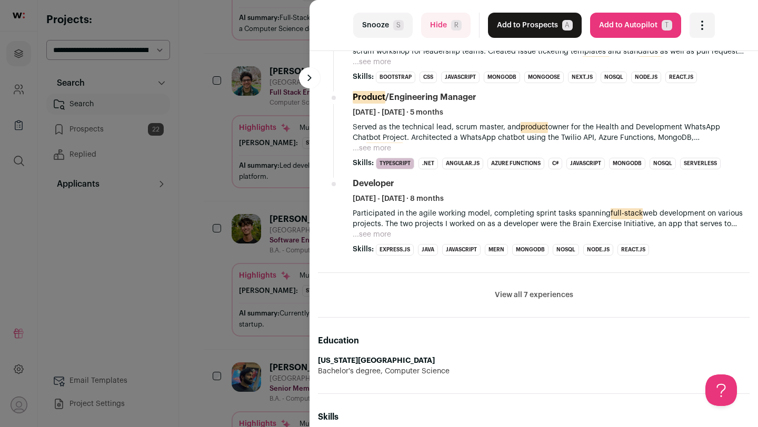
scroll to position [774, 0]
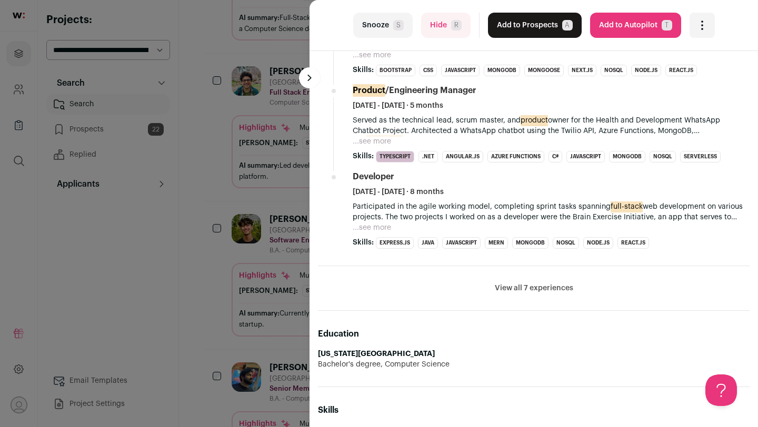
click at [534, 292] on button "View all 7 experiences" at bounding box center [534, 288] width 78 height 11
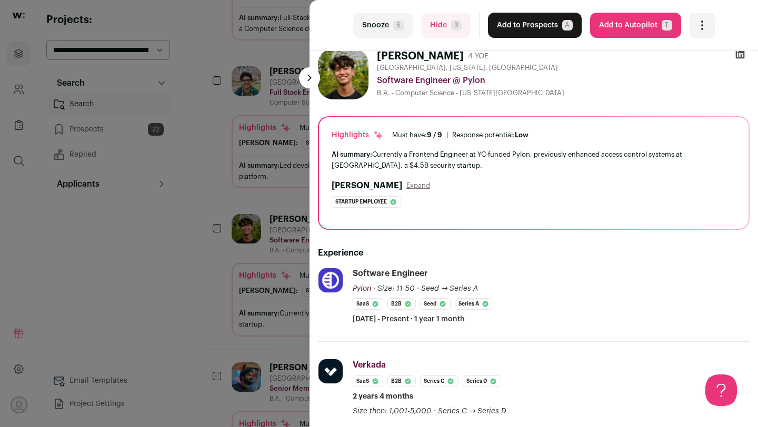
scroll to position [0, 0]
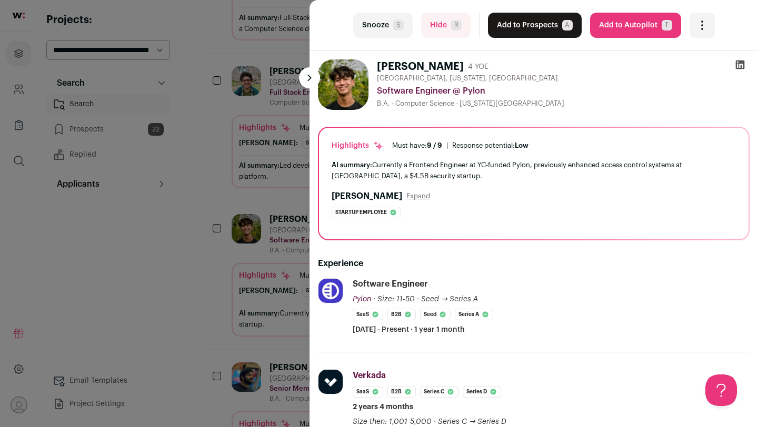
click at [531, 27] on button "Add to Prospects A" at bounding box center [535, 25] width 94 height 25
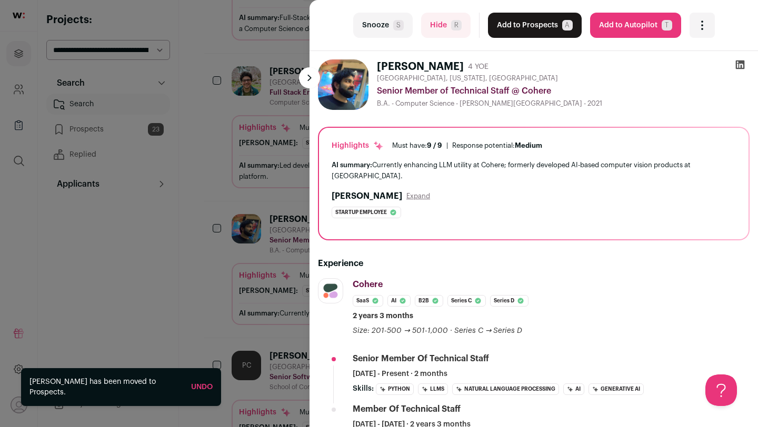
click at [736, 65] on icon at bounding box center [740, 65] width 9 height 9
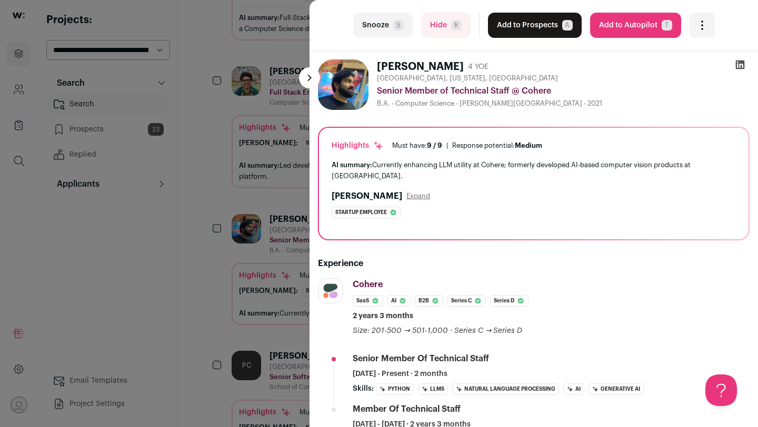
click at [505, 30] on button "Add to Prospects A" at bounding box center [535, 25] width 94 height 25
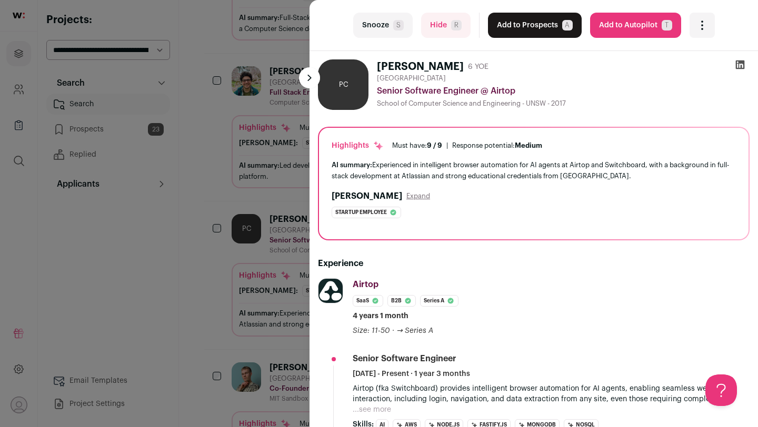
click at [512, 24] on button "Add to Prospects A" at bounding box center [535, 25] width 94 height 25
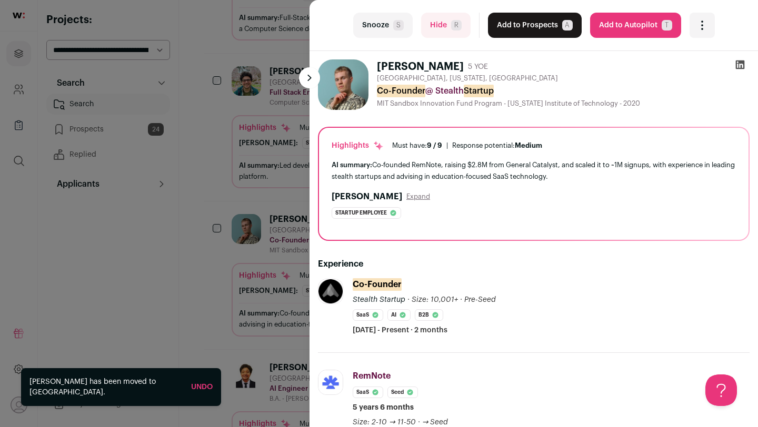
click at [148, 247] on div "last Snooze S Hide R Add to Prospects A Are you sure? [PERSON_NAME] is already …" at bounding box center [379, 213] width 758 height 427
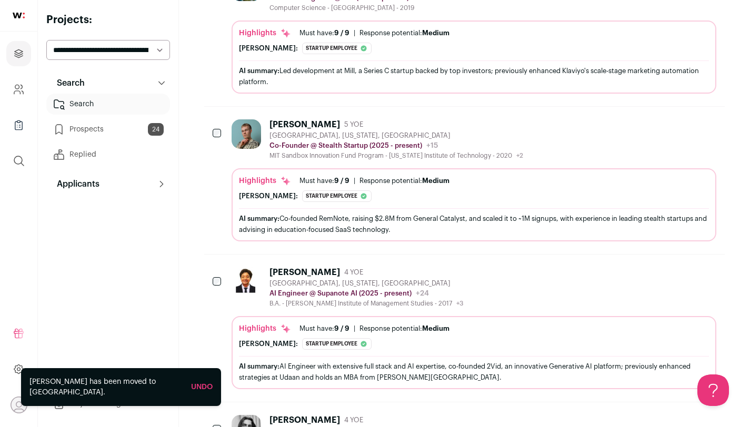
scroll to position [1824, 0]
